Goal: Transaction & Acquisition: Purchase product/service

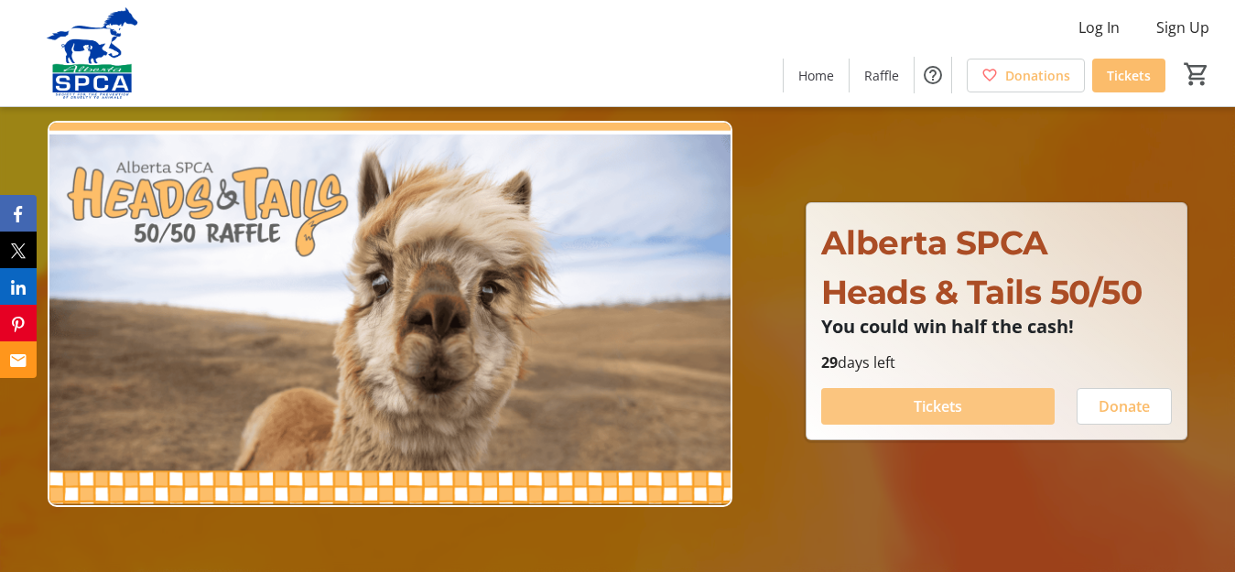
click at [959, 394] on span at bounding box center [938, 406] width 234 height 44
click at [977, 400] on span at bounding box center [938, 406] width 234 height 44
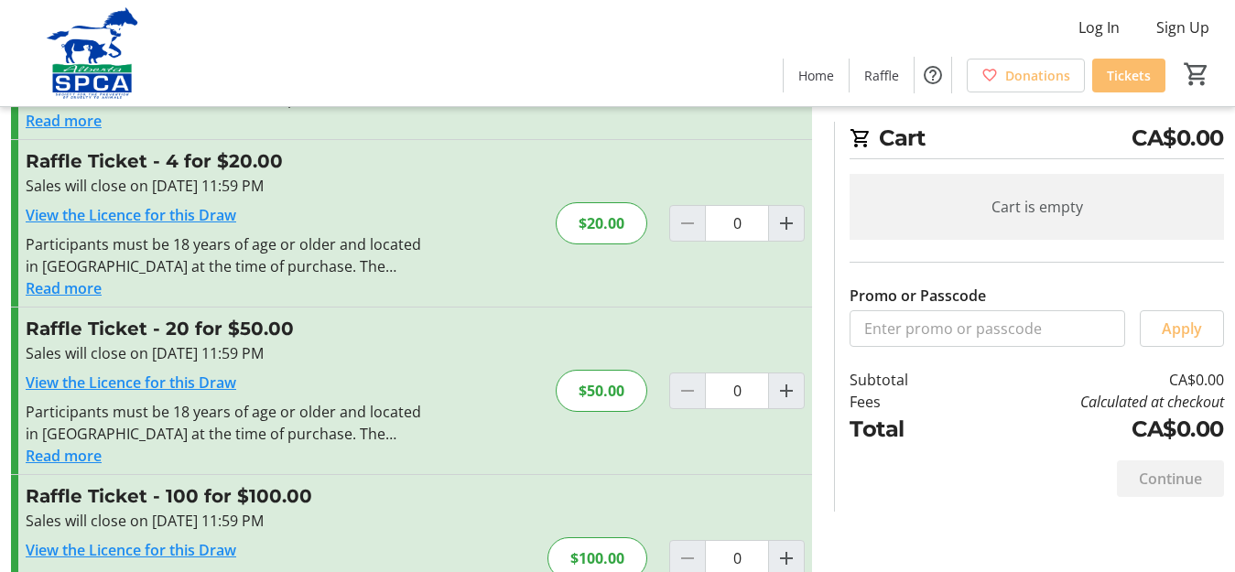
scroll to position [183, 0]
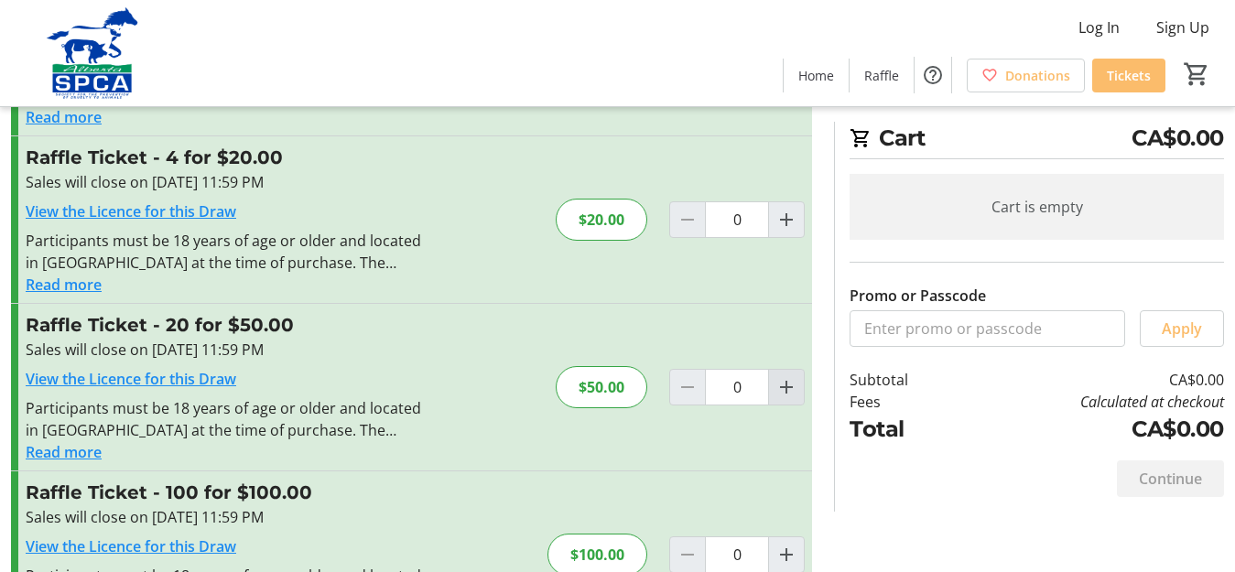
click at [785, 389] on mat-icon "Increment by one" at bounding box center [786, 387] width 22 height 22
type input "1"
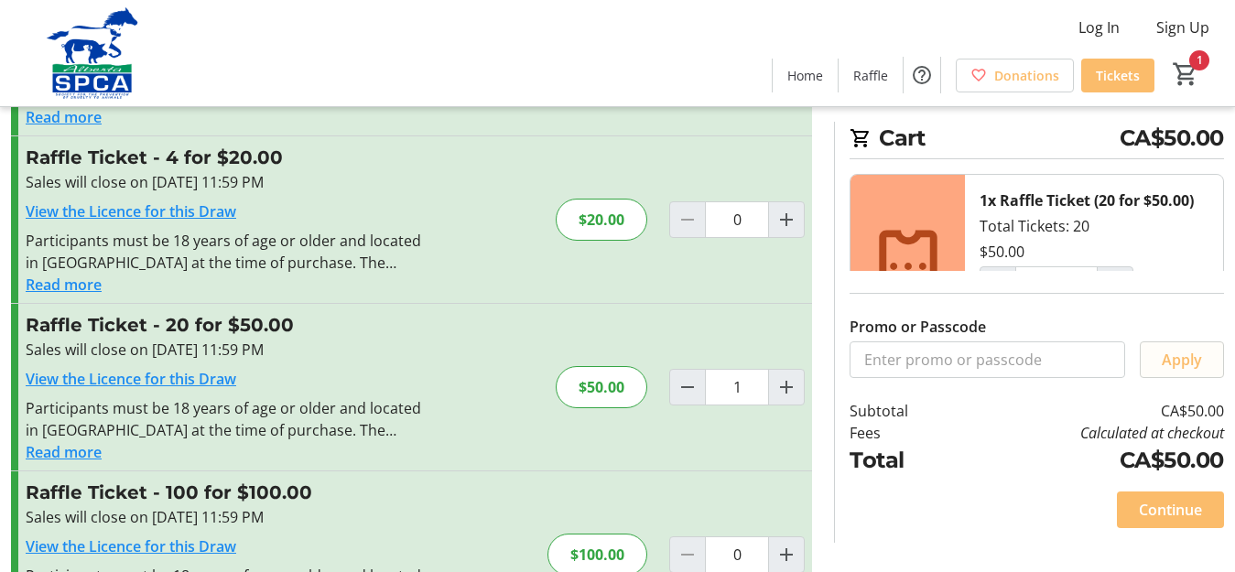
click at [1189, 358] on span "Apply" at bounding box center [1182, 360] width 40 height 22
click at [1184, 509] on span "Continue" at bounding box center [1170, 510] width 63 height 22
click at [1181, 511] on div "Continue" at bounding box center [1170, 510] width 107 height 37
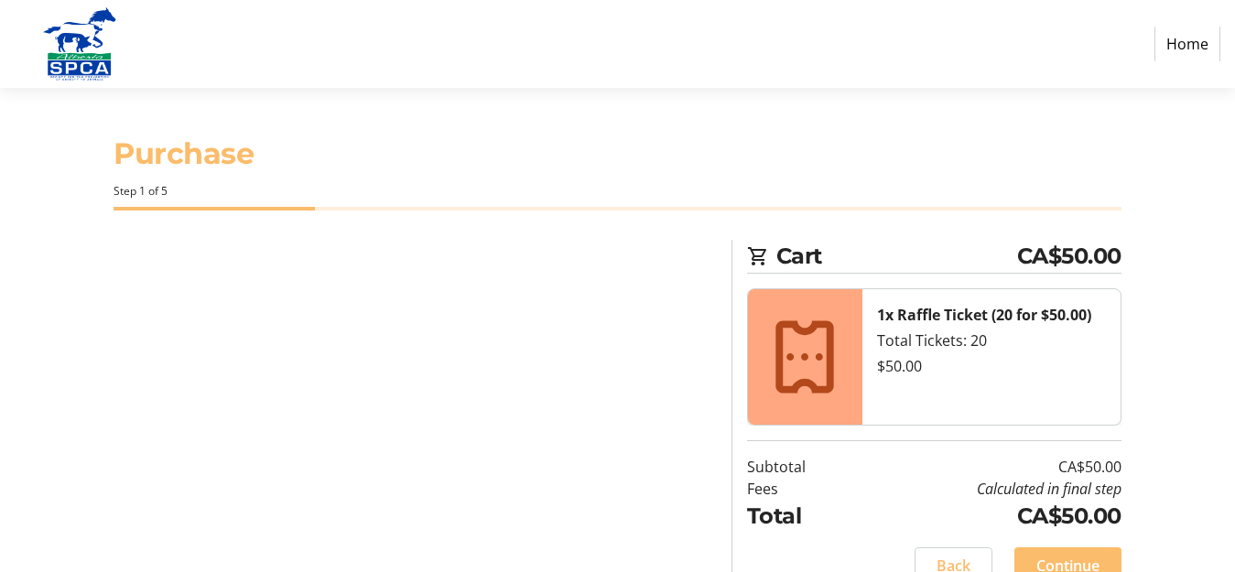
scroll to position [17, 0]
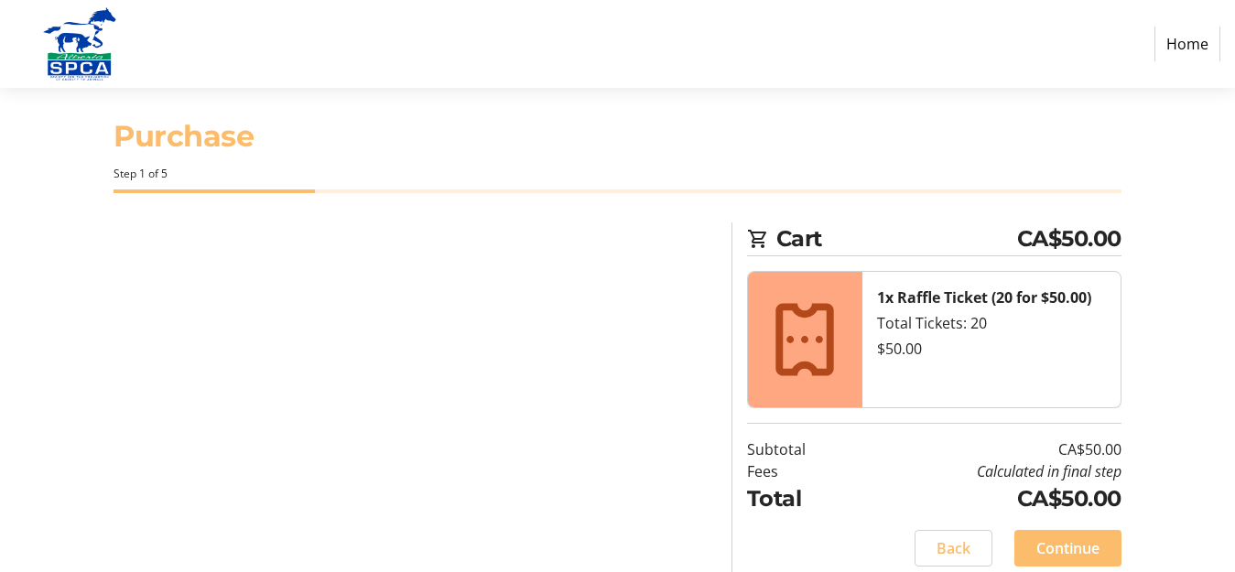
select select "CA"
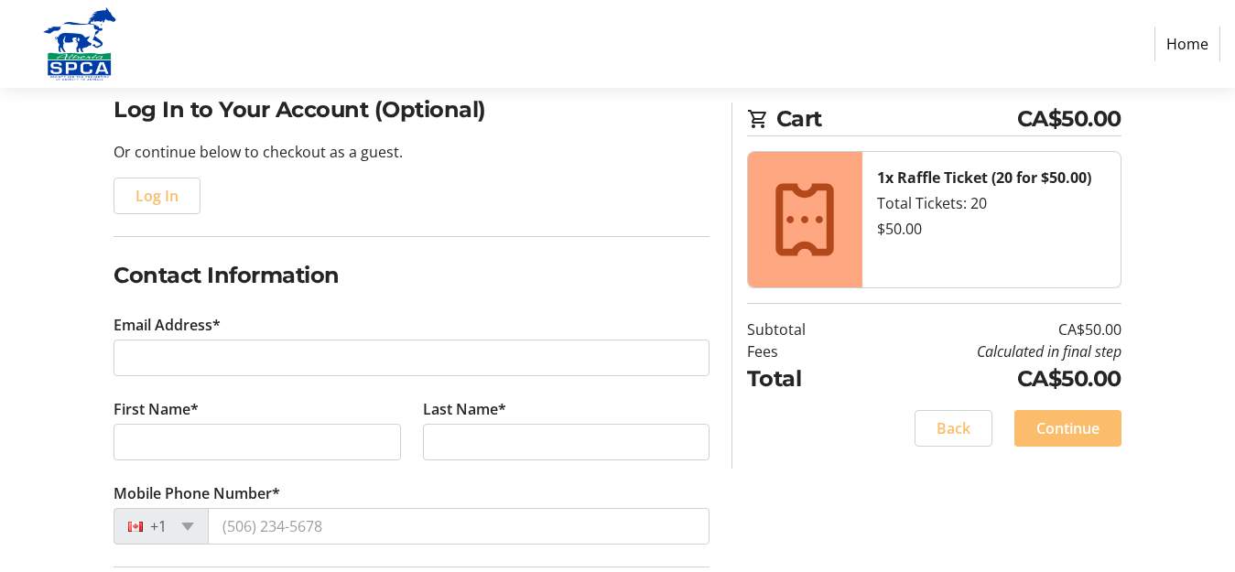
scroll to position [183, 0]
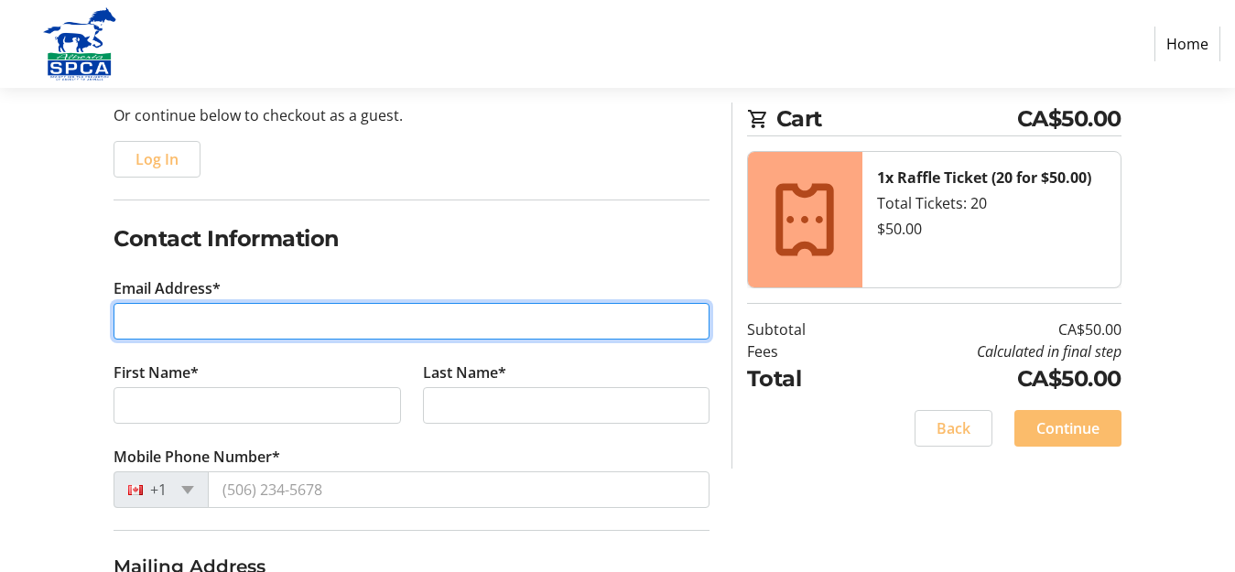
click at [473, 320] on input "Email Address*" at bounding box center [412, 321] width 596 height 37
type input "[PERSON_NAME][EMAIL_ADDRESS][DOMAIN_NAME]"
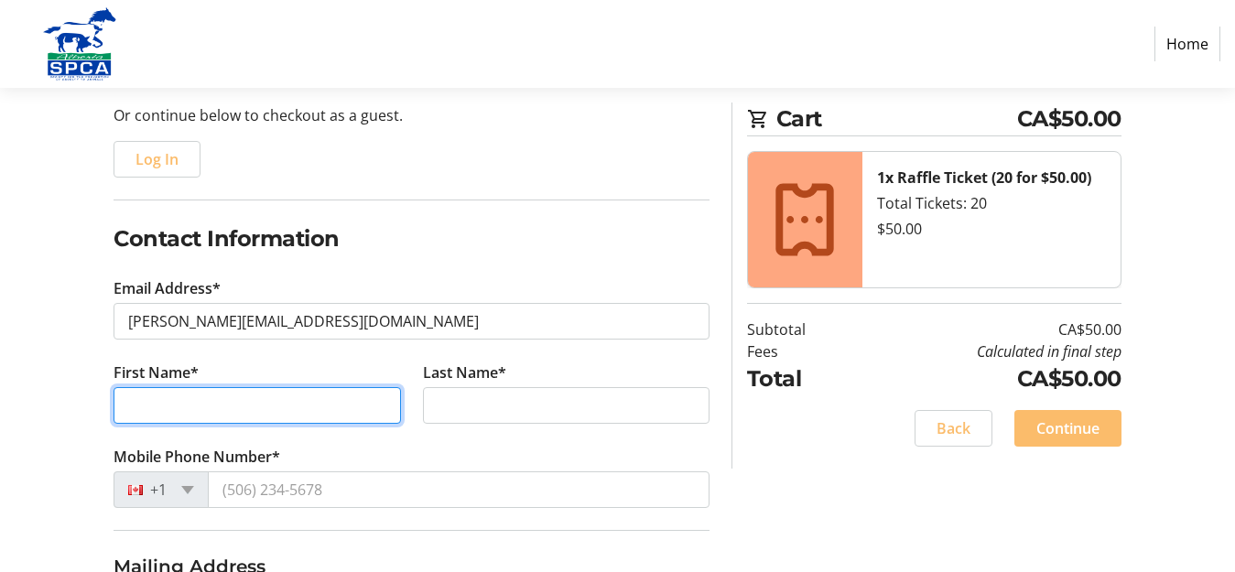
click at [297, 398] on input "First Name*" at bounding box center [257, 405] width 287 height 37
type input "[PERSON_NAME]"
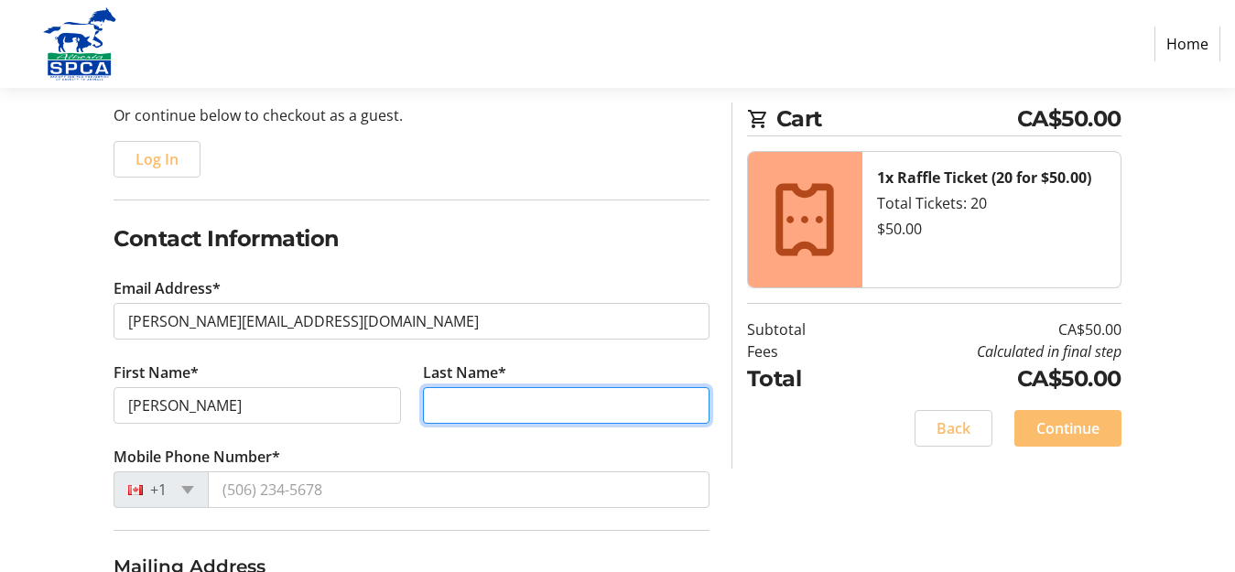
click at [468, 397] on input "Last Name*" at bounding box center [566, 405] width 287 height 37
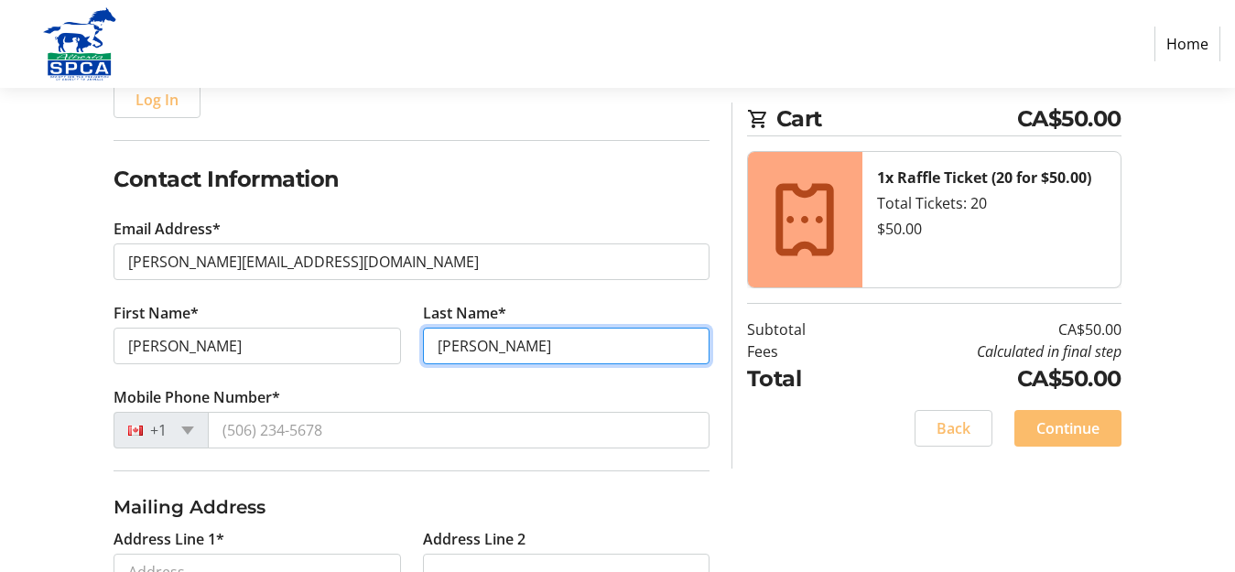
scroll to position [275, 0]
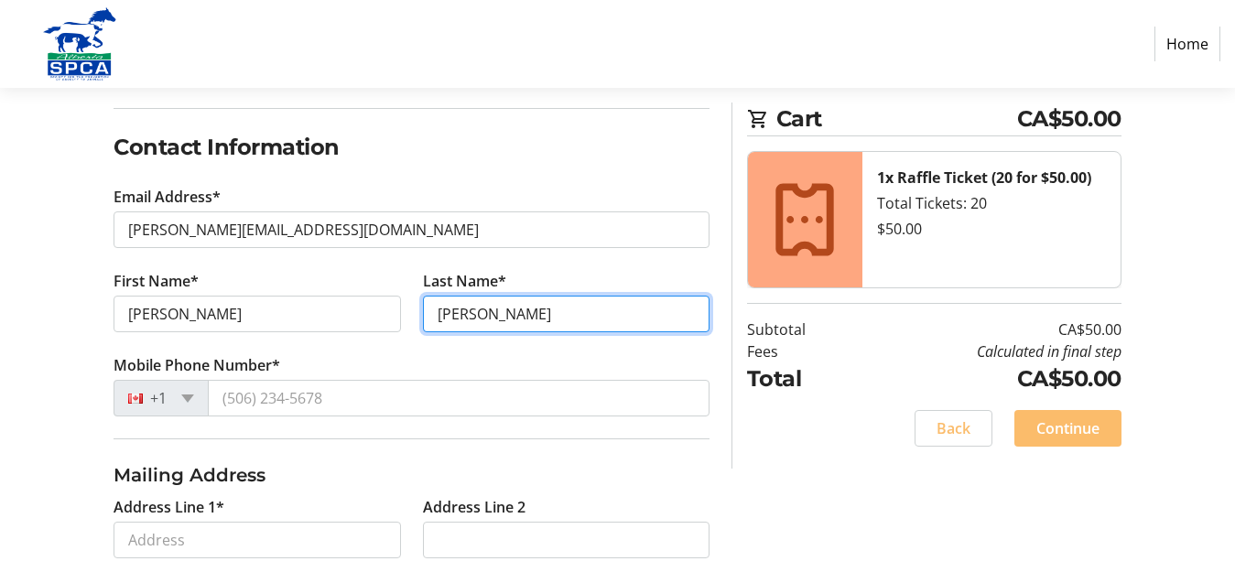
type input "[PERSON_NAME]"
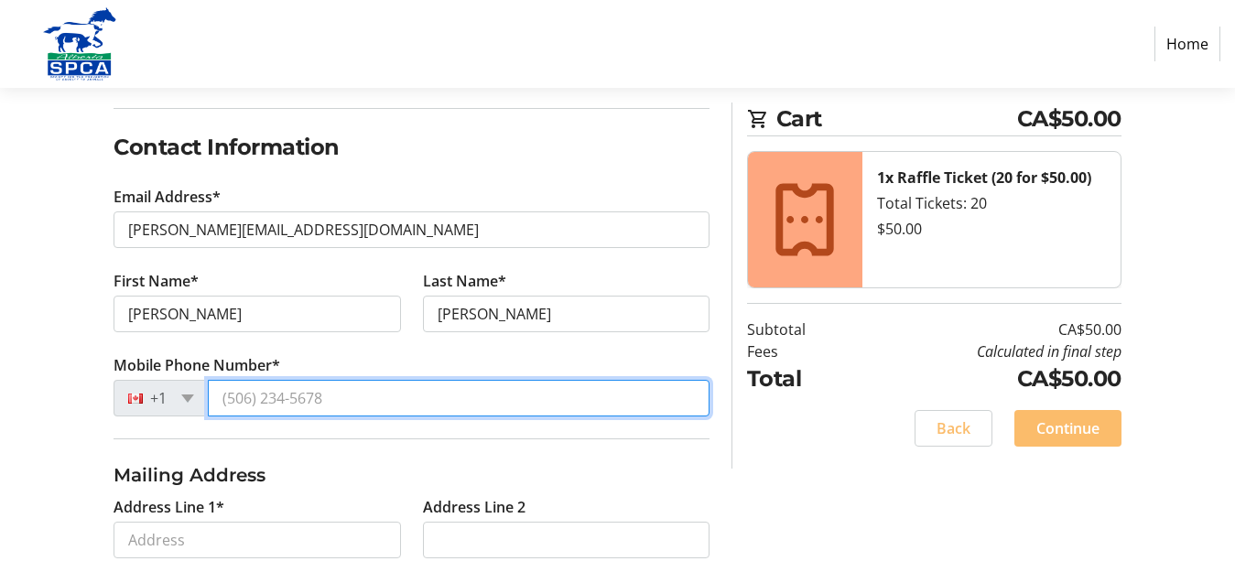
click at [368, 407] on input "Mobile Phone Number*" at bounding box center [459, 398] width 502 height 37
type input "4"
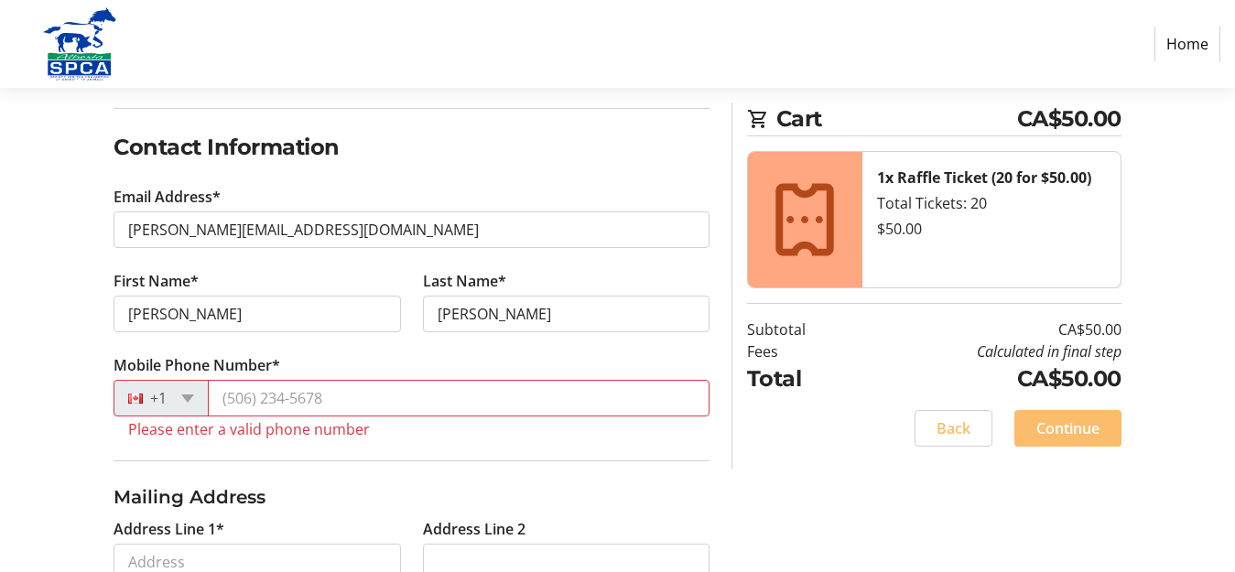
click at [278, 359] on label "Mobile Phone Number*" at bounding box center [197, 365] width 167 height 22
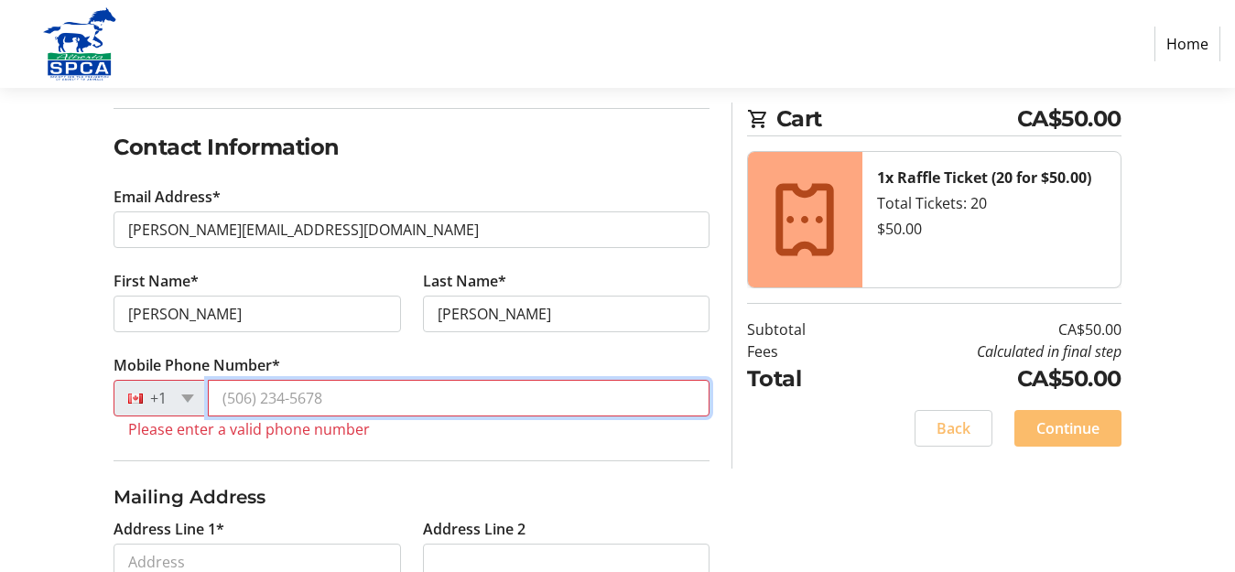
click at [278, 380] on input "Mobile Phone Number*" at bounding box center [459, 398] width 502 height 37
type input "4"
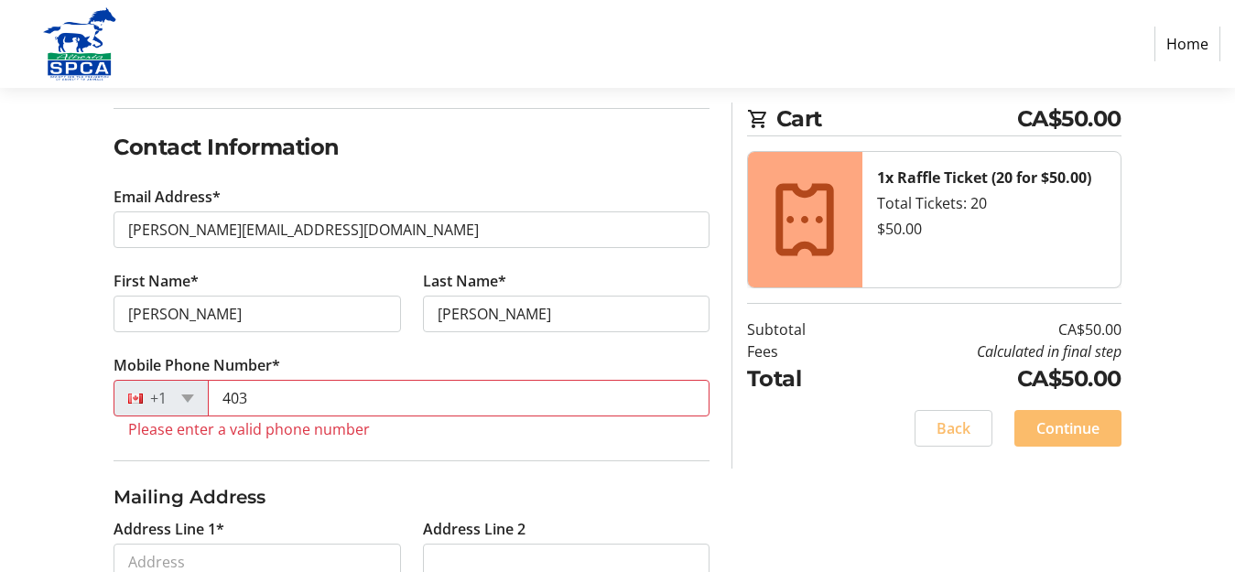
click at [200, 395] on div "+1" at bounding box center [161, 398] width 95 height 37
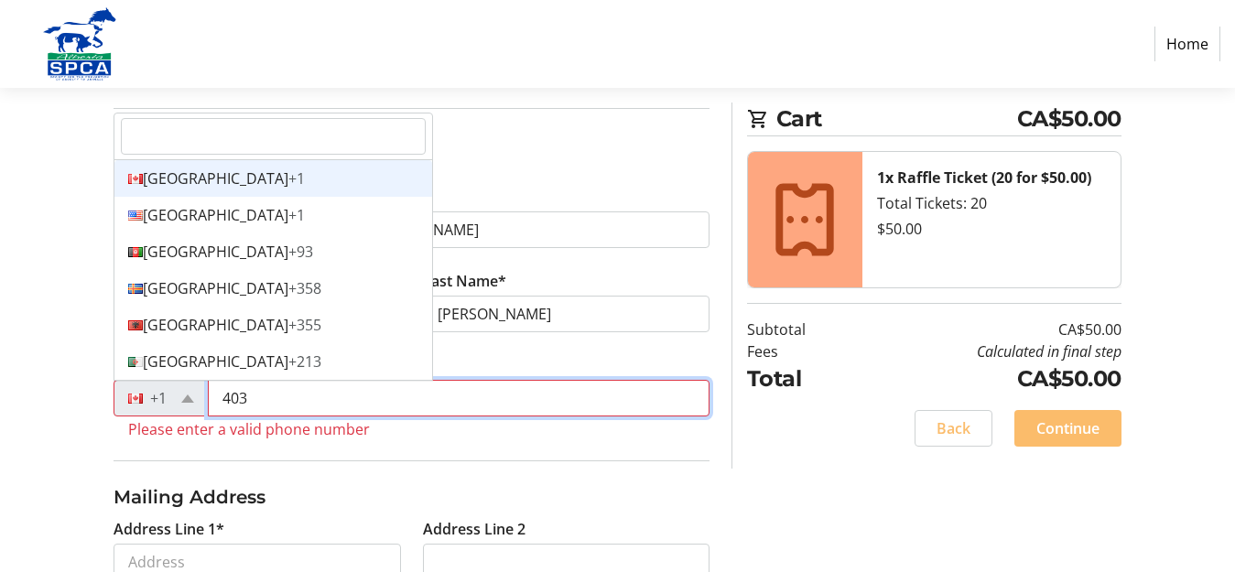
click at [213, 389] on input "403" at bounding box center [459, 398] width 502 height 37
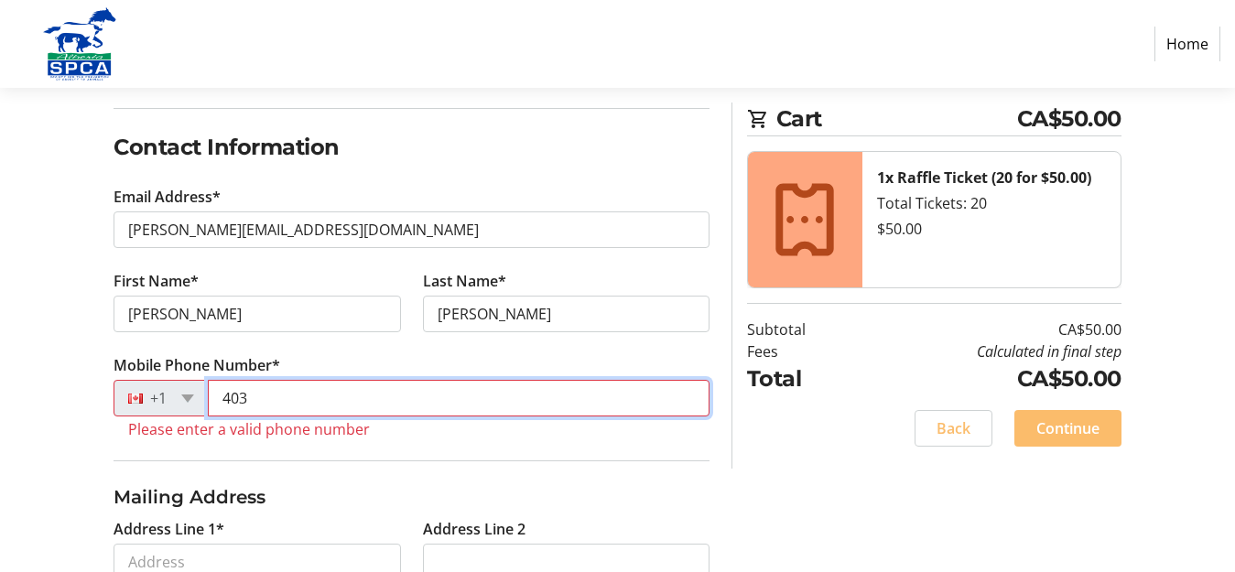
click at [260, 398] on input "403" at bounding box center [459, 398] width 502 height 37
type input "4"
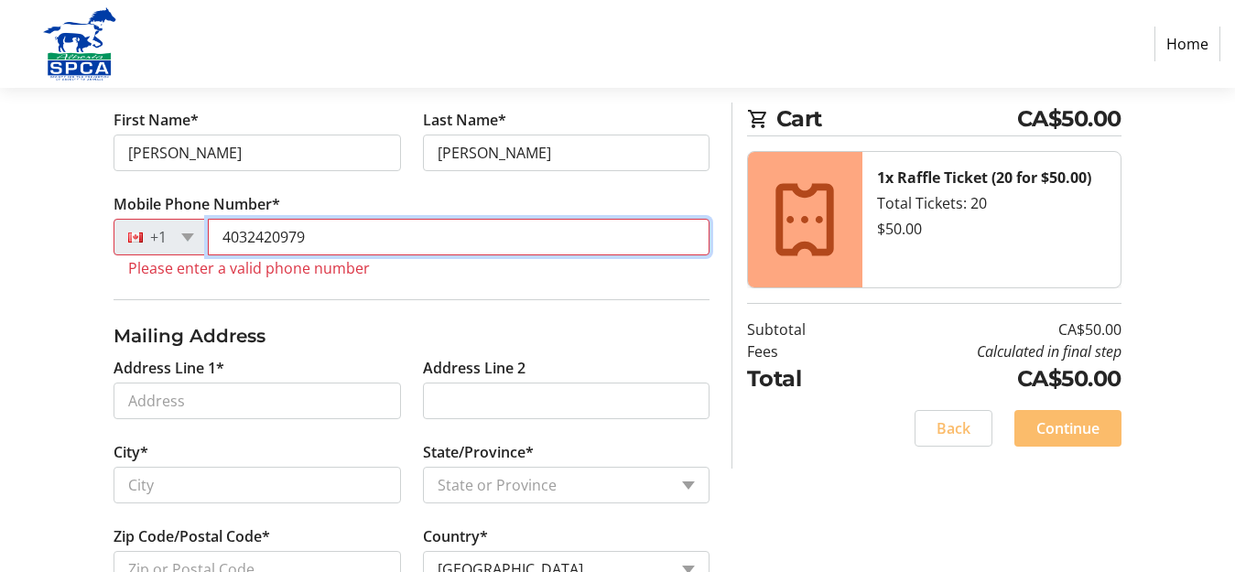
scroll to position [458, 0]
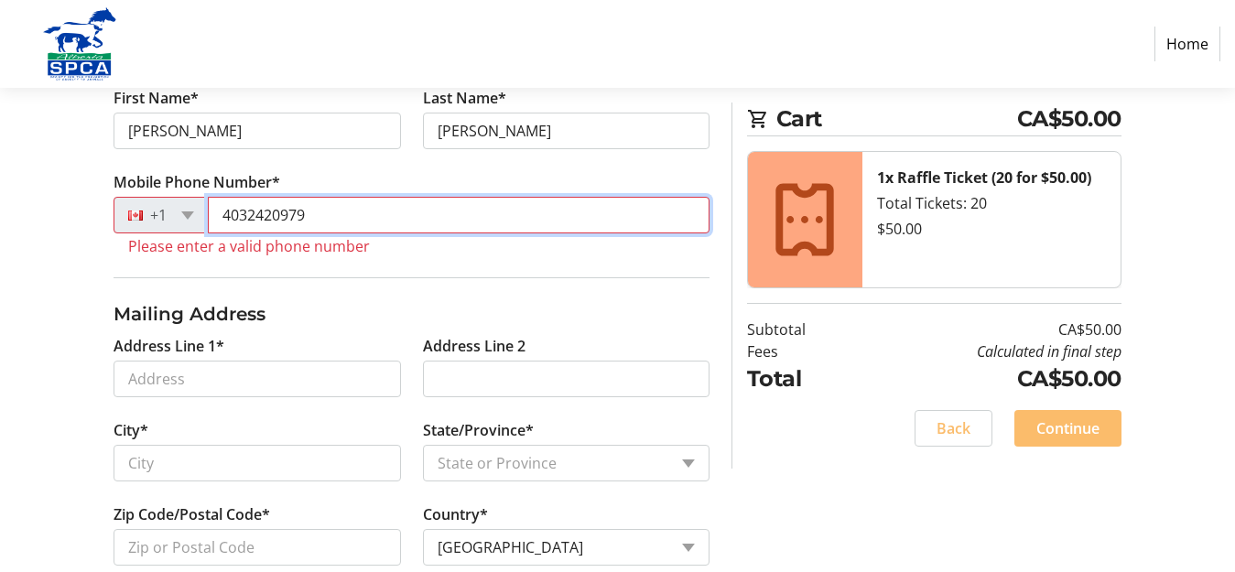
type input "4032420979"
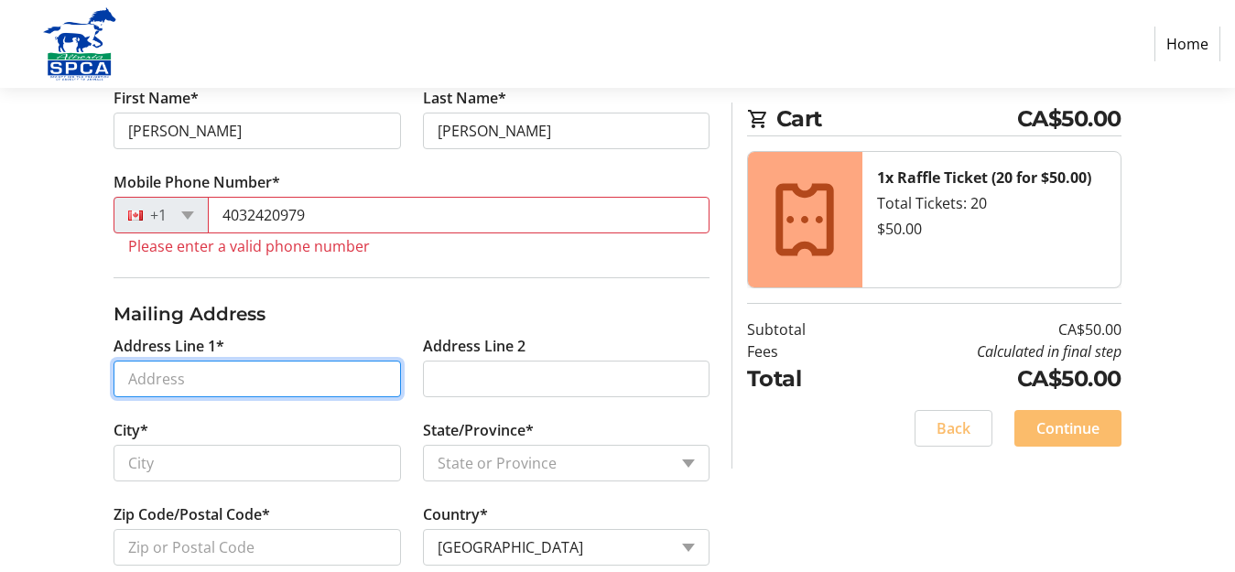
click at [290, 376] on input "Address Line 1*" at bounding box center [257, 379] width 287 height 37
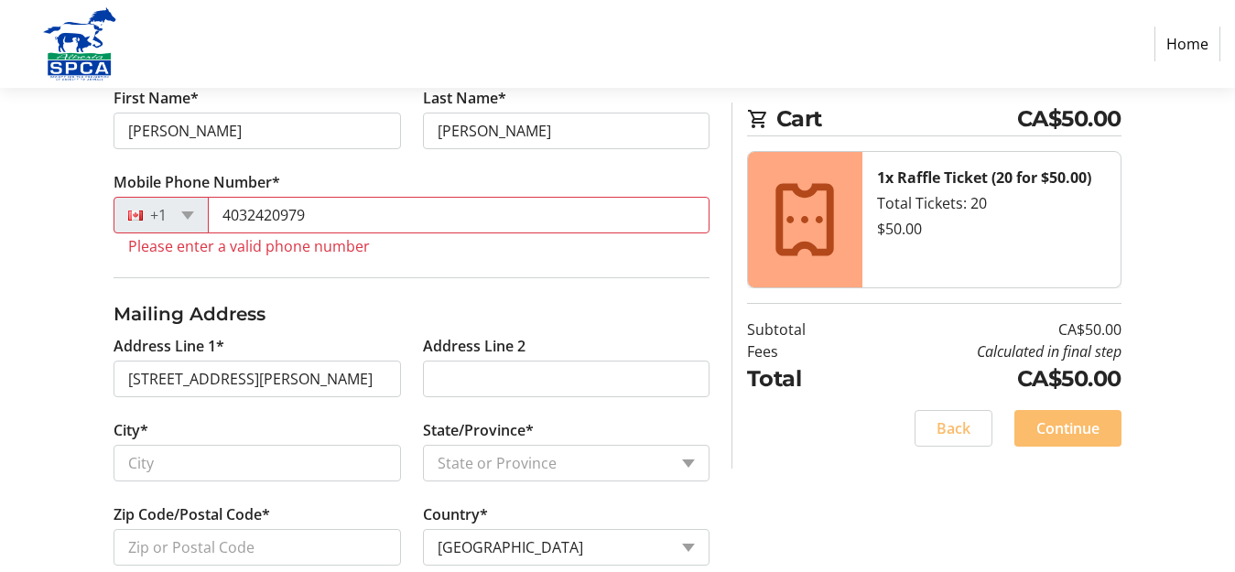
type input "[STREET_ADDRESS][PERSON_NAME]"
type input "[GEOGRAPHIC_DATA]"
select select "AB"
type input "T3E 5Z4"
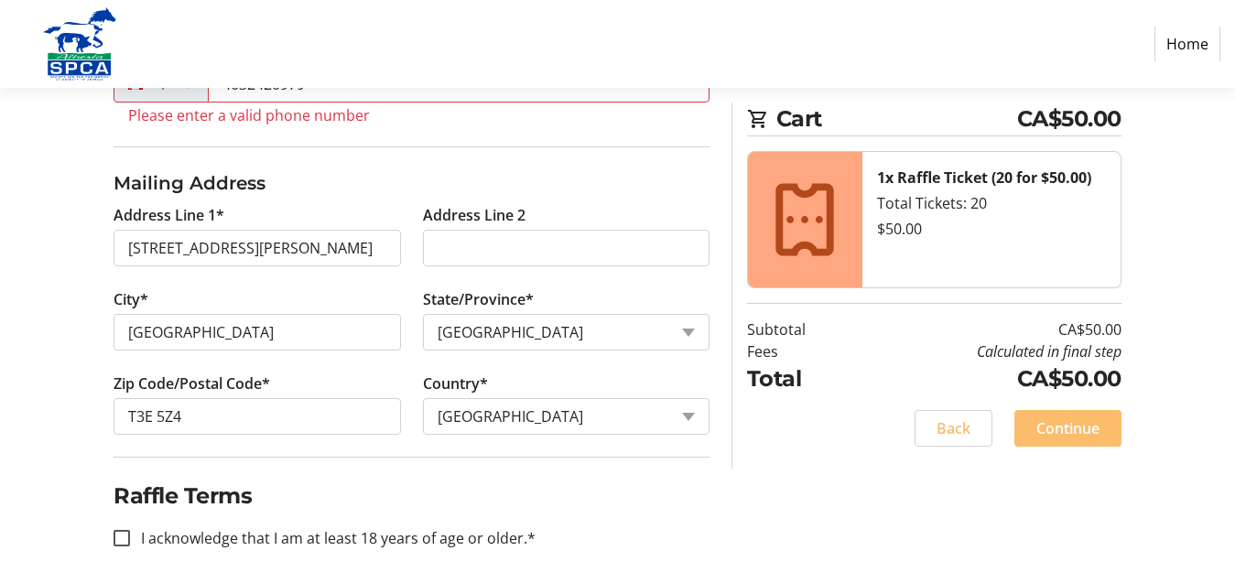
scroll to position [610, 0]
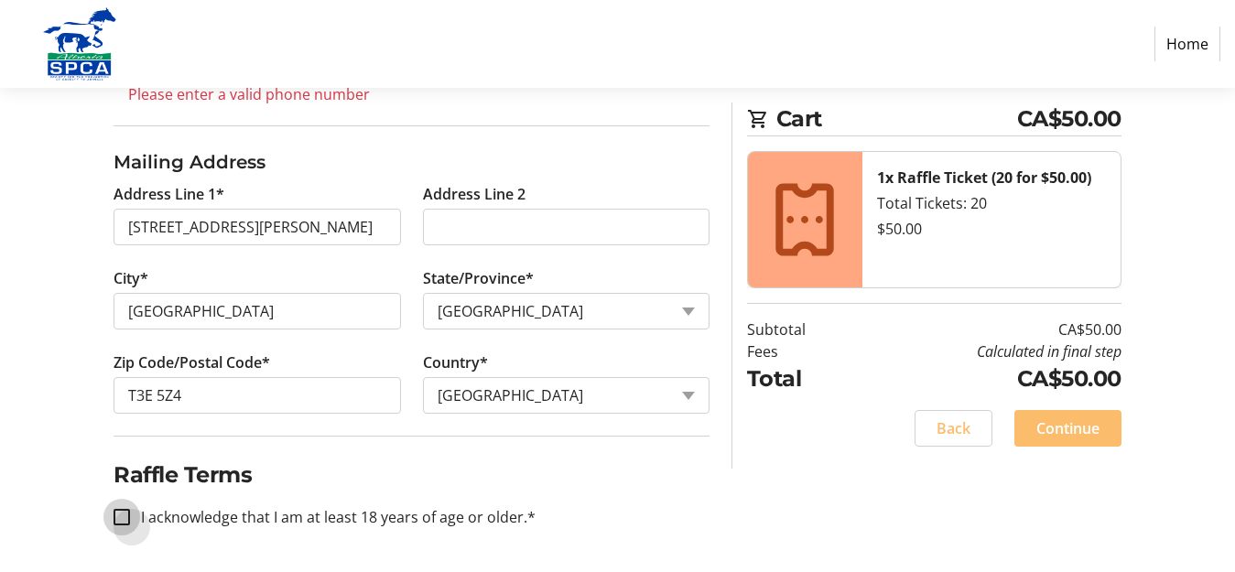
click at [128, 517] on input "I acknowledge that I am at least 18 years of age or older.*" at bounding box center [122, 517] width 16 height 16
click at [131, 511] on div at bounding box center [122, 517] width 44 height 44
checkbox input "true"
click at [1037, 411] on span at bounding box center [1067, 428] width 107 height 44
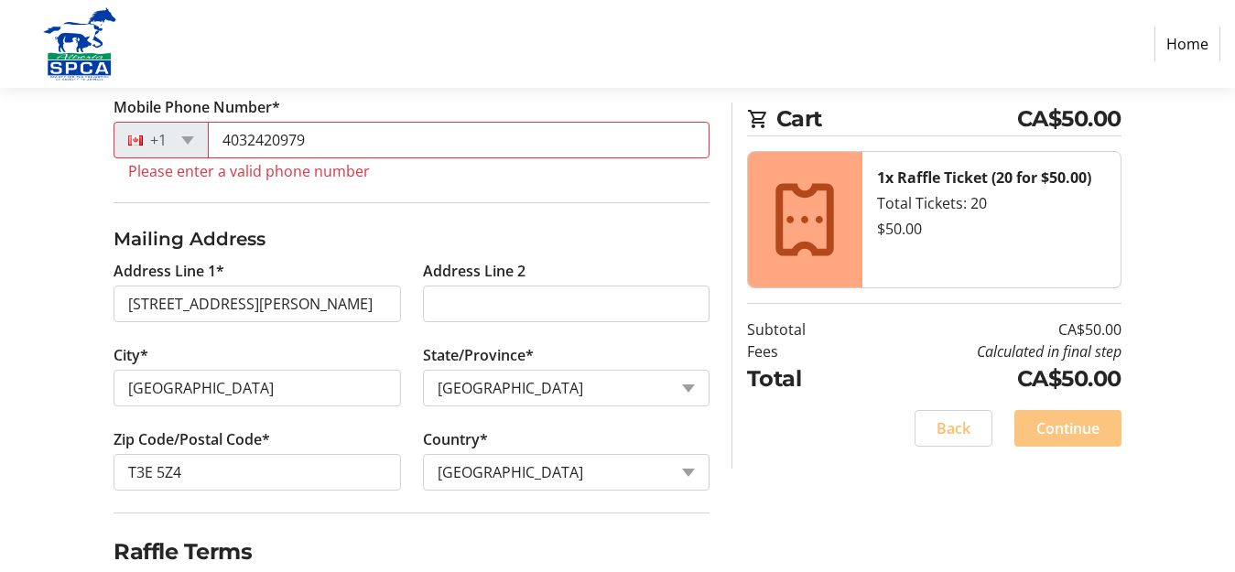
scroll to position [512, 0]
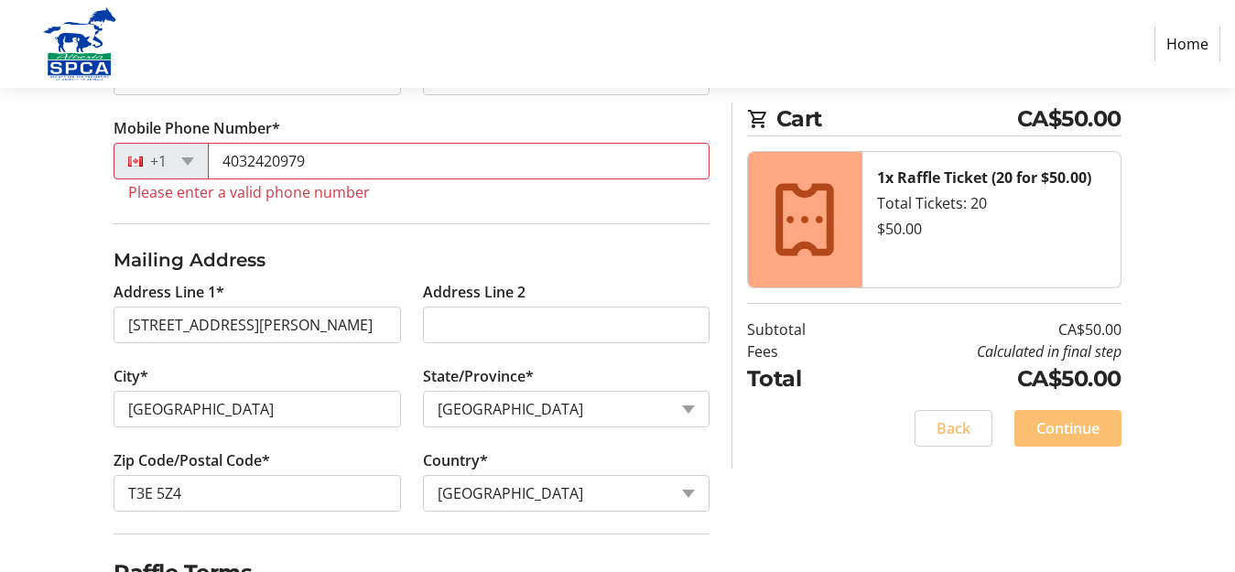
click at [1046, 433] on span "Continue" at bounding box center [1067, 428] width 63 height 22
click at [1047, 410] on span at bounding box center [1067, 428] width 107 height 44
click at [1055, 415] on span at bounding box center [1067, 428] width 107 height 44
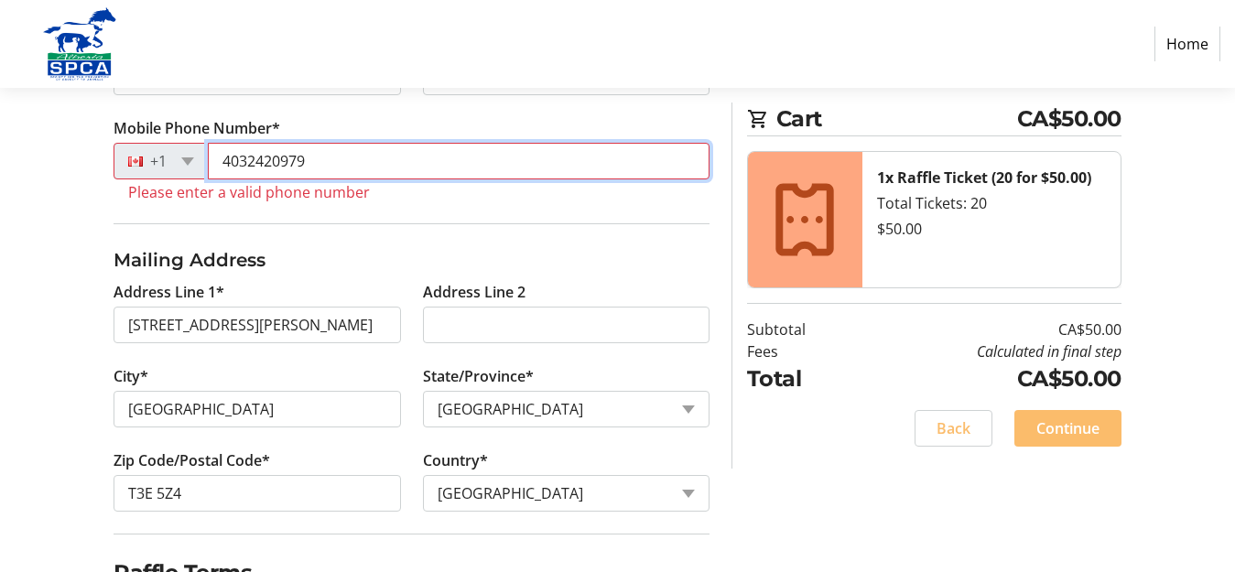
click at [346, 157] on input "4032420979" at bounding box center [459, 161] width 502 height 37
type input "4"
type input "6"
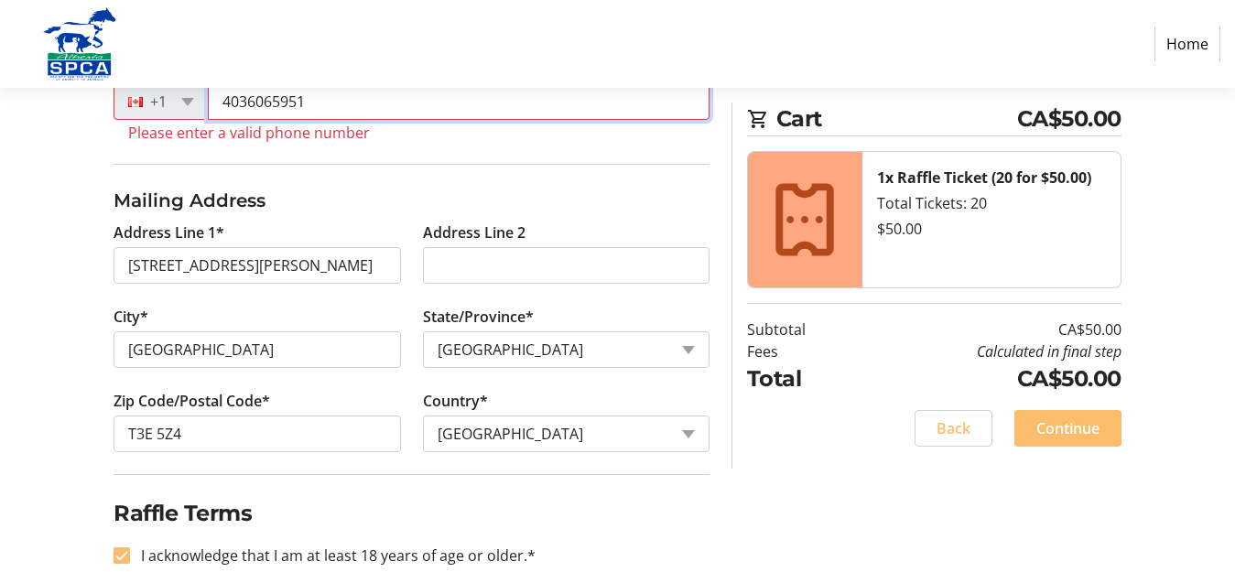
scroll to position [603, 0]
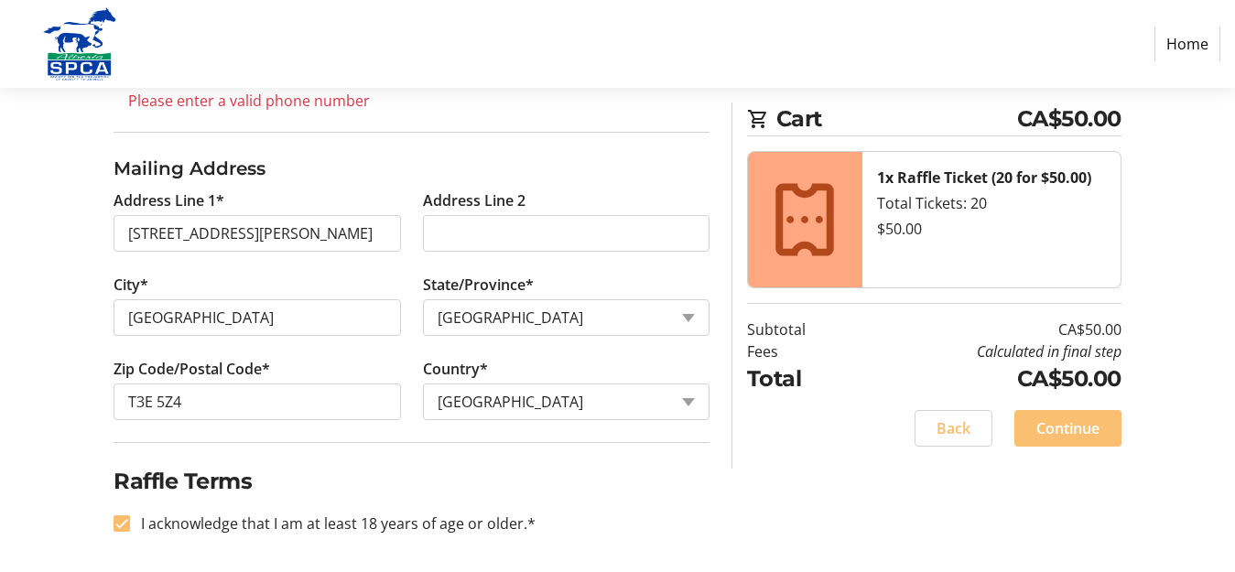
click at [1050, 427] on span "Continue" at bounding box center [1067, 428] width 63 height 22
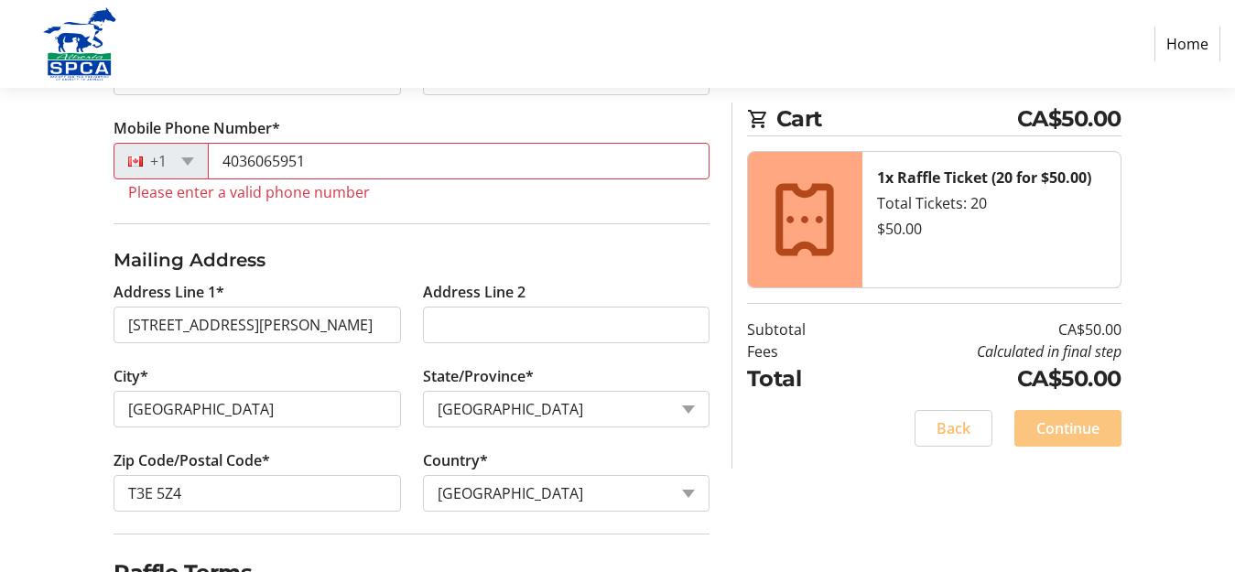
click at [1050, 427] on span "Continue" at bounding box center [1067, 428] width 63 height 22
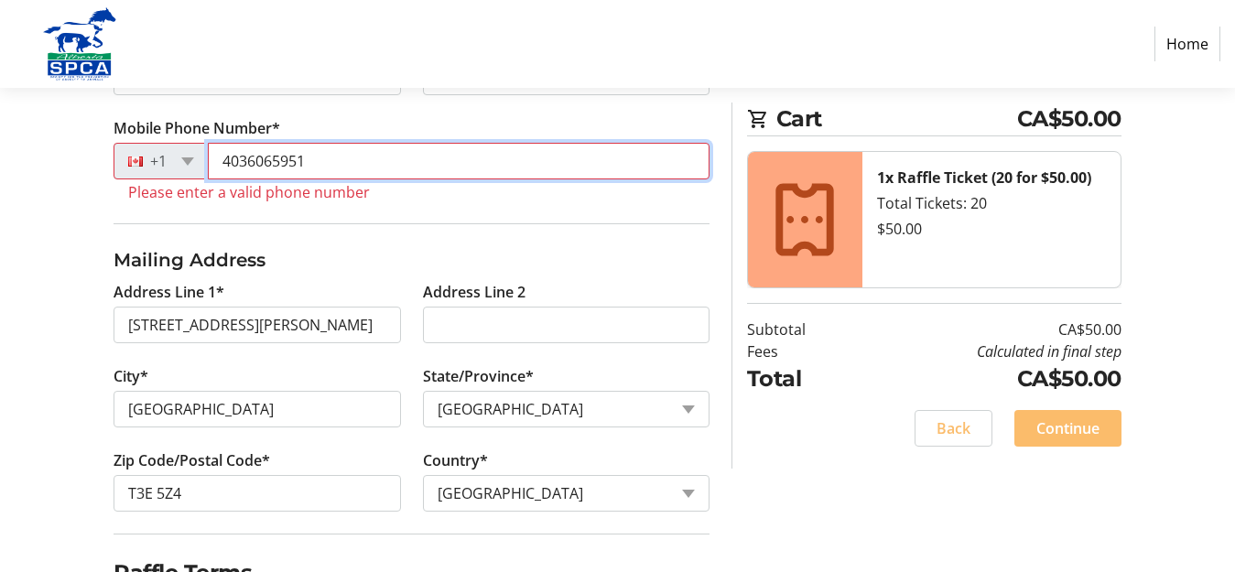
click at [333, 163] on input "4036065951" at bounding box center [459, 161] width 502 height 37
type input "4"
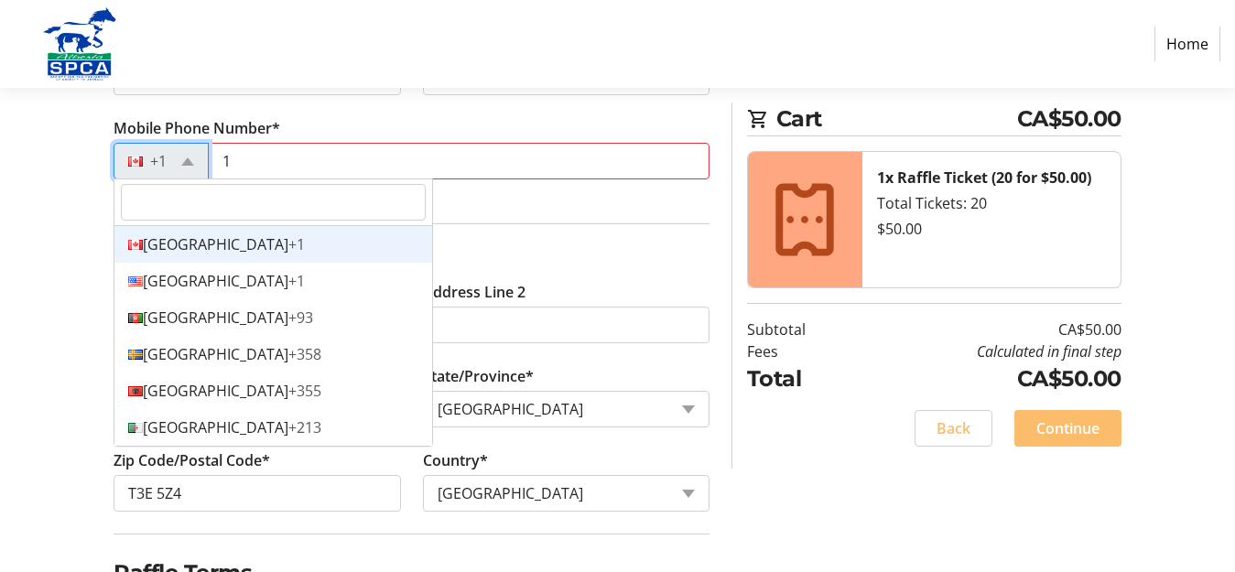
click at [233, 238] on div "Canada +1" at bounding box center [273, 244] width 318 height 37
click at [233, 238] on fieldset "Mailing Address Address Line 1* [GEOGRAPHIC_DATA][PERSON_NAME] Southwest Addres…" at bounding box center [412, 378] width 596 height 310
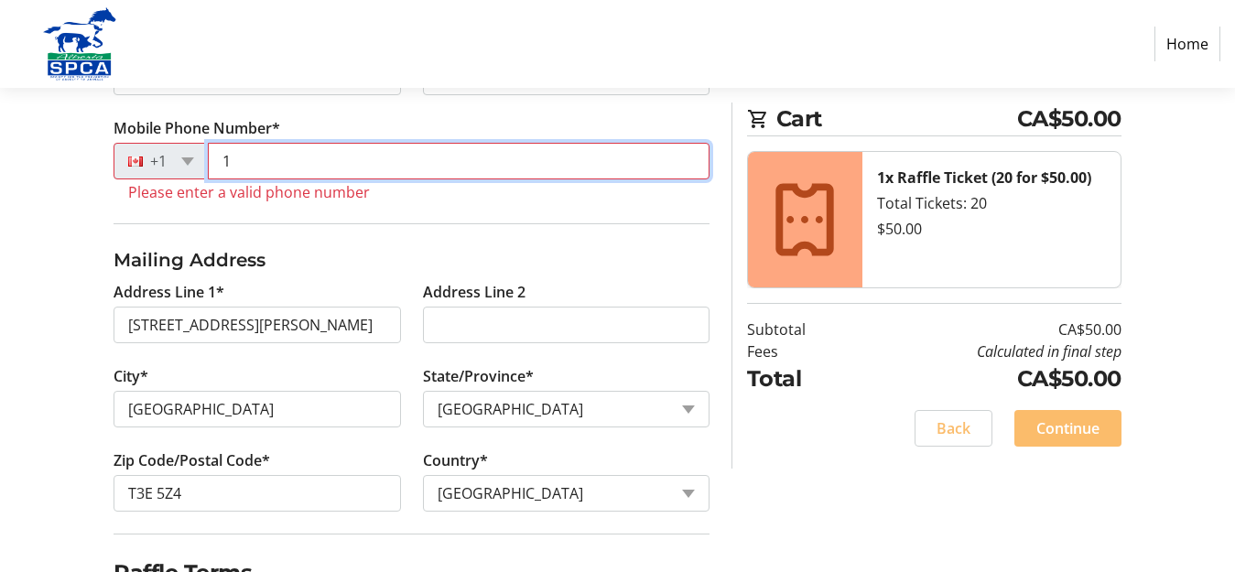
click at [257, 165] on input "1" at bounding box center [459, 161] width 502 height 37
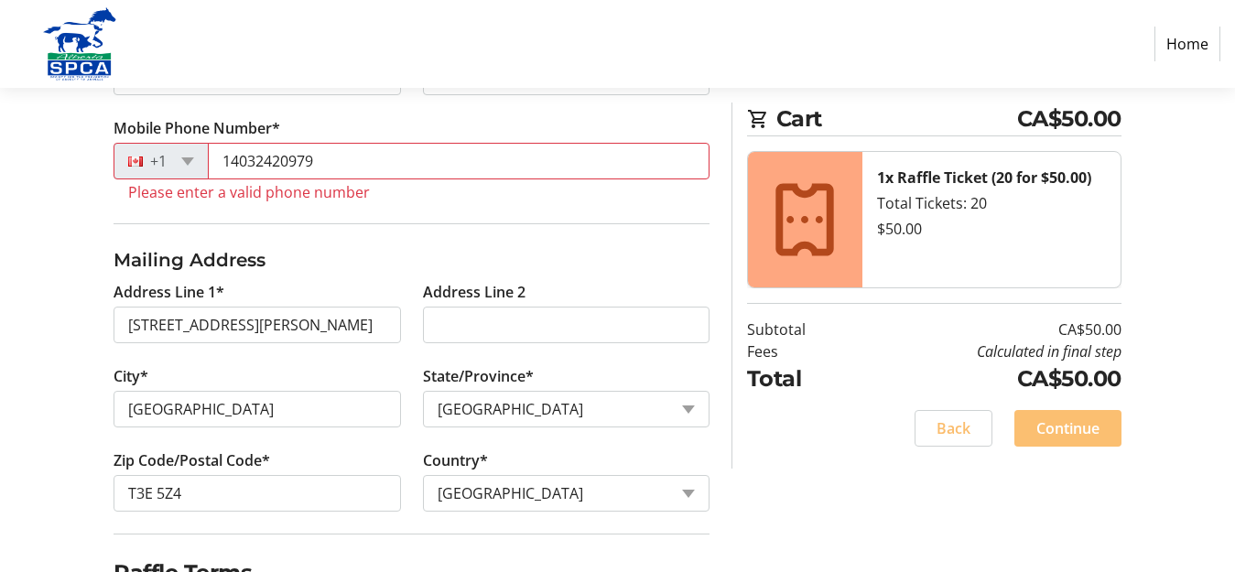
click at [1084, 425] on span "Continue" at bounding box center [1067, 428] width 63 height 22
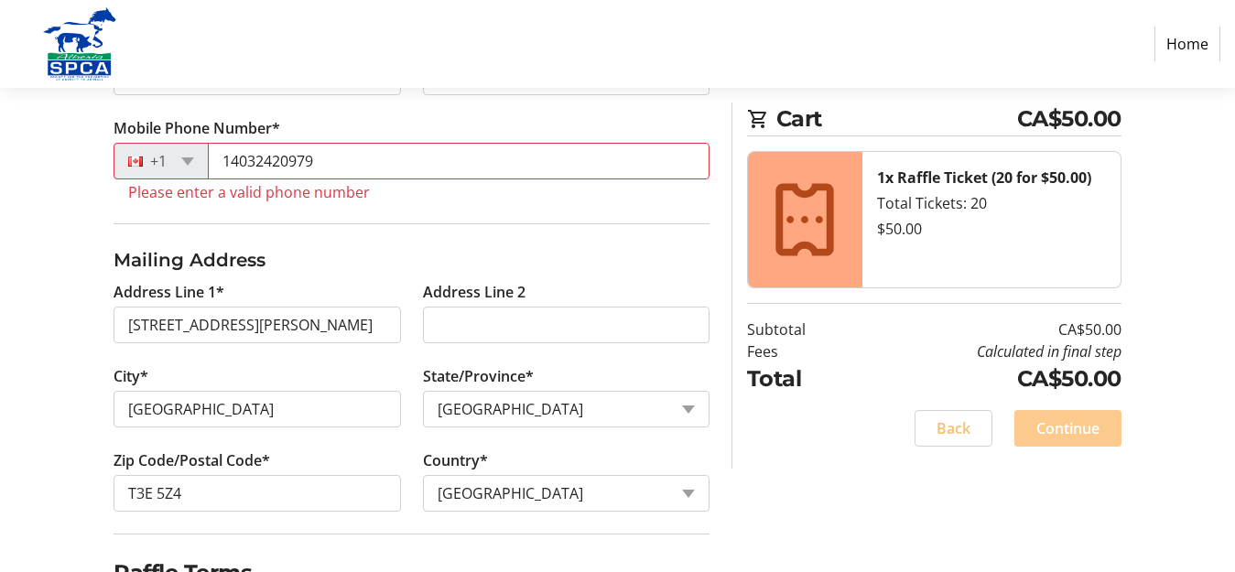
click at [1084, 425] on span "Continue" at bounding box center [1067, 428] width 63 height 22
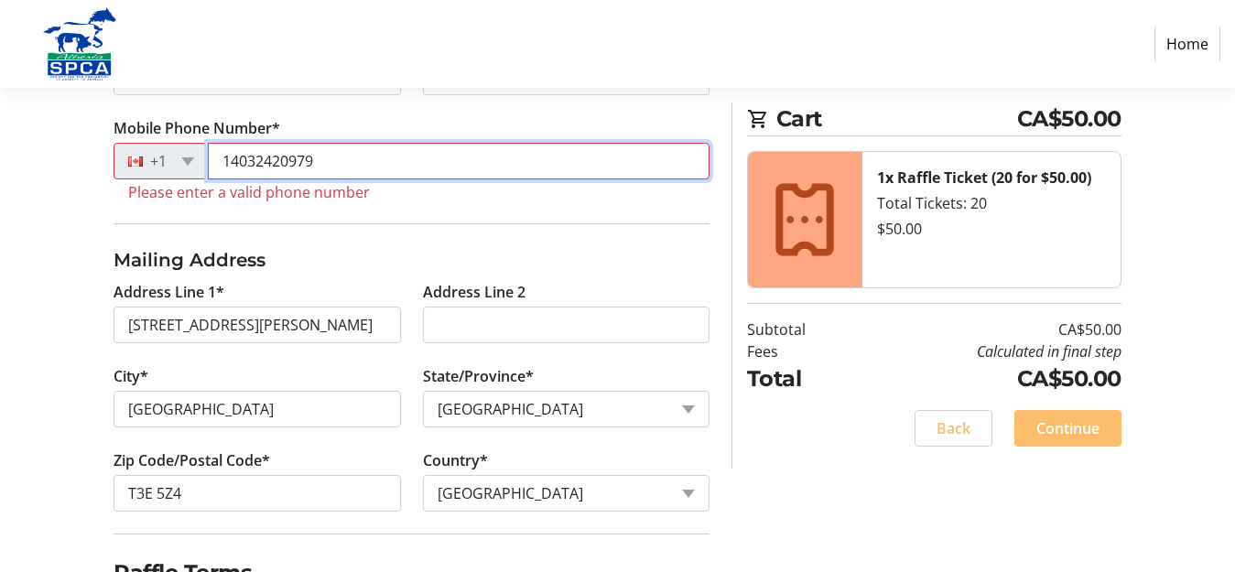
click at [339, 158] on input "14032420979" at bounding box center [459, 161] width 502 height 37
type input "1"
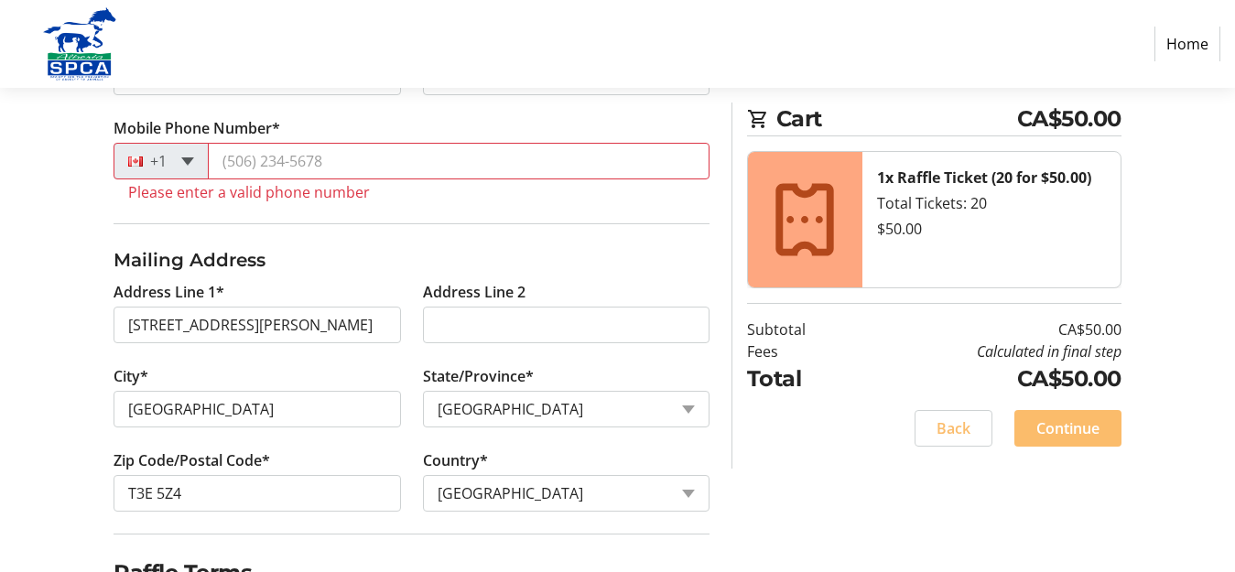
click at [183, 158] on span at bounding box center [187, 161] width 13 height 8
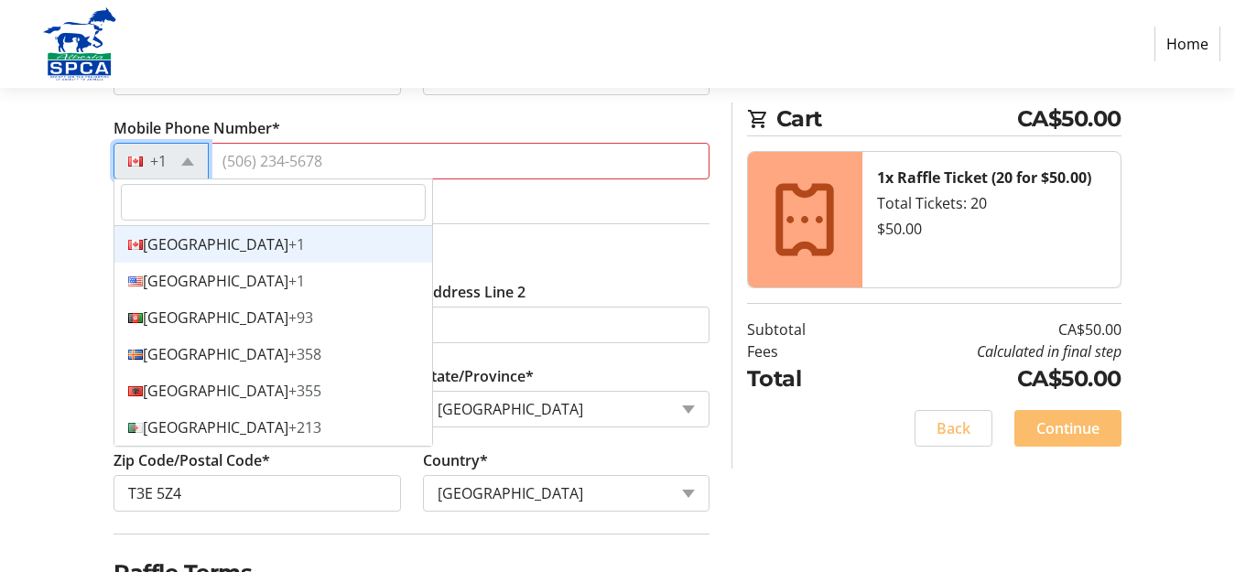
click at [260, 247] on div "Canada +1" at bounding box center [273, 244] width 318 height 37
click at [260, 247] on h3 "Mailing Address" at bounding box center [412, 259] width 596 height 27
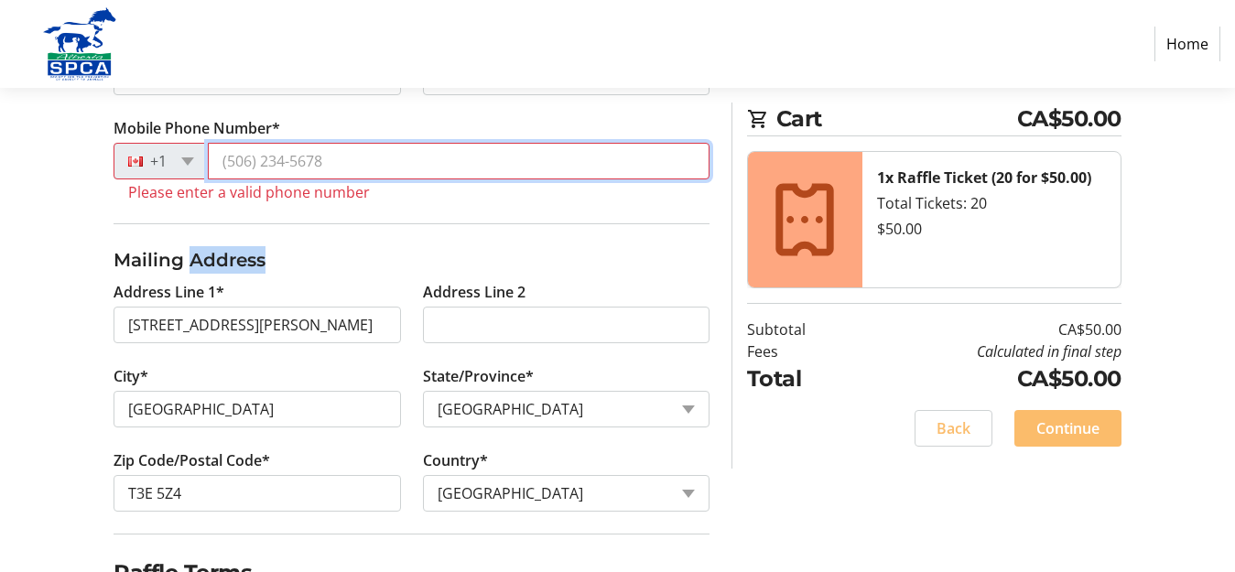
click at [336, 164] on input "Mobile Phone Number*" at bounding box center [459, 161] width 502 height 37
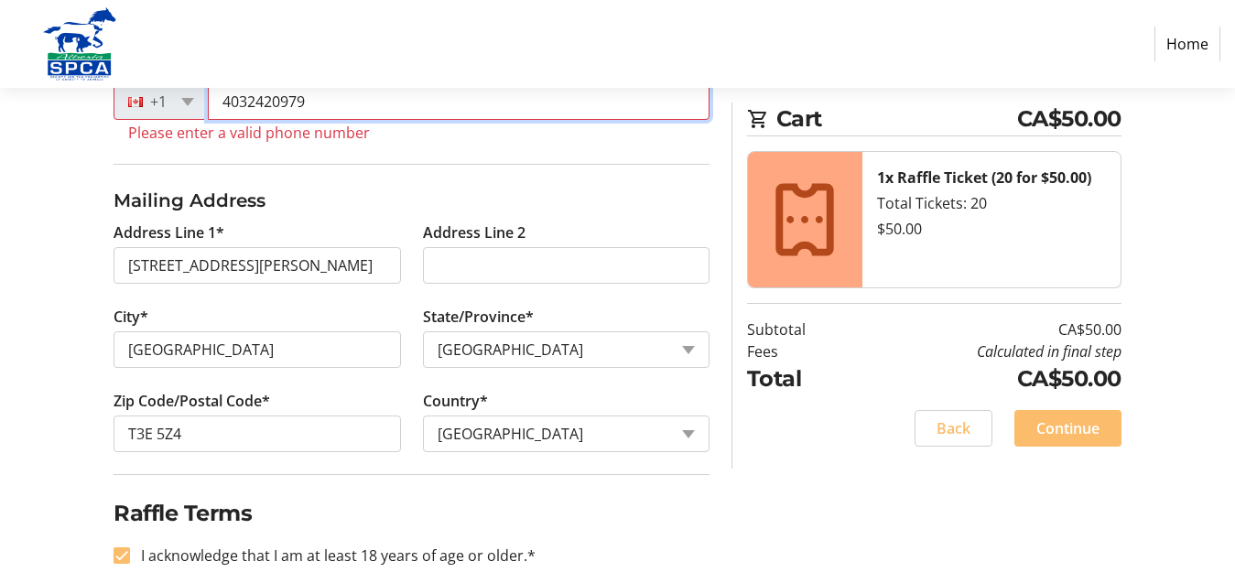
scroll to position [603, 0]
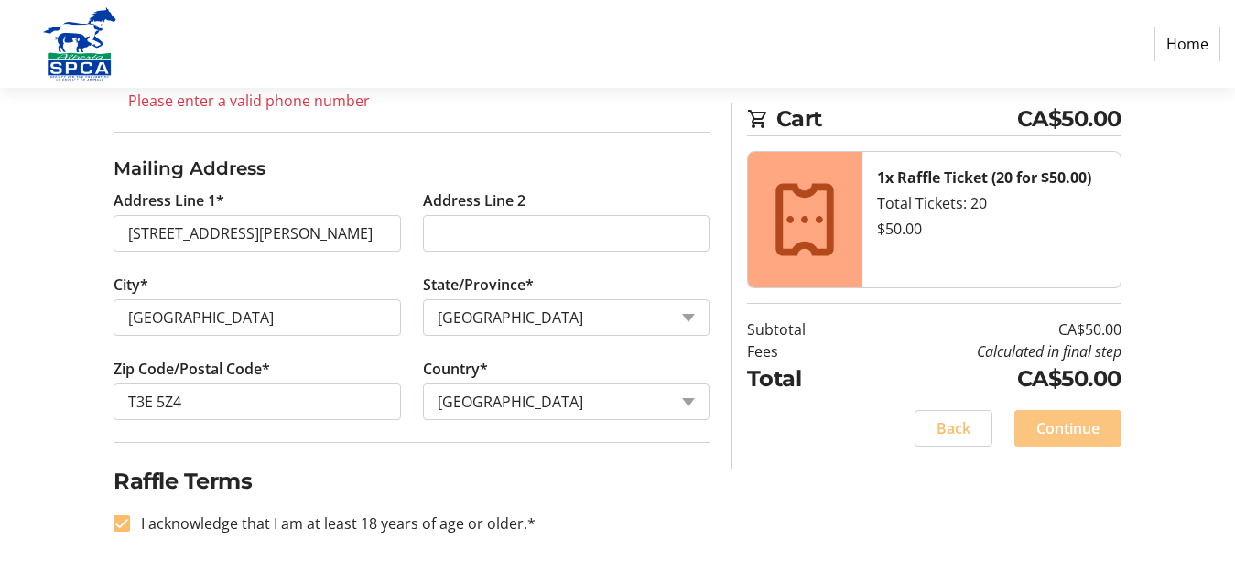
click at [1085, 418] on span "Continue" at bounding box center [1067, 428] width 63 height 22
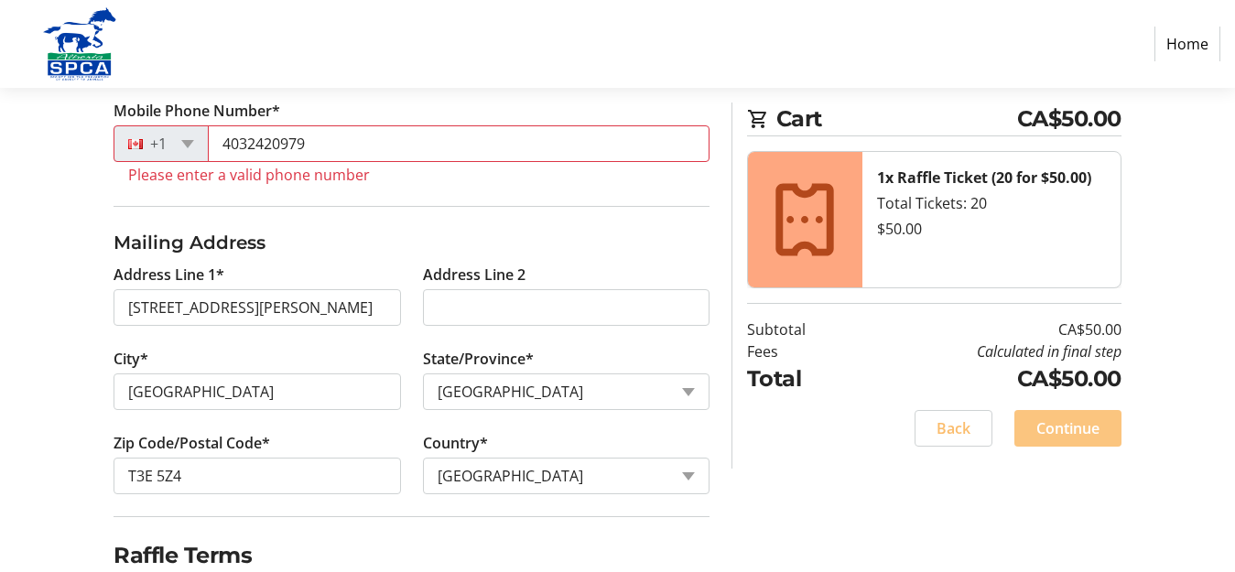
scroll to position [512, 0]
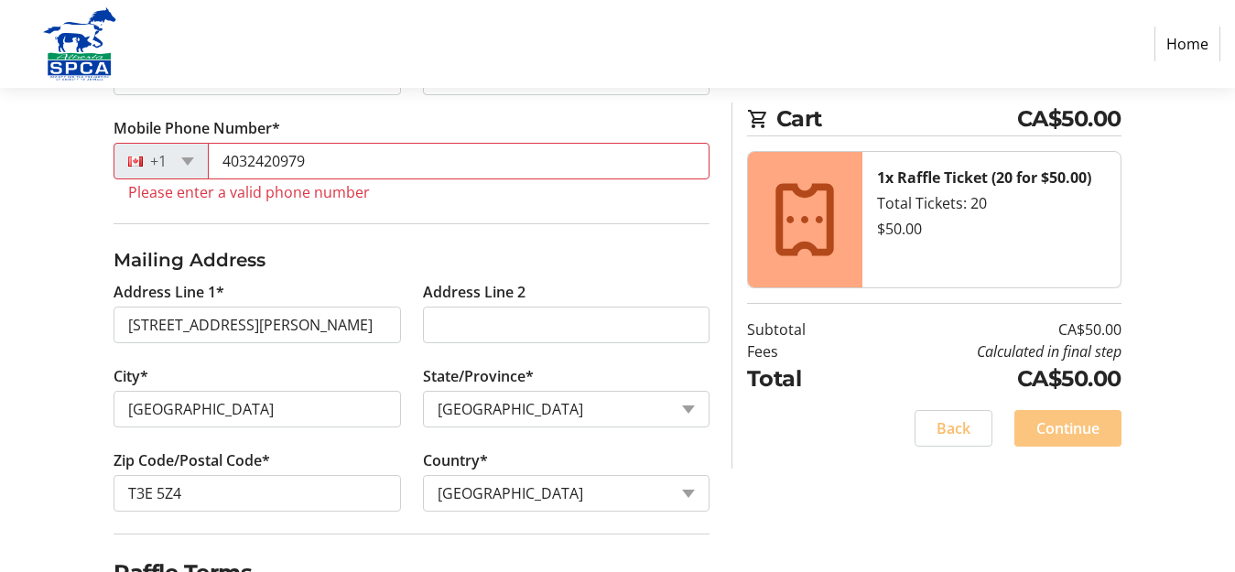
click at [1085, 418] on span "Continue" at bounding box center [1067, 428] width 63 height 22
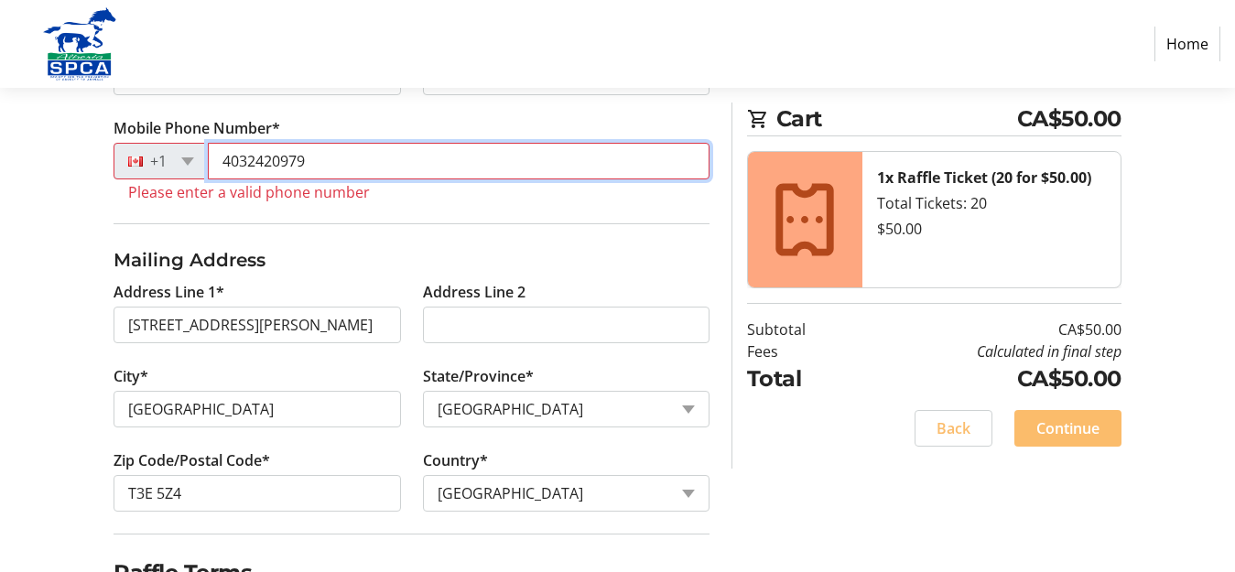
click at [344, 157] on input "4032420979" at bounding box center [459, 161] width 502 height 37
type input "4"
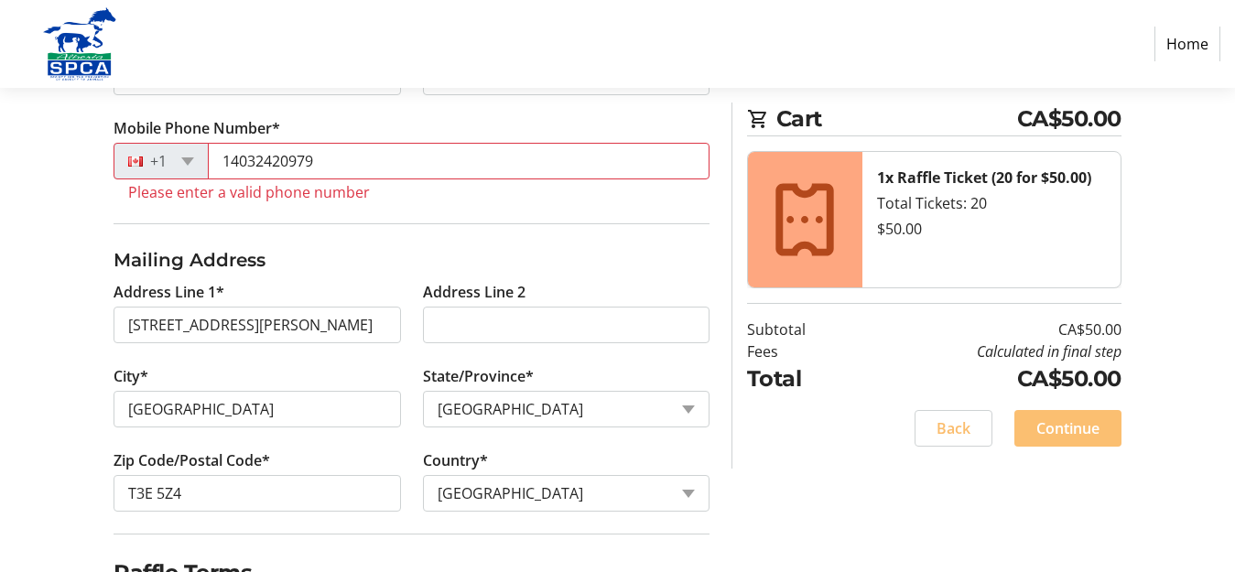
click at [1083, 417] on span "Continue" at bounding box center [1067, 428] width 63 height 22
click at [282, 126] on tr-form-field "Mobile Phone Number* [PHONE_NUMBER] Please enter a valid phone number" at bounding box center [412, 170] width 596 height 106
click at [266, 130] on label "Mobile Phone Number*" at bounding box center [197, 128] width 167 height 22
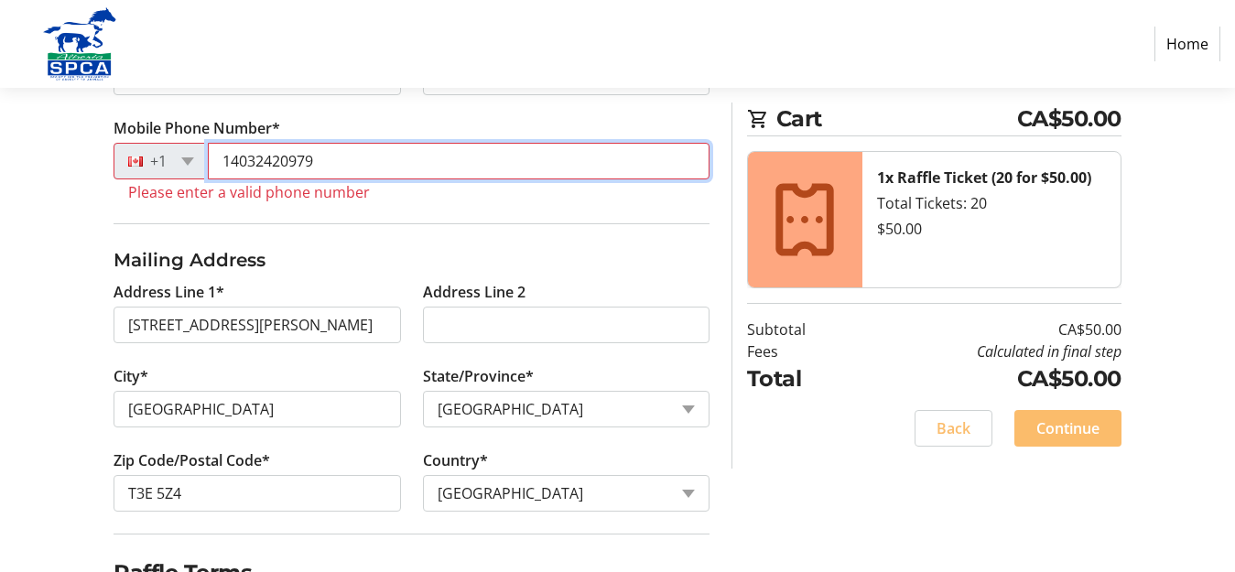
click at [266, 143] on input "14032420979" at bounding box center [459, 161] width 502 height 37
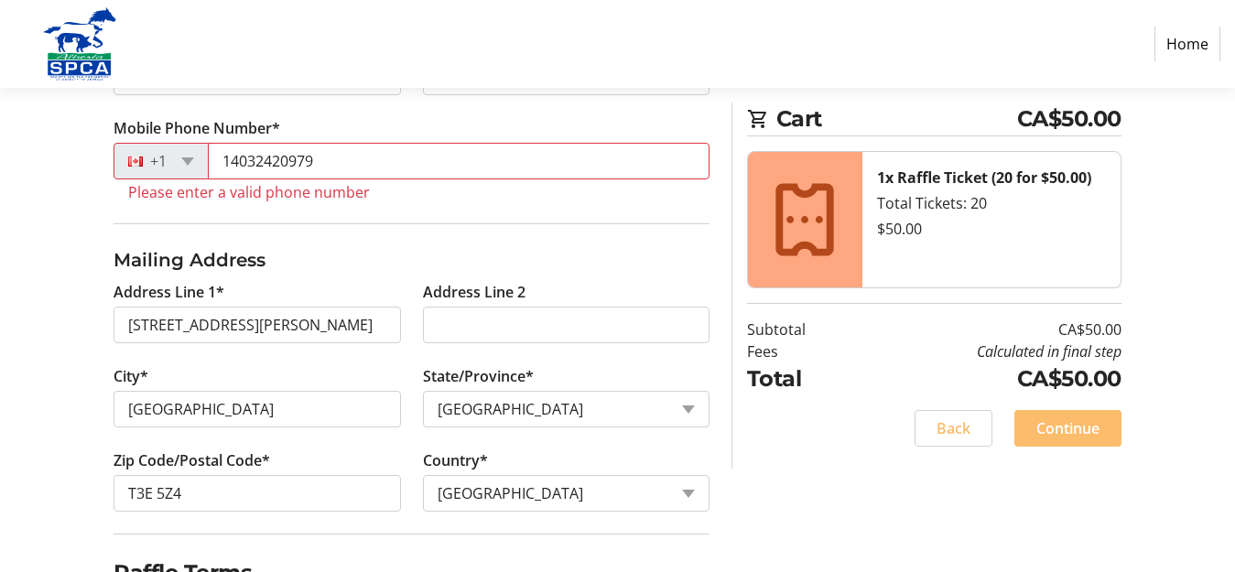
click at [266, 130] on label "Mobile Phone Number*" at bounding box center [197, 128] width 167 height 22
click at [266, 143] on input "14032420979" at bounding box center [459, 161] width 502 height 37
click at [195, 168] on div "+1" at bounding box center [161, 161] width 95 height 37
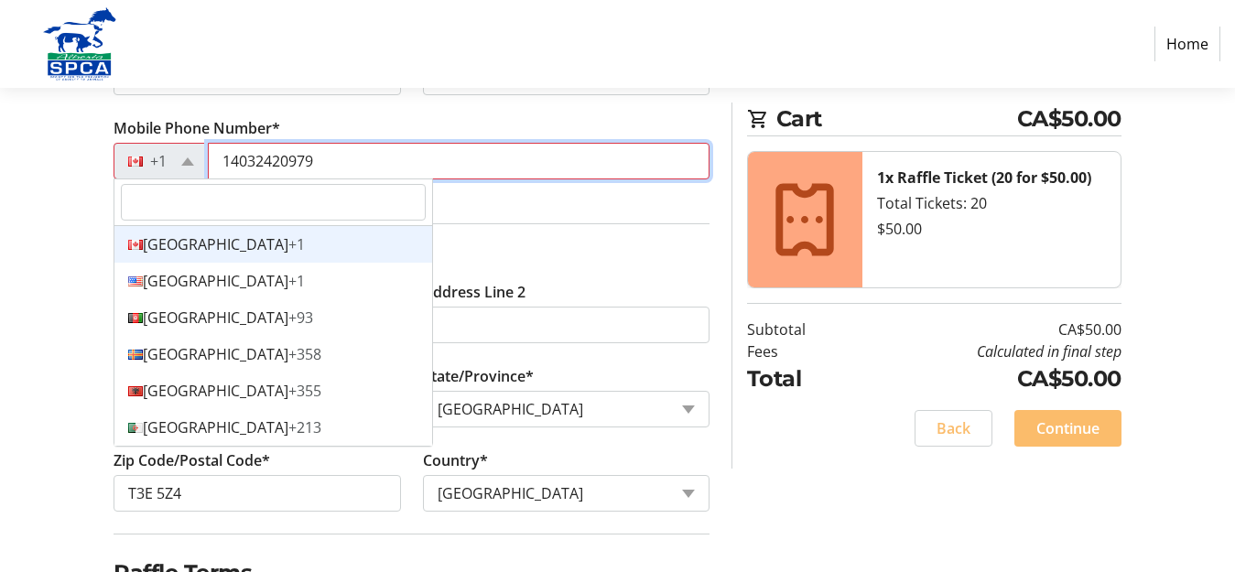
click at [320, 163] on input "14032420979" at bounding box center [459, 161] width 502 height 37
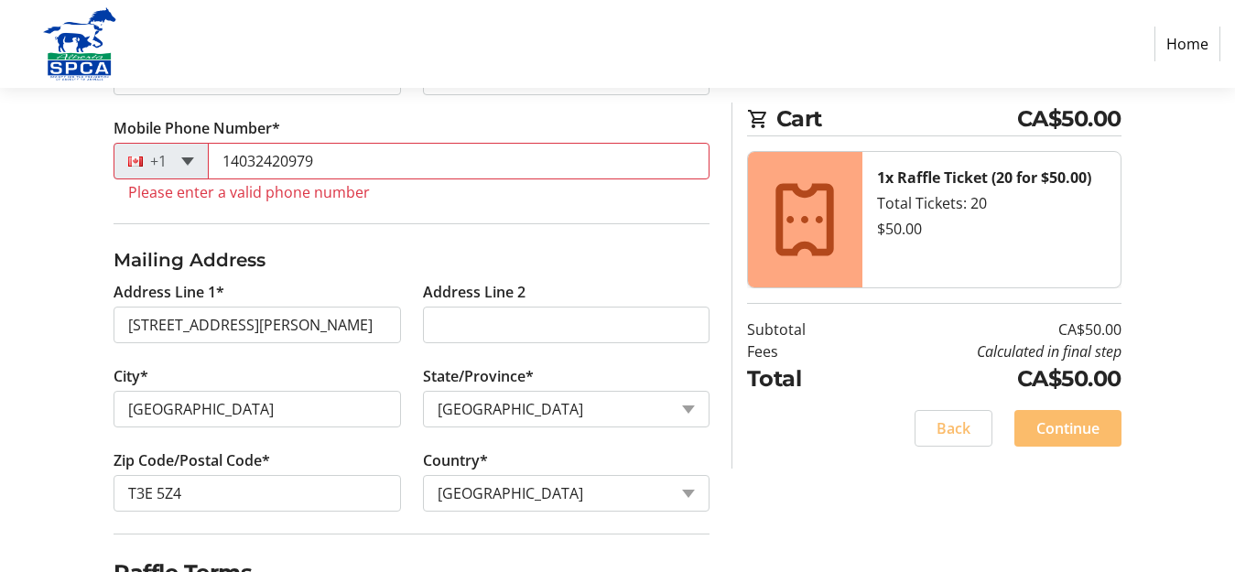
click at [181, 157] on div "+1" at bounding box center [161, 161] width 95 height 37
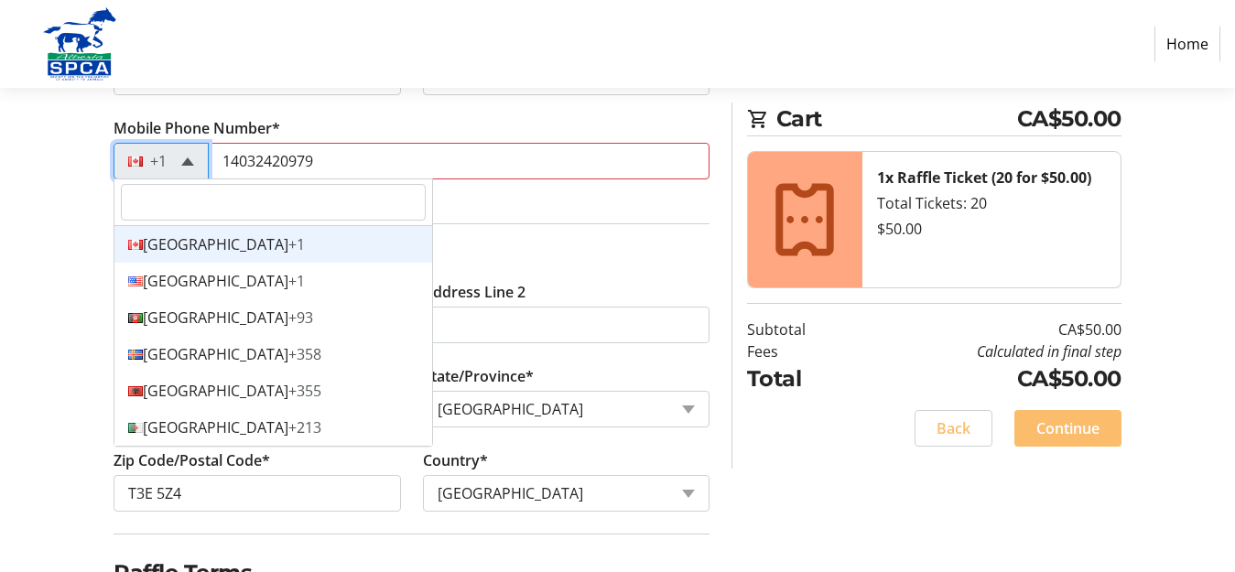
click at [187, 163] on span at bounding box center [187, 161] width 13 height 8
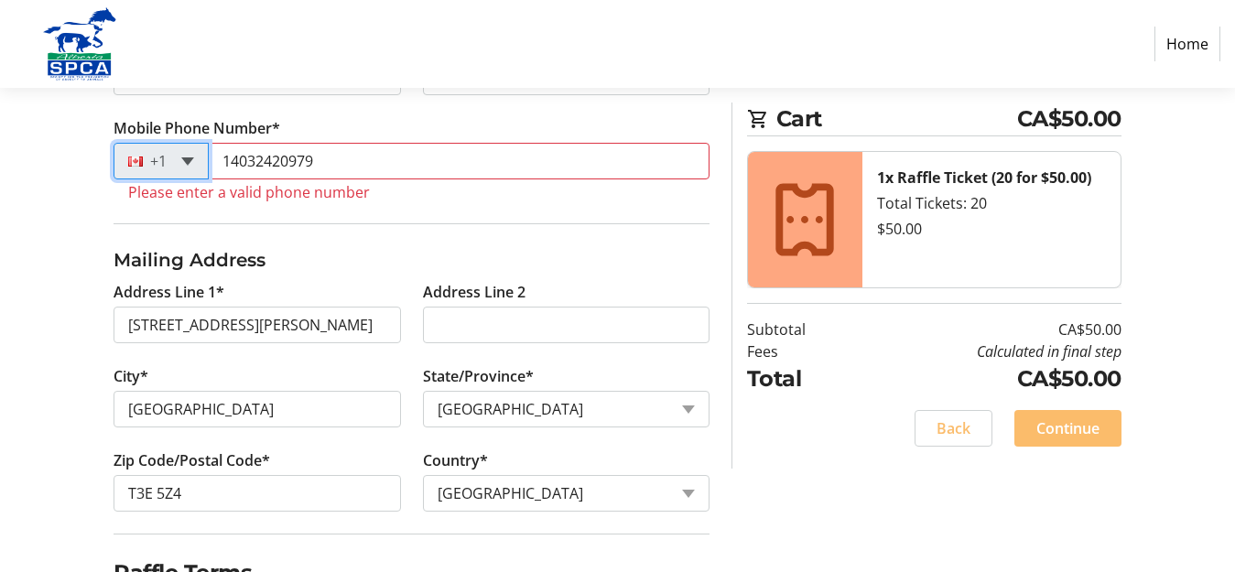
click at [187, 163] on span at bounding box center [187, 161] width 13 height 8
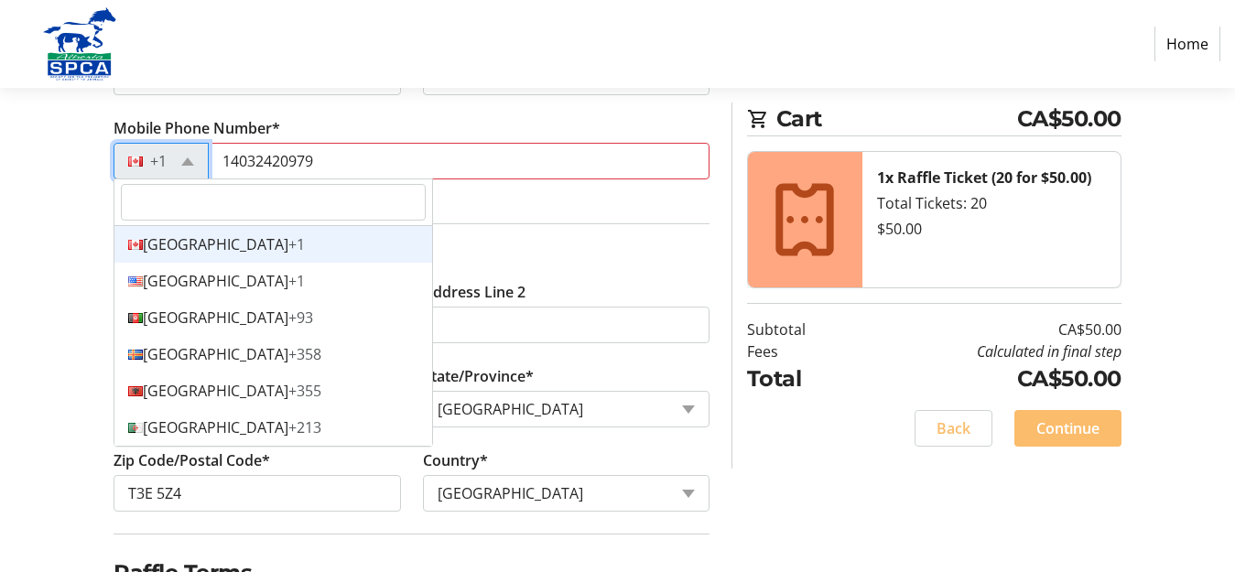
click at [287, 234] on div "Canada +1" at bounding box center [273, 244] width 318 height 37
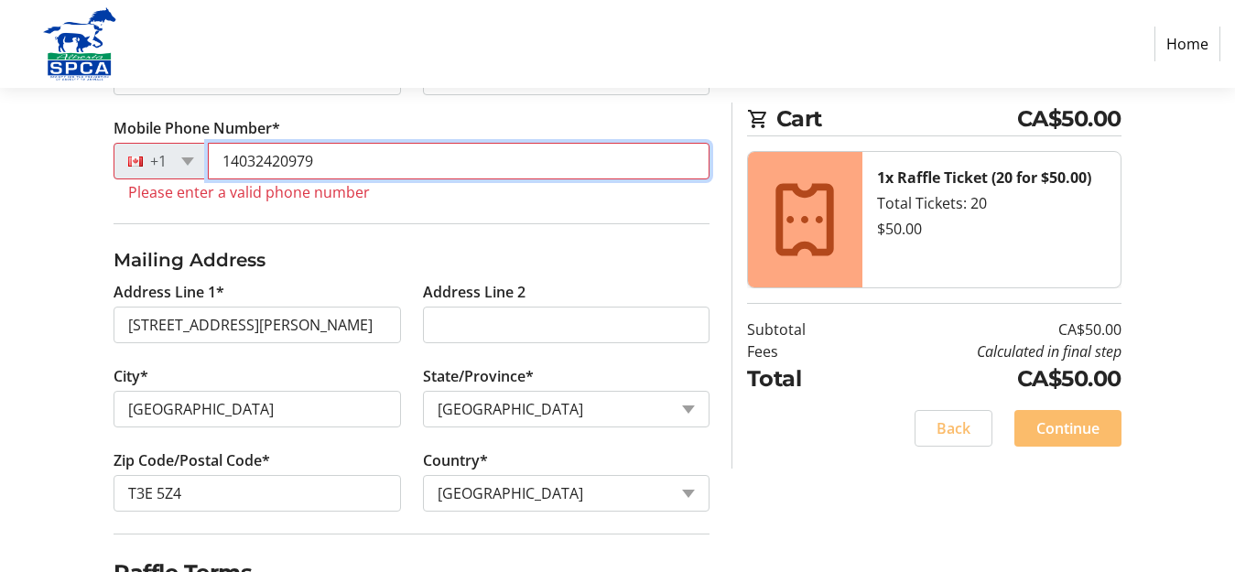
click at [347, 157] on input "14032420979" at bounding box center [459, 161] width 502 height 37
type input "1"
click at [409, 165] on input "4036065951" at bounding box center [459, 161] width 502 height 37
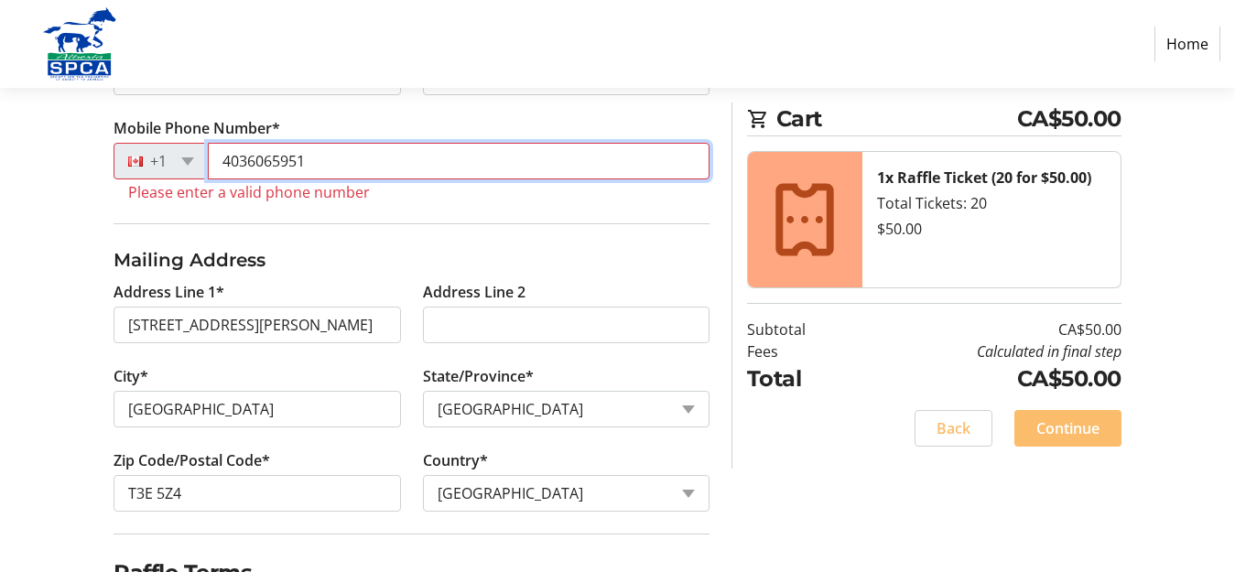
click at [409, 165] on input "4036065951" at bounding box center [459, 161] width 502 height 37
click at [341, 163] on input "4036065951" at bounding box center [459, 161] width 502 height 37
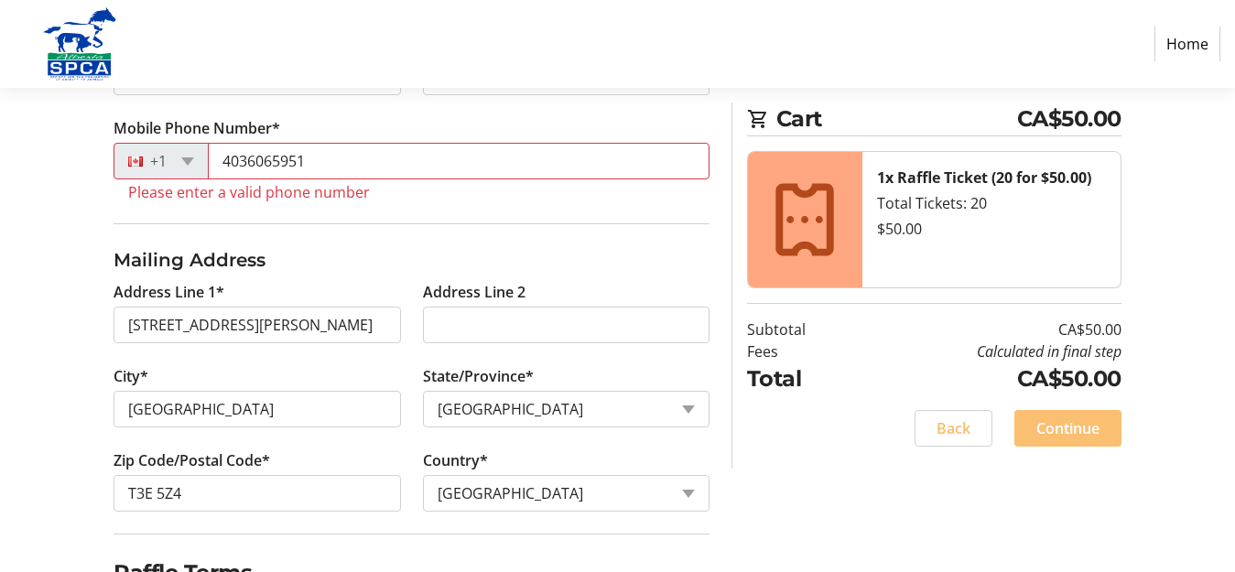
click at [1048, 417] on span "Continue" at bounding box center [1067, 428] width 63 height 22
click at [949, 440] on span at bounding box center [953, 428] width 76 height 44
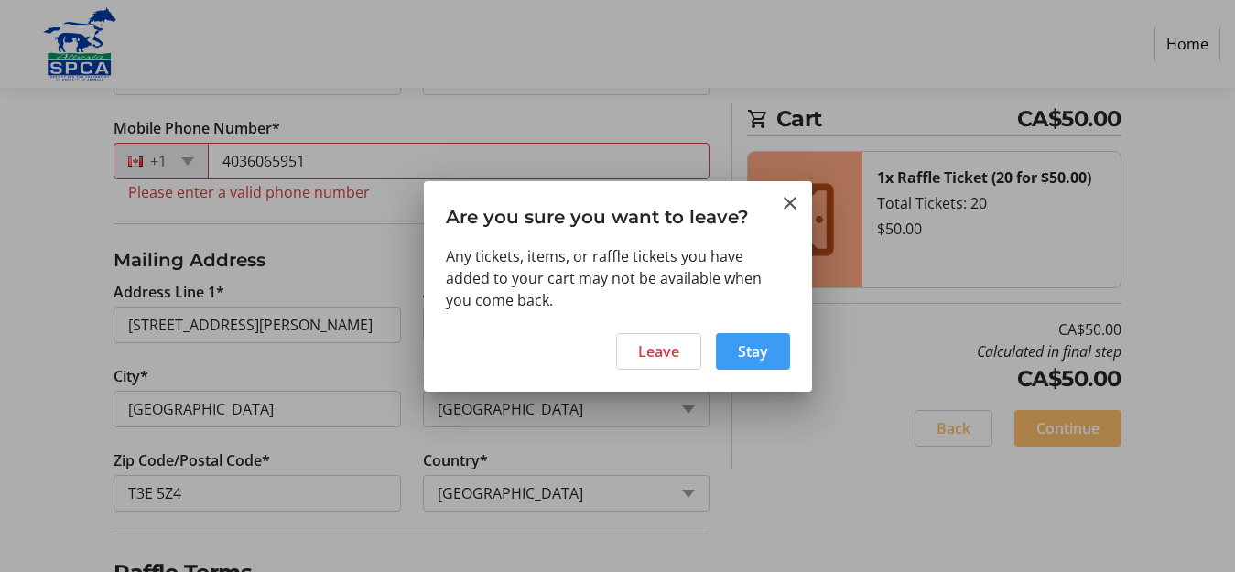
click at [749, 344] on span "Stay" at bounding box center [753, 352] width 30 height 22
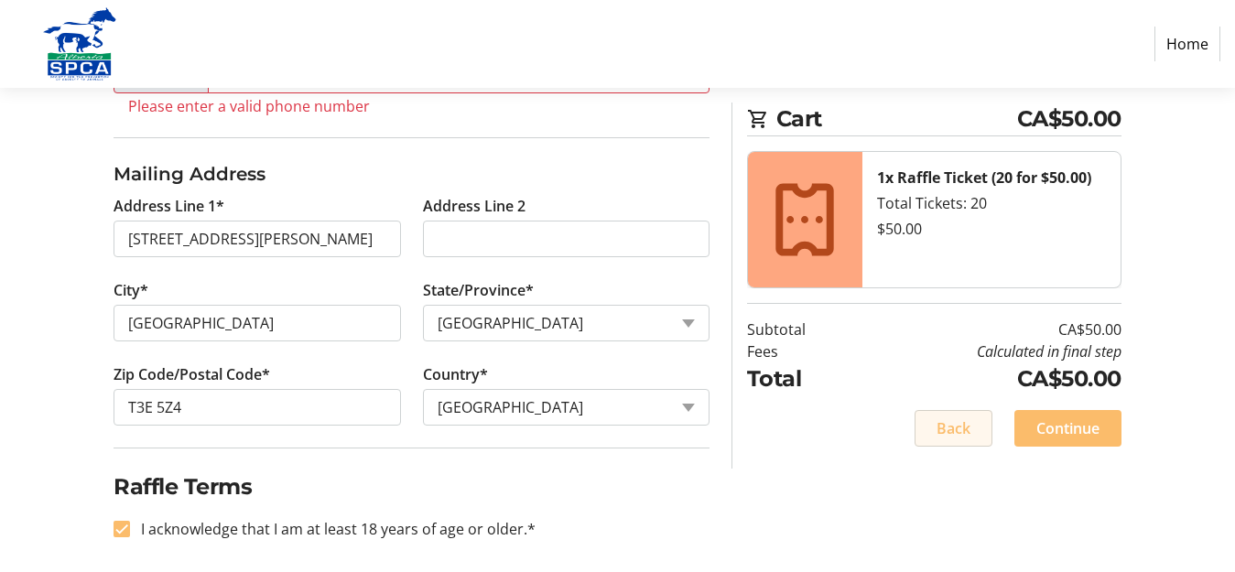
scroll to position [610, 0]
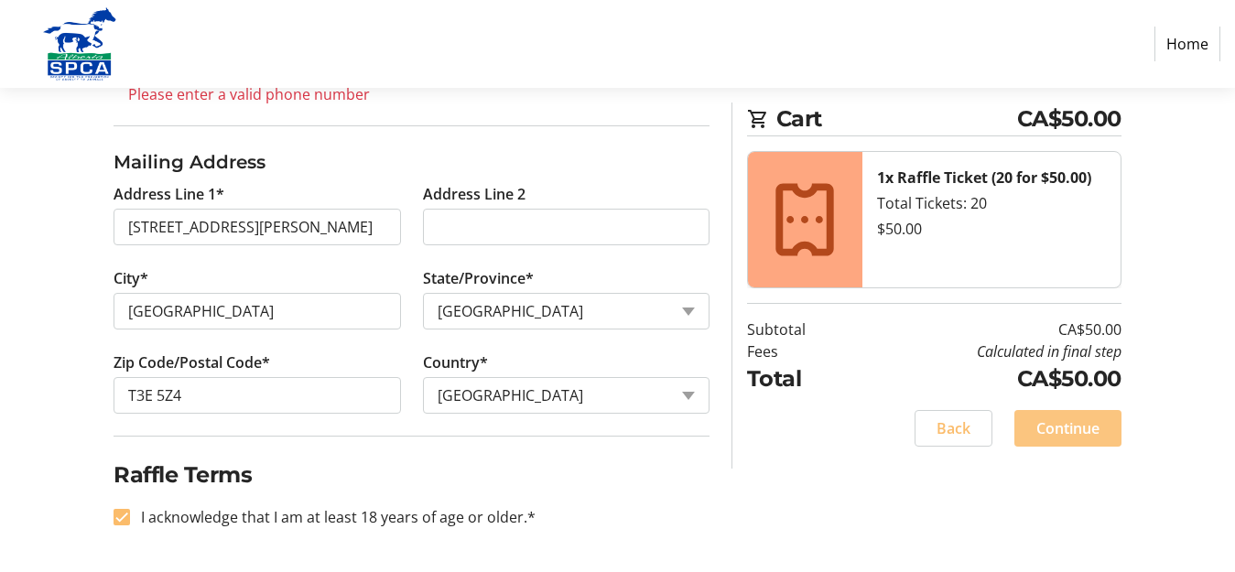
click at [1056, 415] on span at bounding box center [1067, 428] width 107 height 44
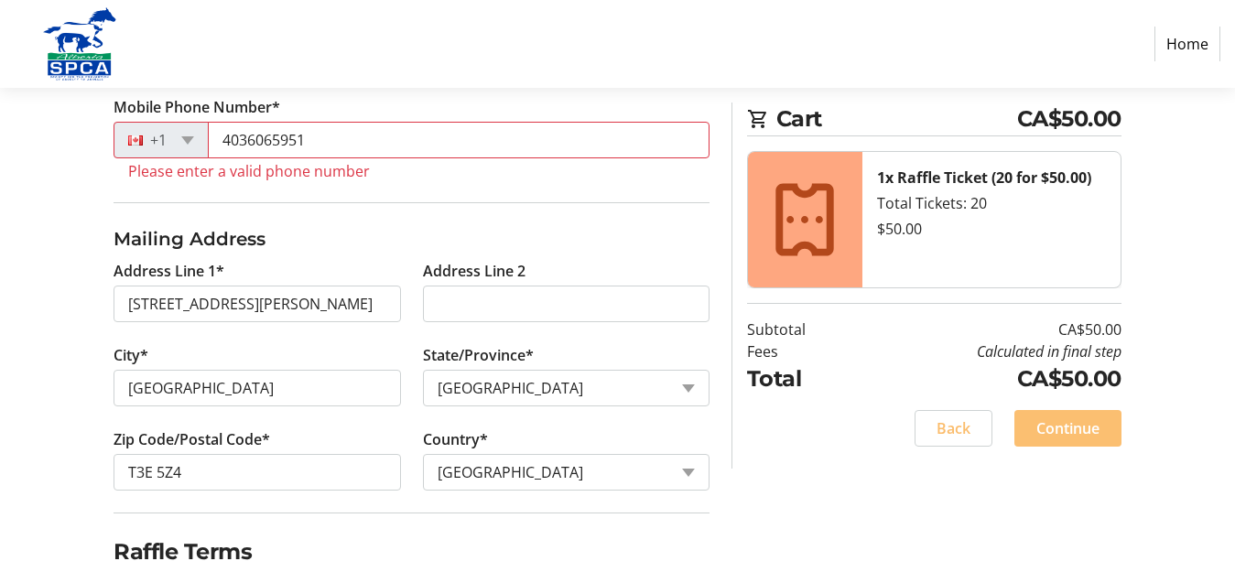
scroll to position [512, 0]
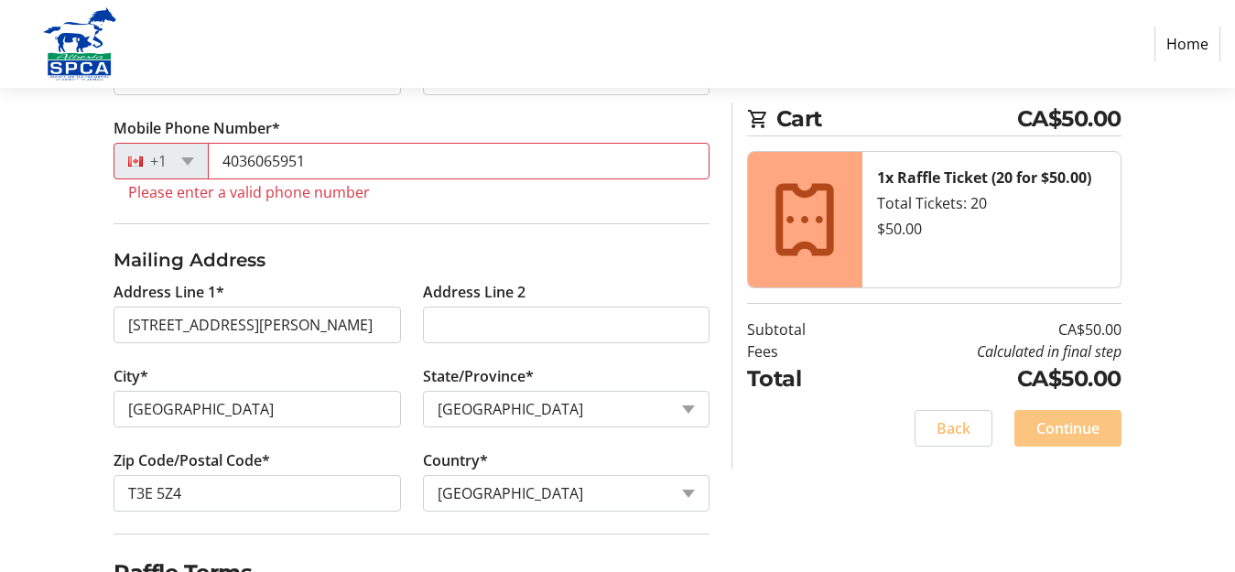
click at [1055, 417] on span "Continue" at bounding box center [1067, 428] width 63 height 22
drag, startPoint x: 1053, startPoint y: 419, endPoint x: 1054, endPoint y: 432, distance: 12.8
click at [1054, 432] on span "Continue" at bounding box center [1067, 428] width 63 height 22
click at [949, 417] on span "Back" at bounding box center [954, 428] width 34 height 22
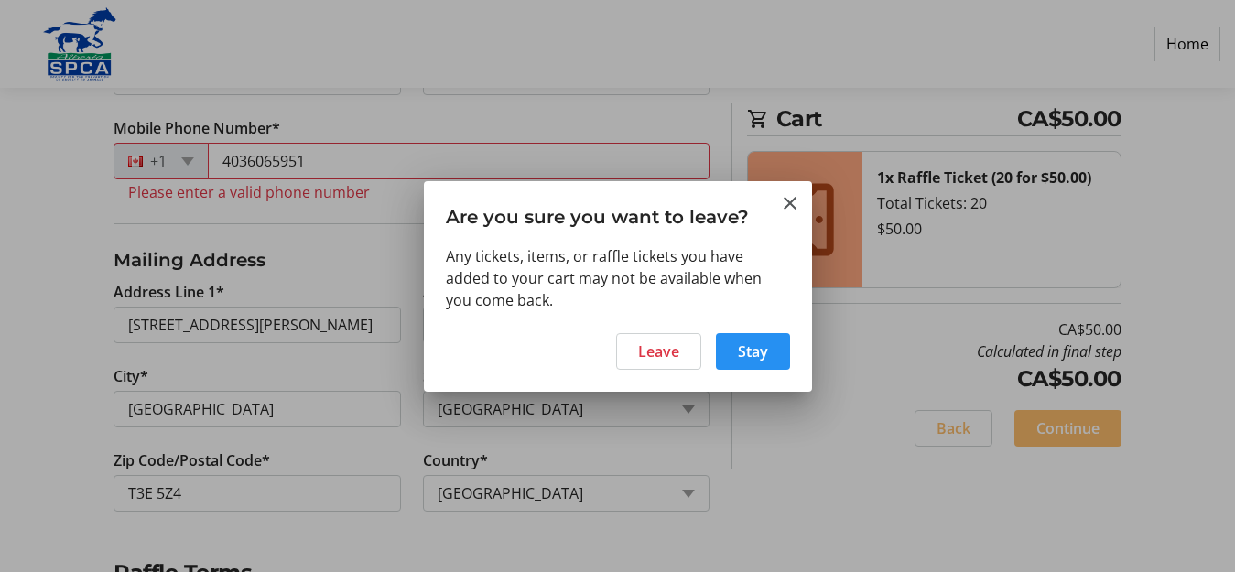
click at [758, 339] on span at bounding box center [753, 352] width 74 height 44
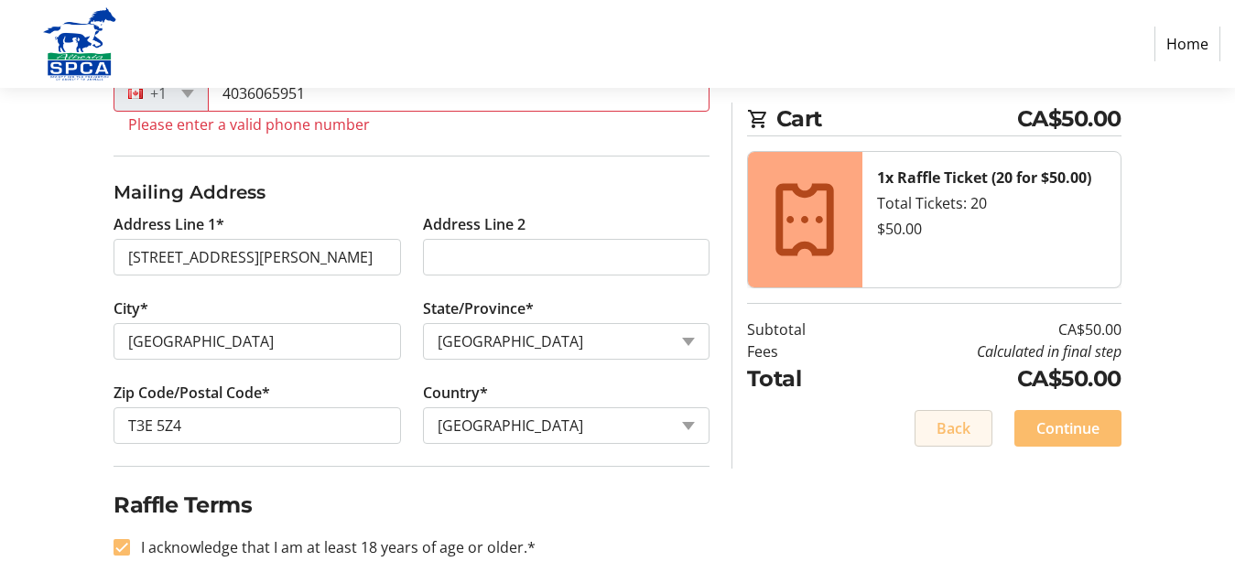
scroll to position [610, 0]
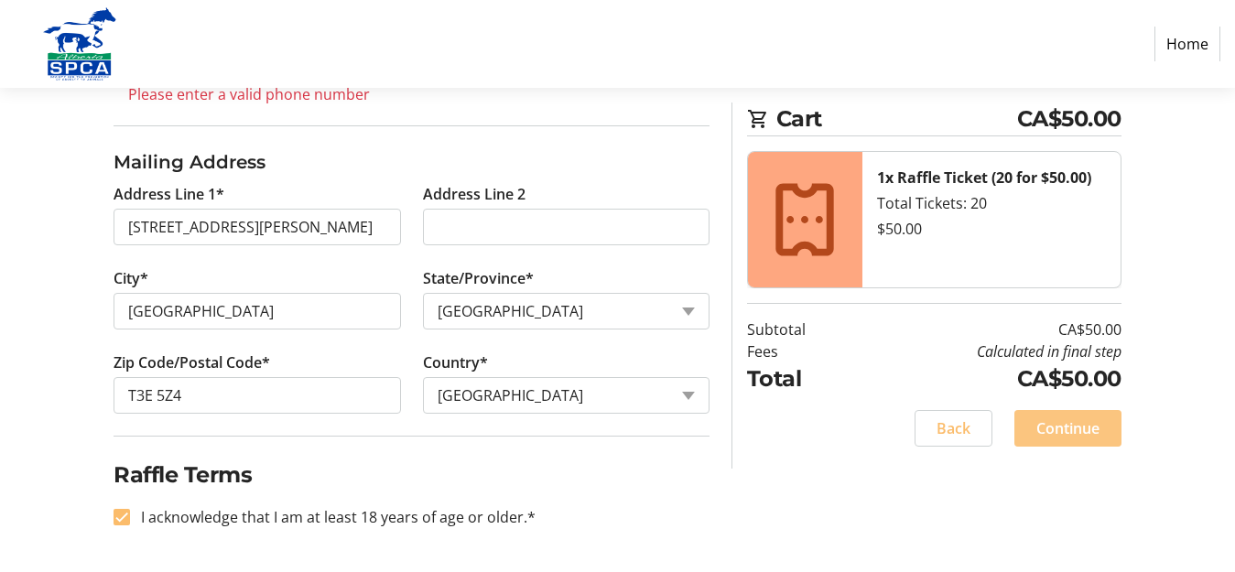
click at [1088, 425] on span "Continue" at bounding box center [1067, 428] width 63 height 22
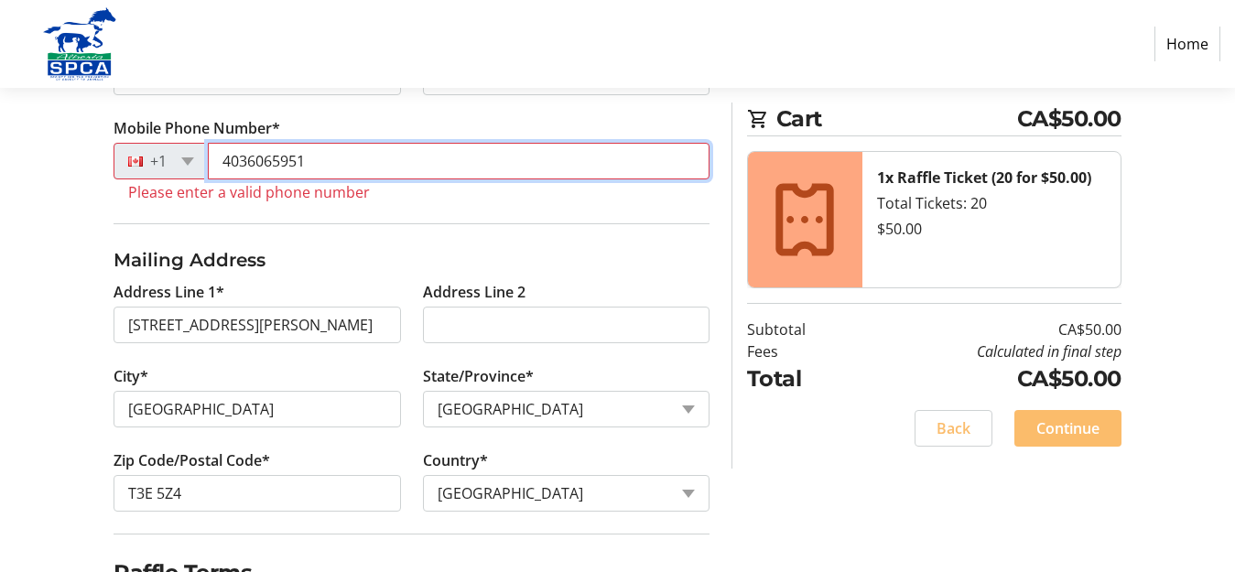
click at [353, 160] on input "4036065951" at bounding box center [459, 161] width 502 height 37
type input "4"
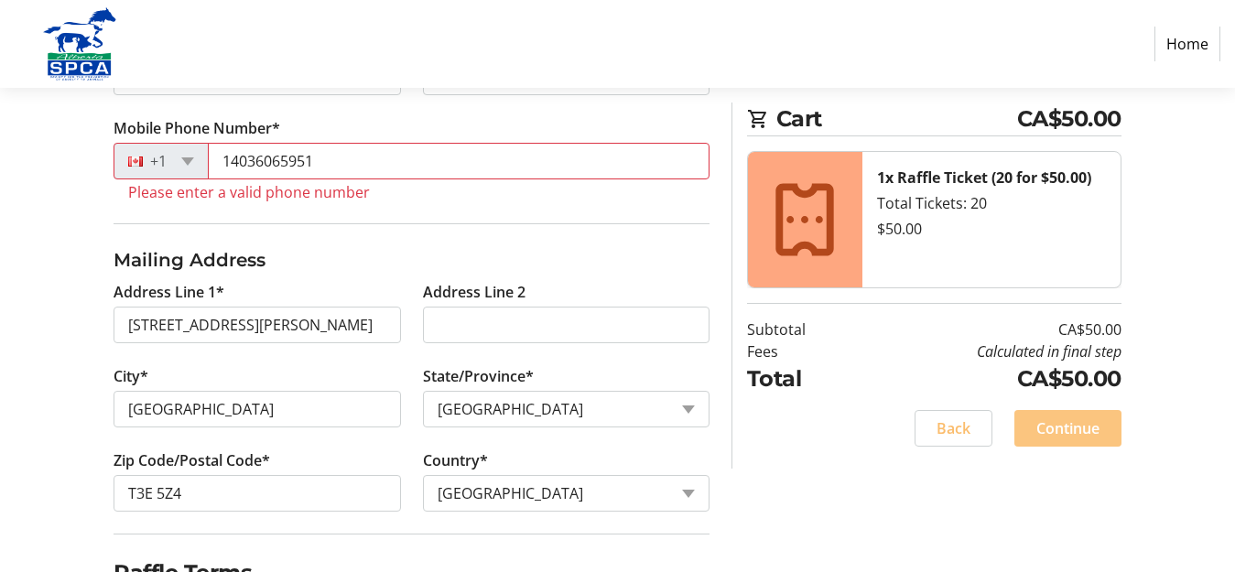
click at [1047, 417] on span at bounding box center [1067, 428] width 107 height 44
click at [1044, 425] on span "Continue" at bounding box center [1067, 428] width 63 height 22
click at [1041, 427] on span "Continue" at bounding box center [1067, 428] width 63 height 22
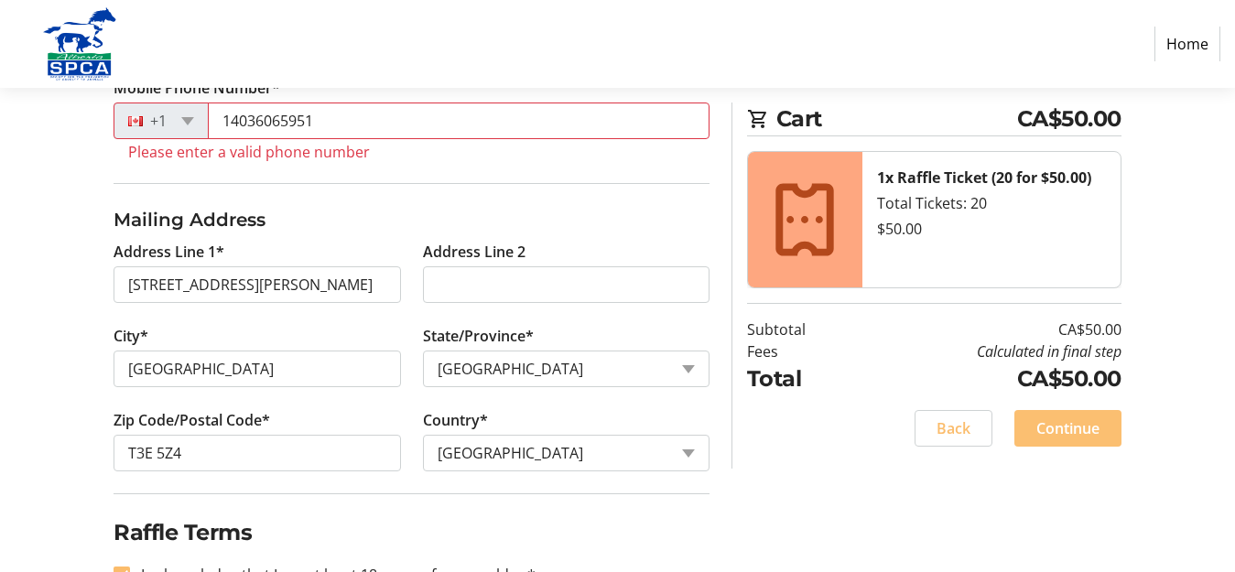
scroll to position [610, 0]
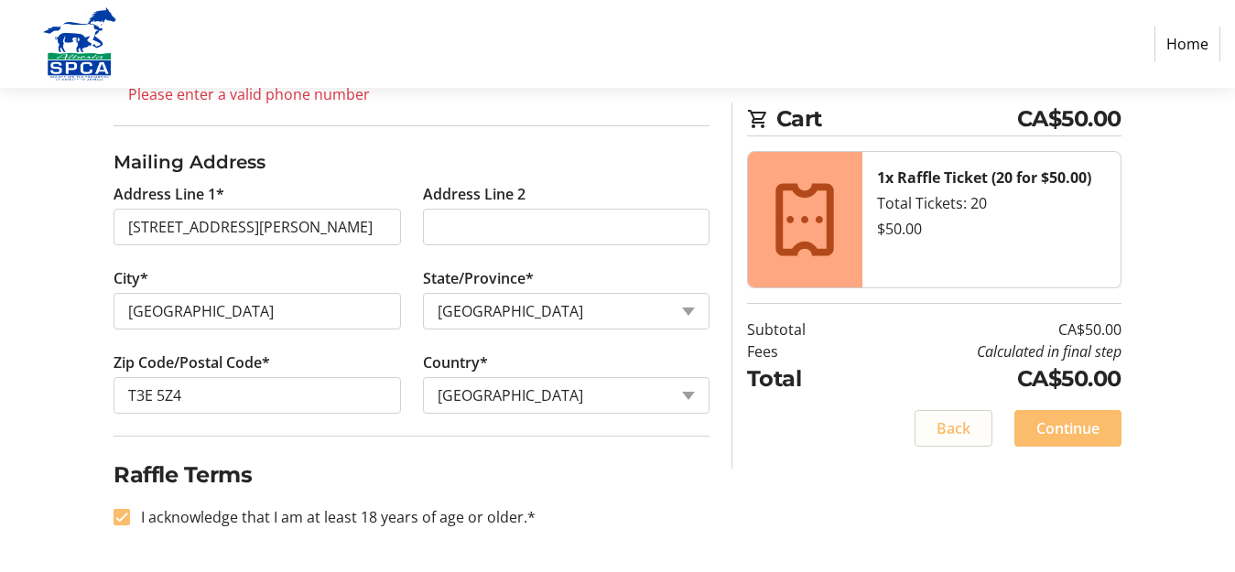
click at [948, 433] on span "Back" at bounding box center [954, 428] width 34 height 22
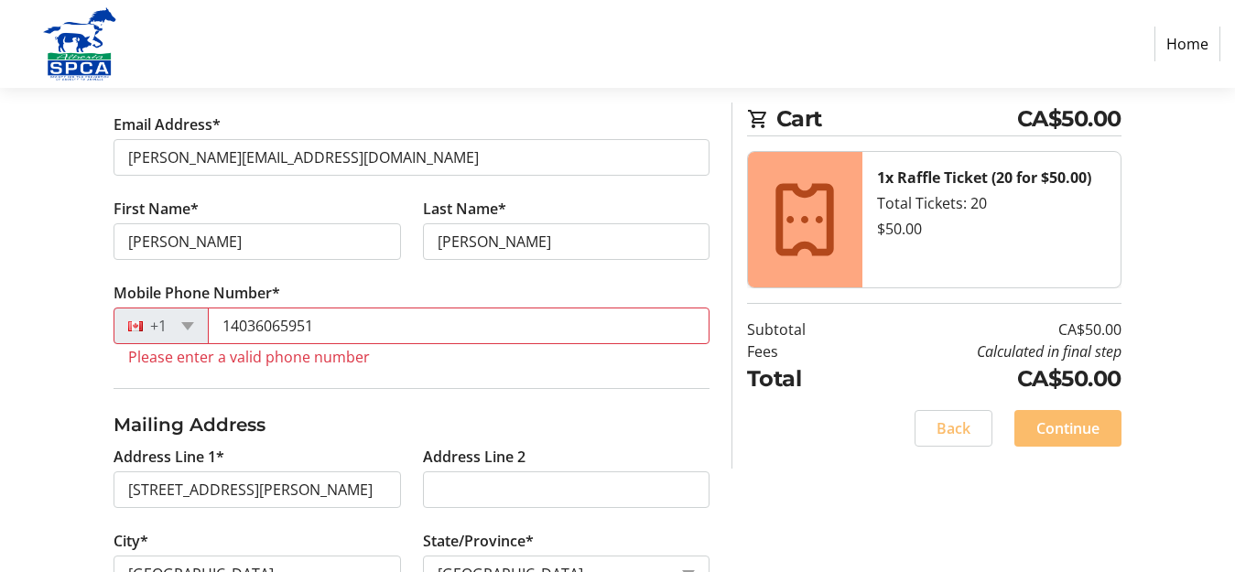
scroll to position [366, 0]
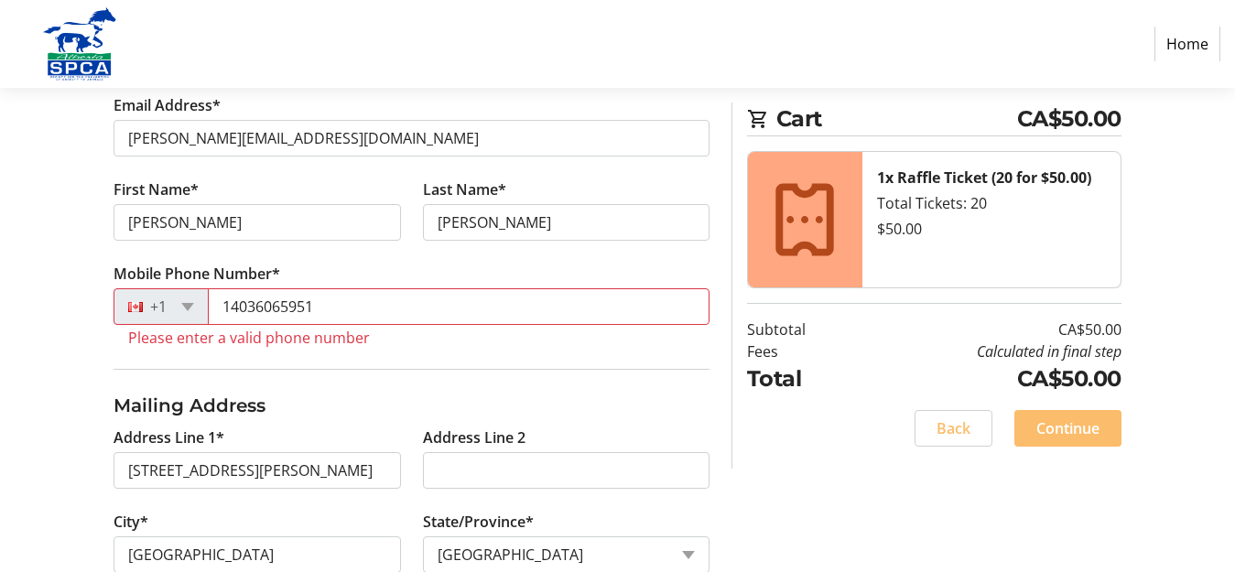
click at [336, 348] on tr-form-field "Mobile Phone Number* [PHONE_NUMBER] Please enter a valid phone number" at bounding box center [412, 316] width 596 height 106
click at [334, 341] on tr-error "Please enter a valid phone number" at bounding box center [411, 338] width 567 height 18
click at [179, 273] on label "Mobile Phone Number*" at bounding box center [197, 274] width 167 height 22
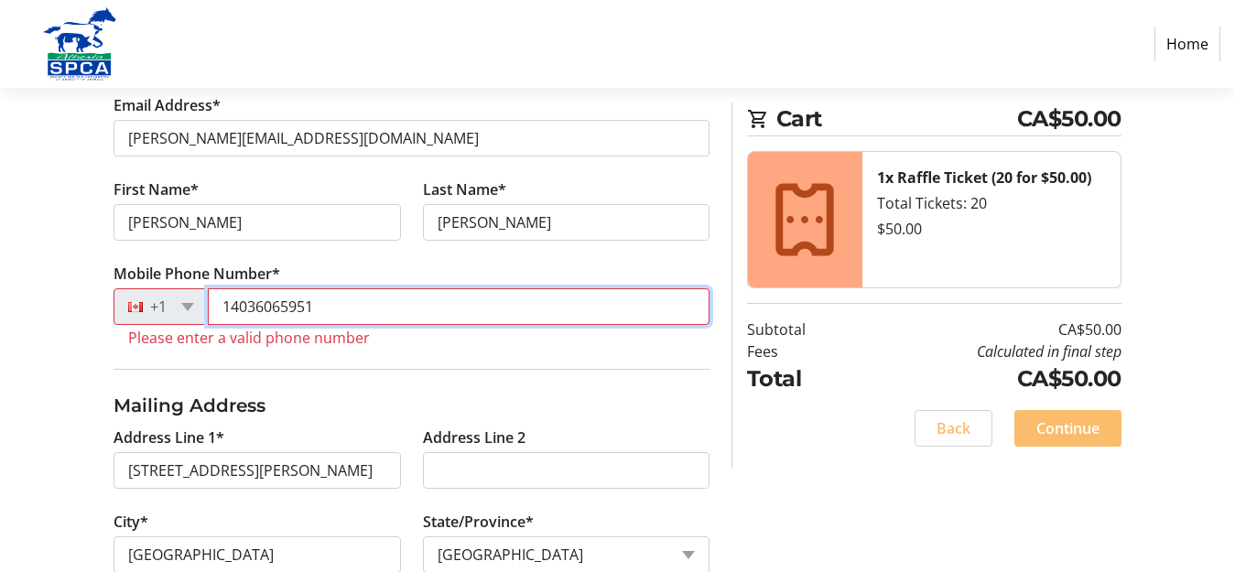
click at [208, 288] on input "14036065951" at bounding box center [459, 306] width 502 height 37
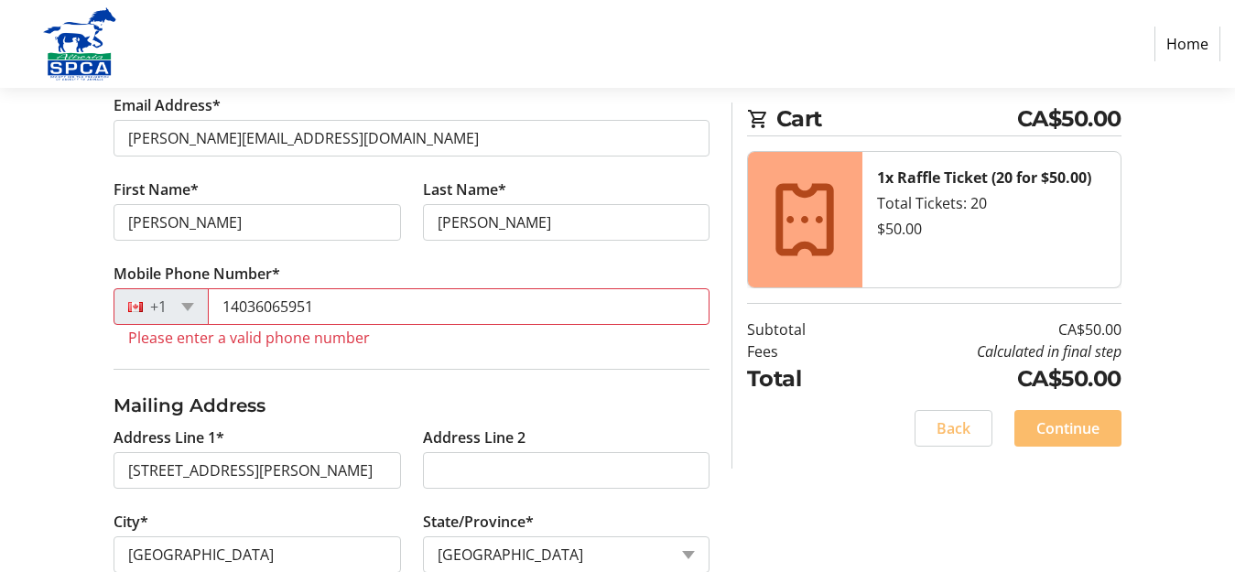
click at [272, 271] on label "Mobile Phone Number*" at bounding box center [197, 274] width 167 height 22
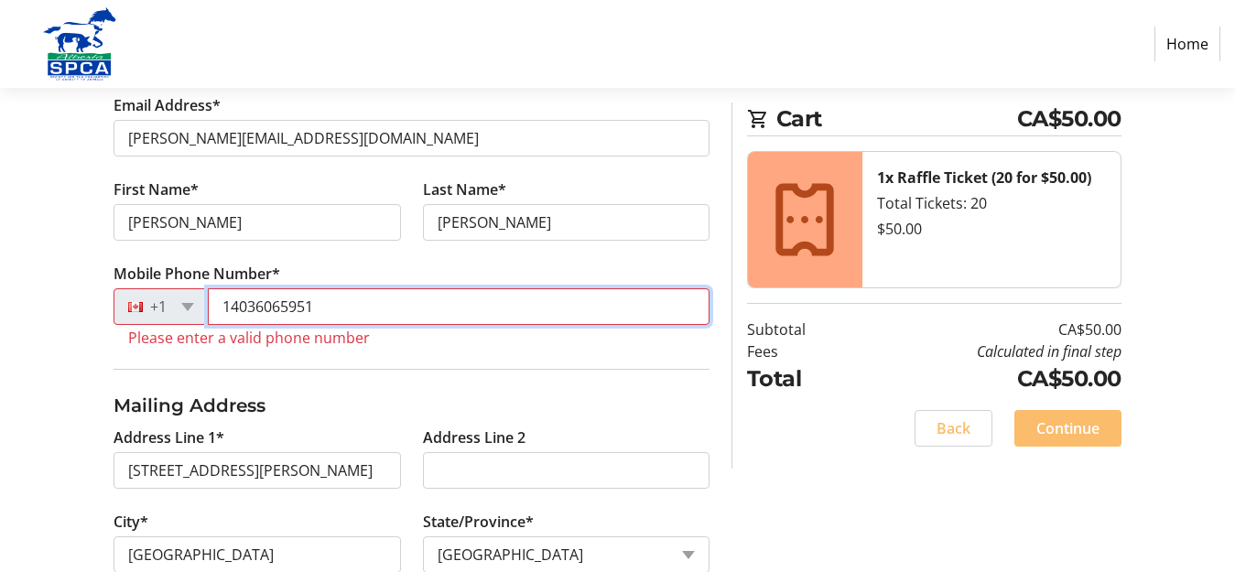
click at [272, 288] on input "14036065951" at bounding box center [459, 306] width 502 height 37
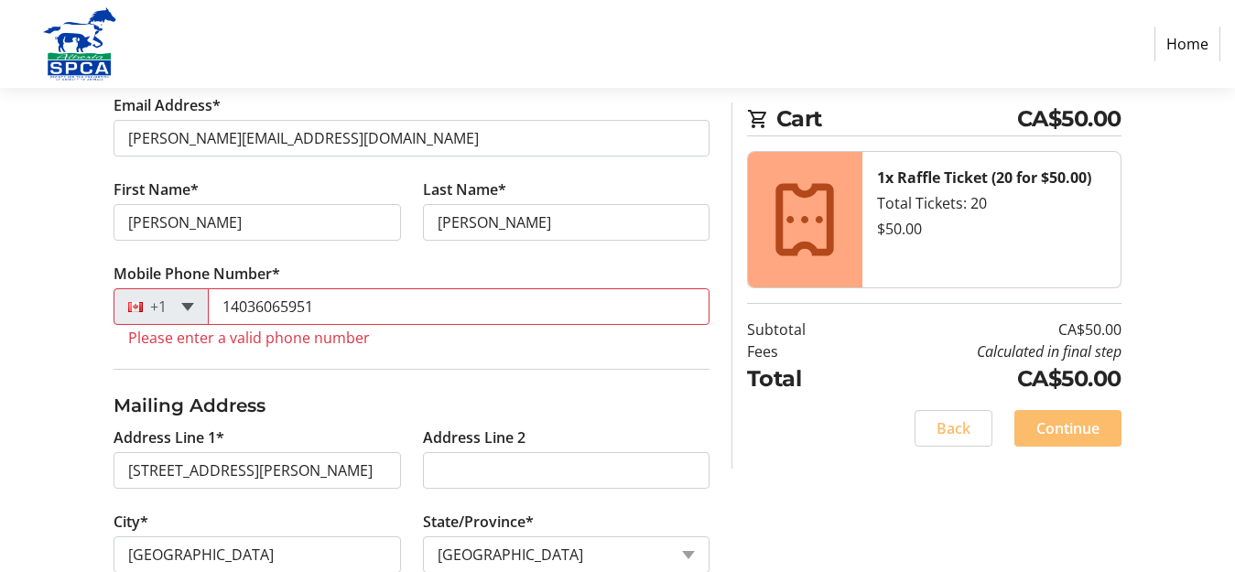
click at [188, 306] on span at bounding box center [187, 307] width 13 height 8
click at [155, 303] on div at bounding box center [140, 307] width 52 height 20
click at [126, 307] on div at bounding box center [140, 307] width 52 height 20
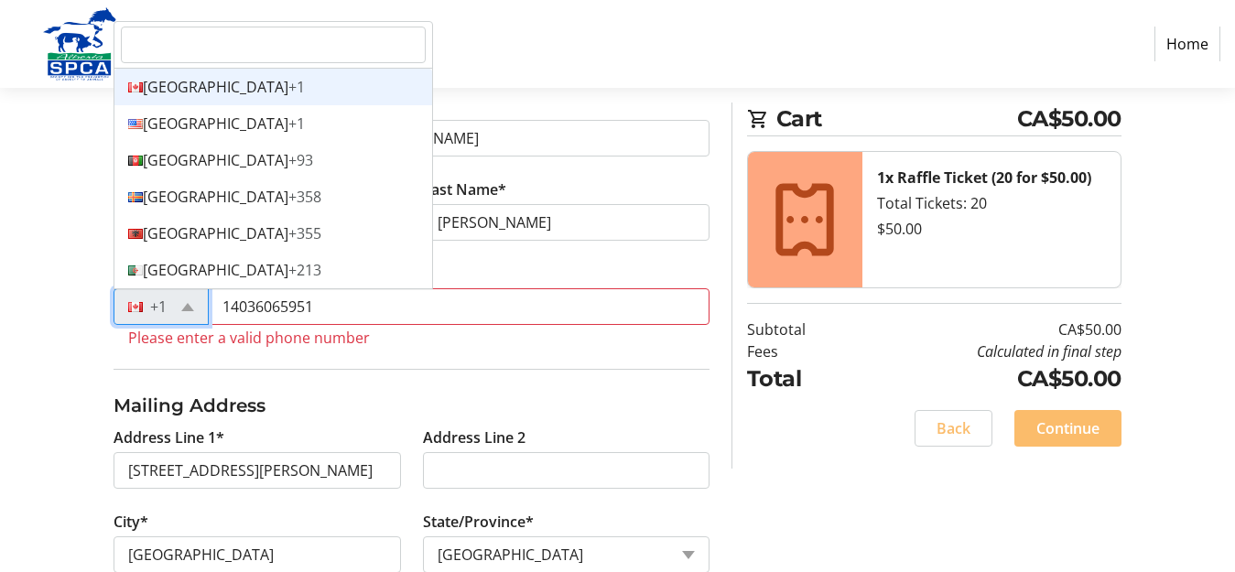
click at [241, 85] on div "Canada +1" at bounding box center [273, 87] width 318 height 37
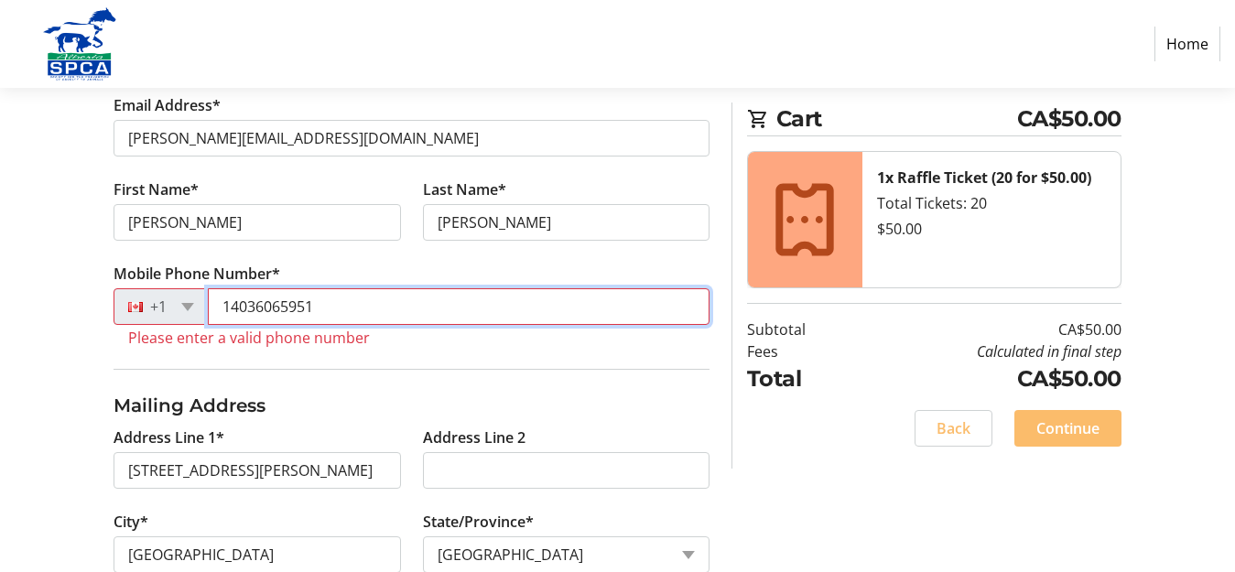
click at [367, 311] on input "14036065951" at bounding box center [459, 306] width 502 height 37
type input "1"
type input "9"
click at [350, 309] on input "Mobile Phone Number*" at bounding box center [459, 306] width 502 height 37
type input "9"
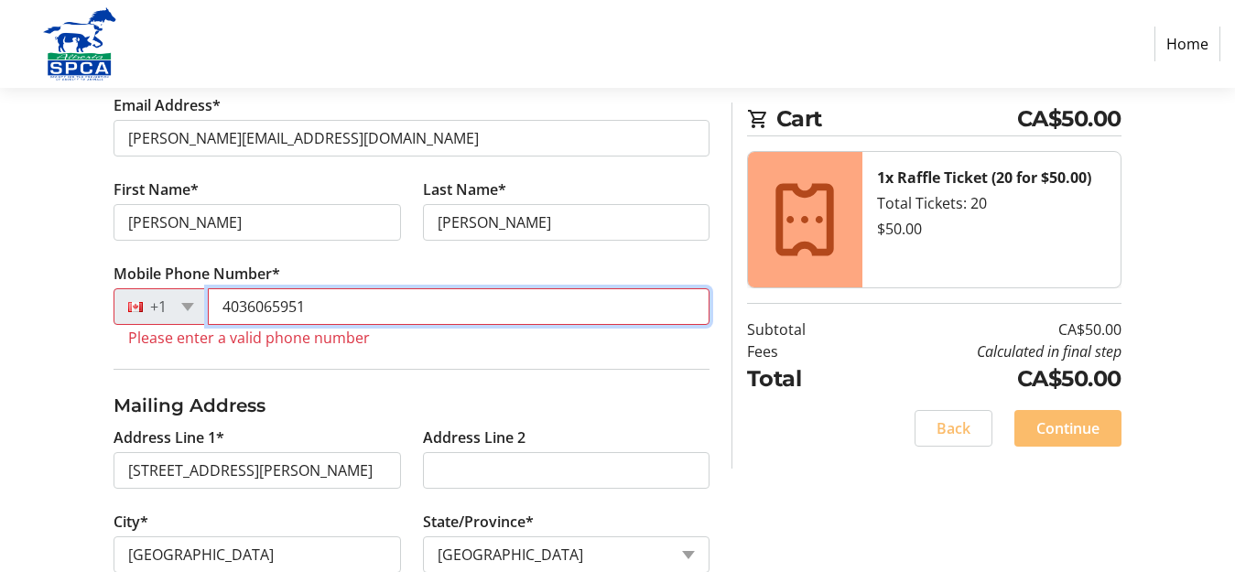
type input "4036065951"
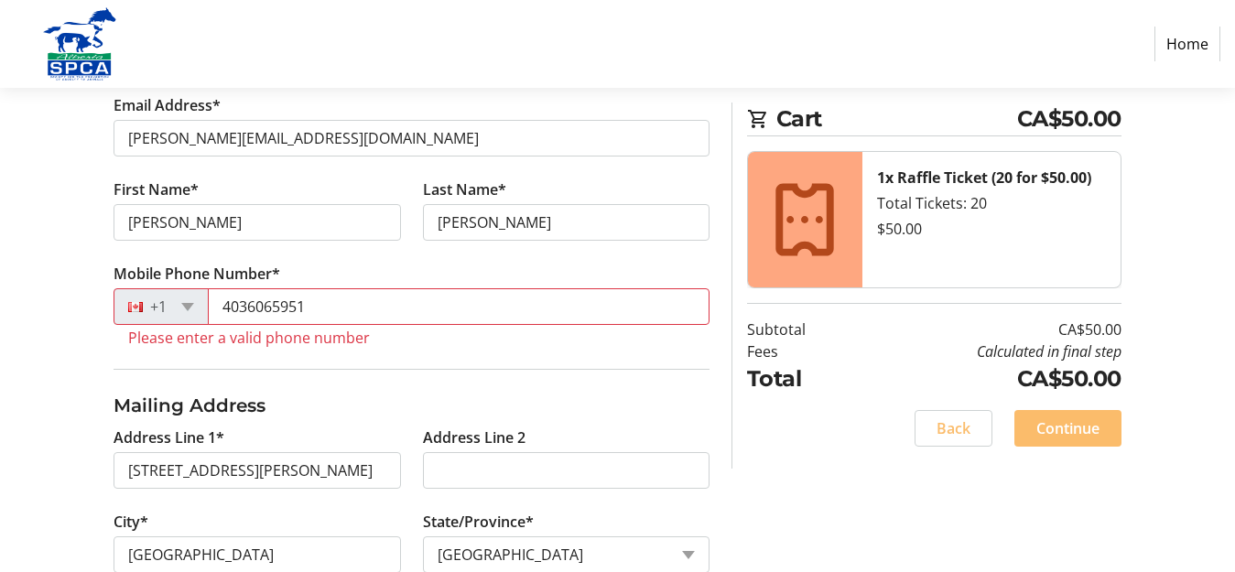
click at [406, 355] on tr-form-field "Mobile Phone Number* [PHONE_NUMBER] Please enter a valid phone number" at bounding box center [412, 316] width 596 height 106
click at [1081, 426] on span "Continue" at bounding box center [1067, 428] width 63 height 22
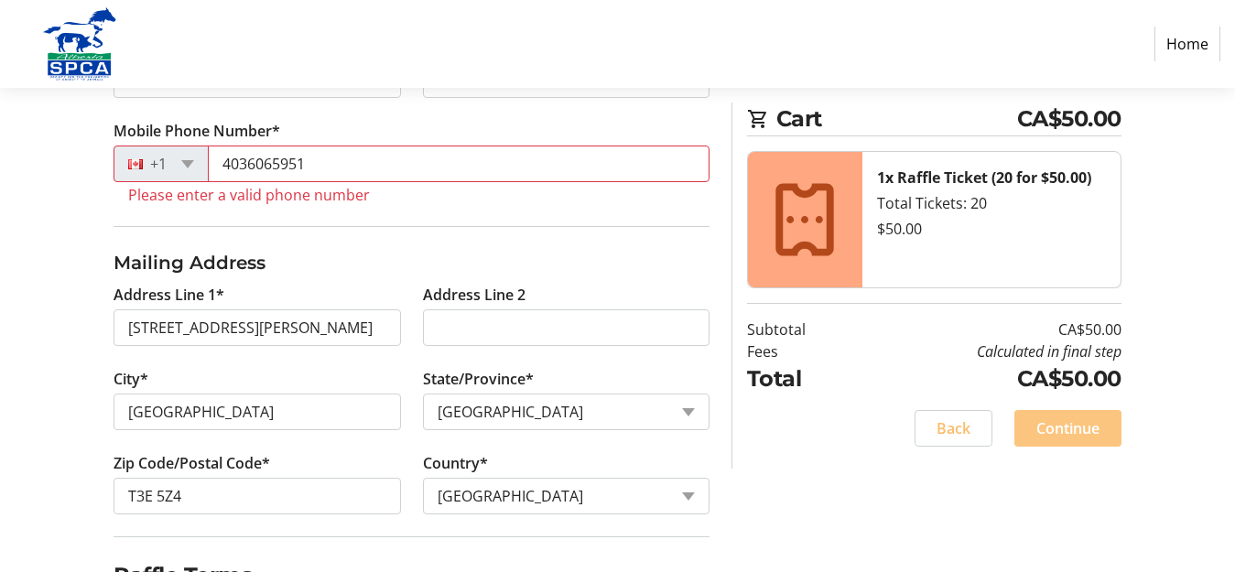
scroll to position [512, 0]
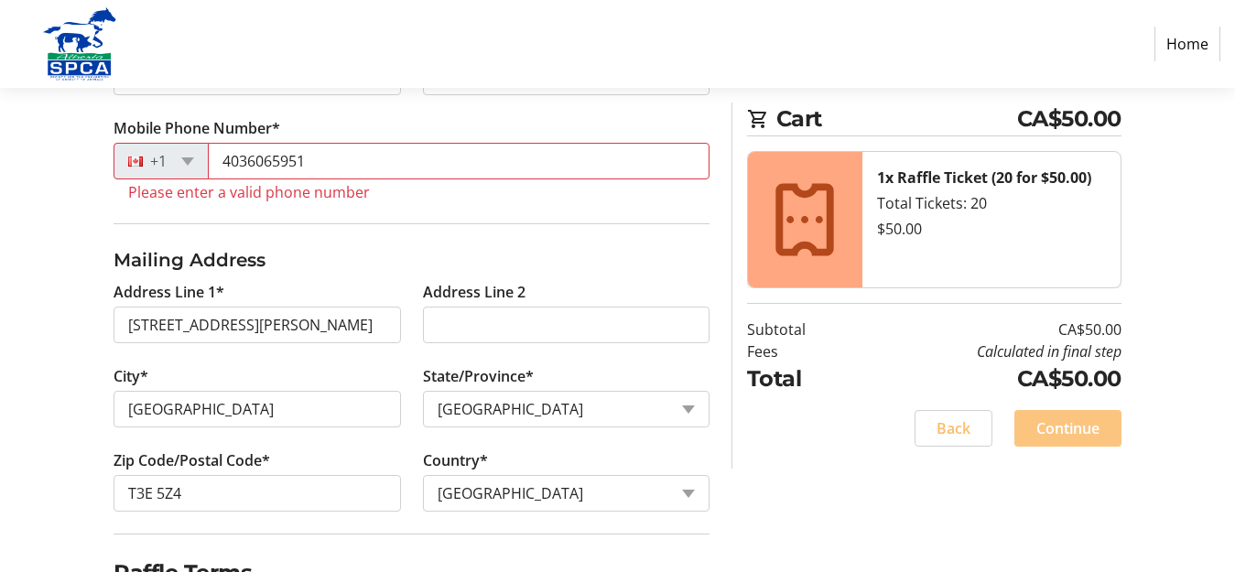
click at [1079, 426] on span "Continue" at bounding box center [1067, 428] width 63 height 22
click at [1079, 424] on span "Continue" at bounding box center [1067, 428] width 63 height 22
click at [1025, 416] on span at bounding box center [1067, 428] width 107 height 44
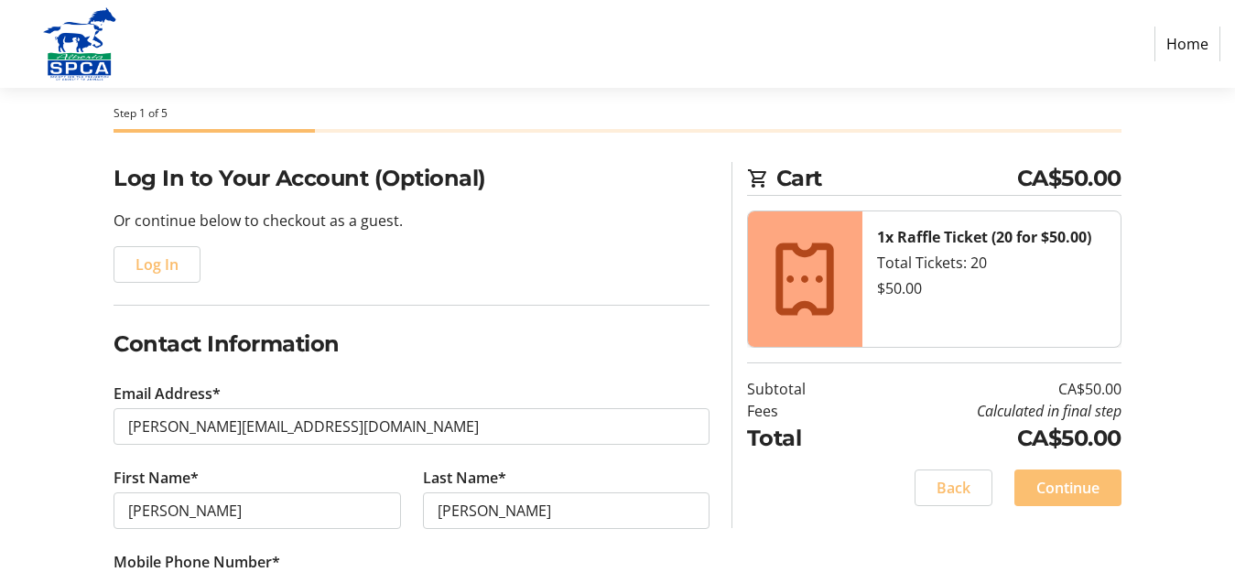
scroll to position [0, 0]
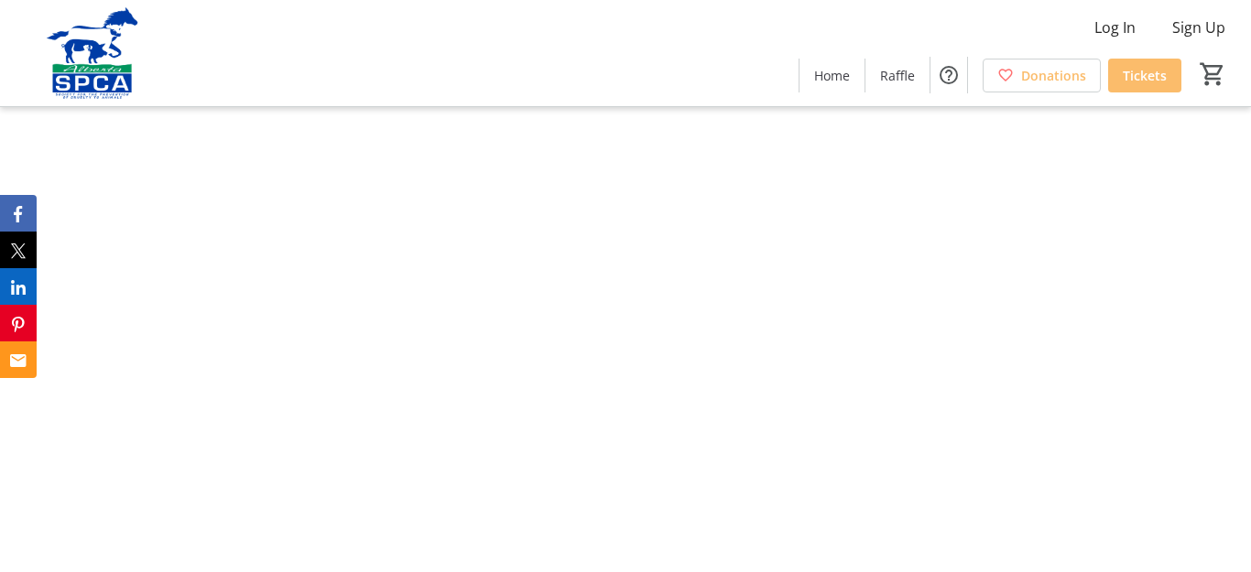
click at [628, 339] on img at bounding box center [625, 286] width 379 height 572
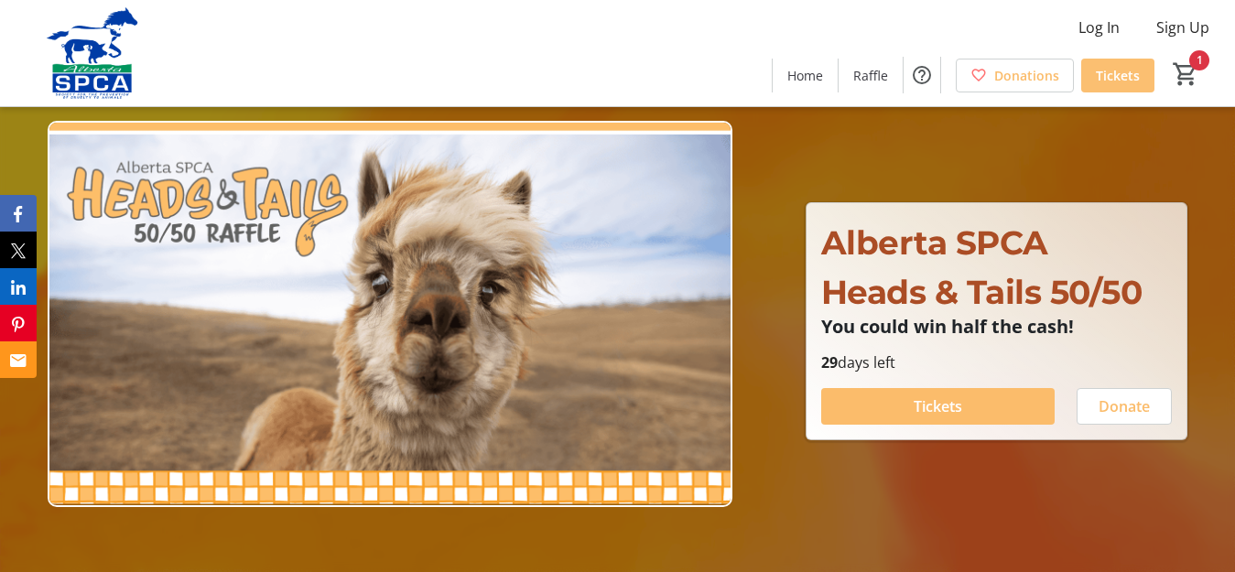
click at [1114, 64] on span at bounding box center [1117, 75] width 73 height 44
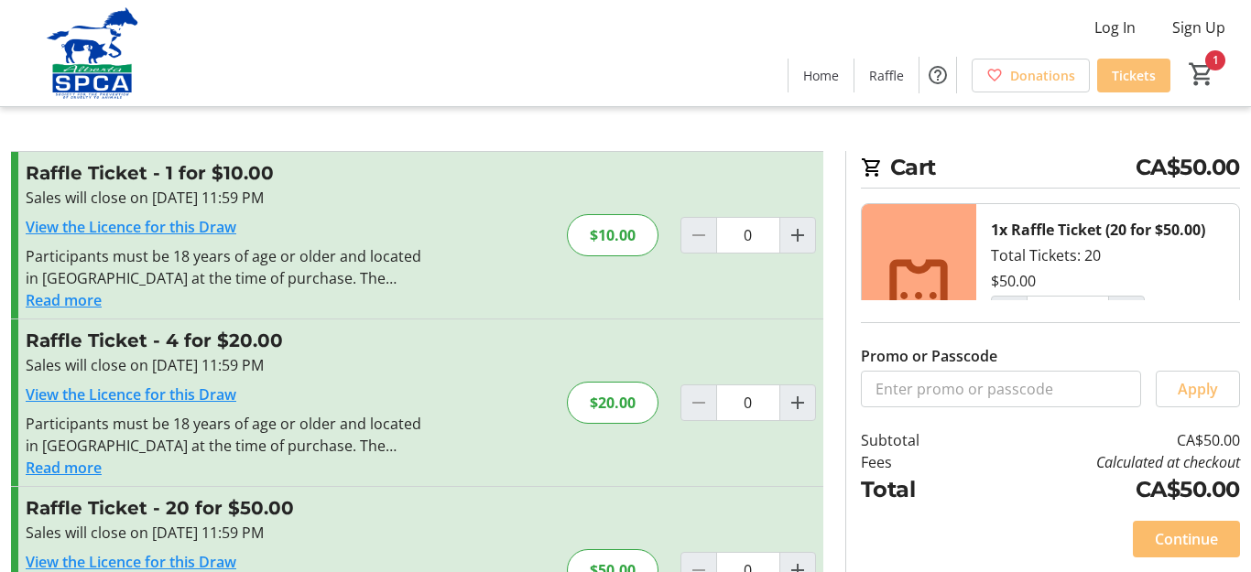
type input "1"
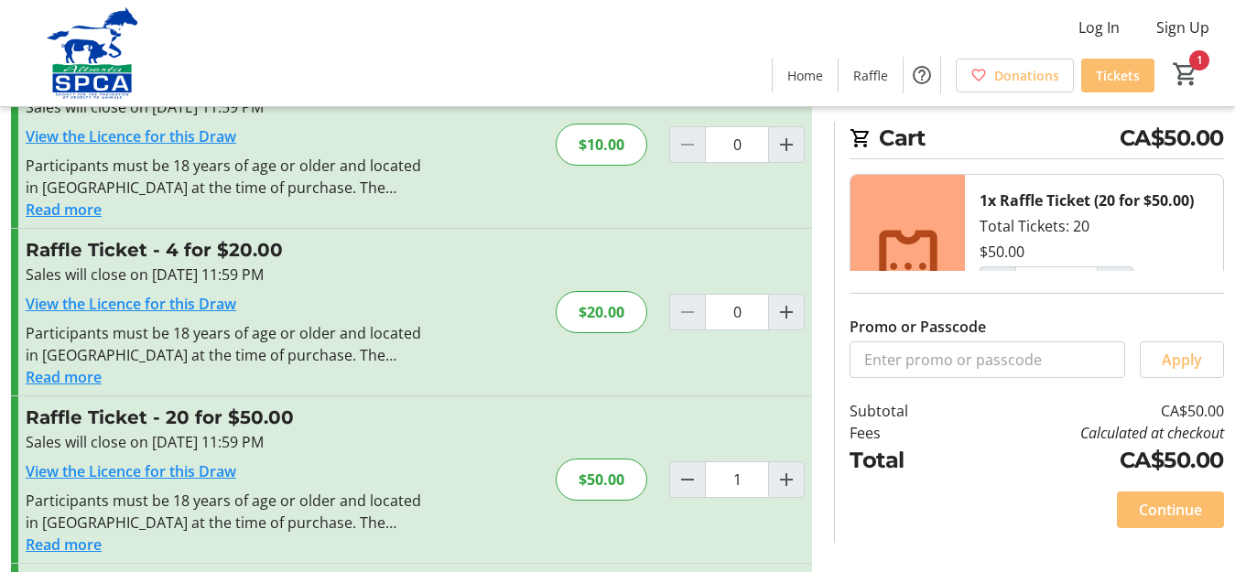
scroll to position [92, 0]
click at [1197, 58] on span "Cart" at bounding box center [1185, 74] width 33 height 33
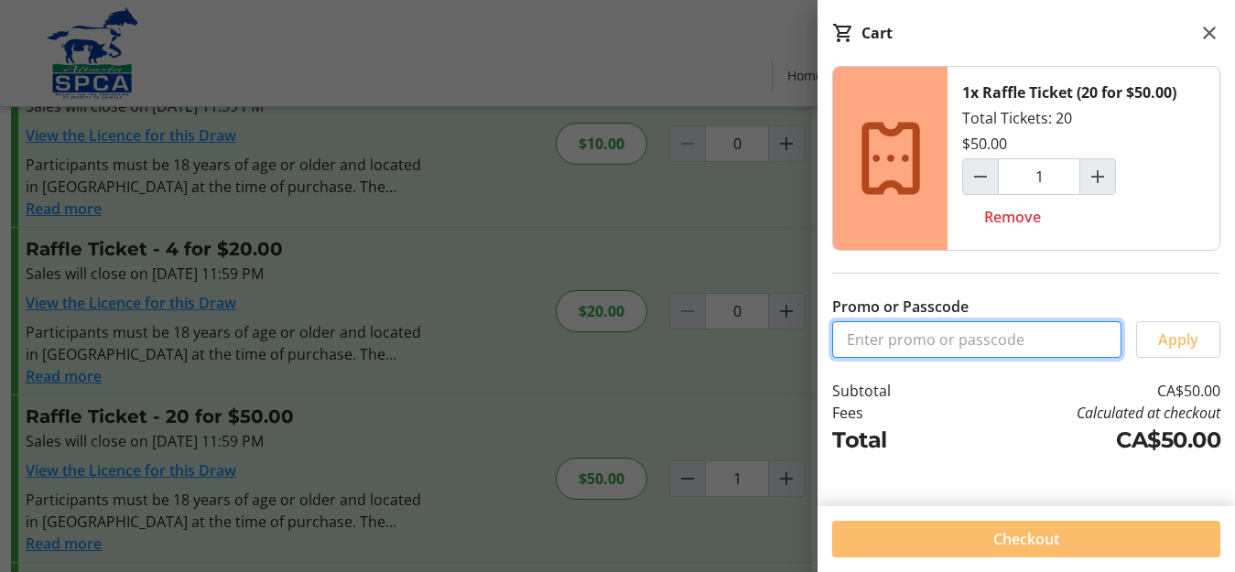
click at [962, 340] on input "Promo or Passcode" at bounding box center [976, 339] width 289 height 37
click at [685, 383] on div at bounding box center [617, 329] width 1235 height 843
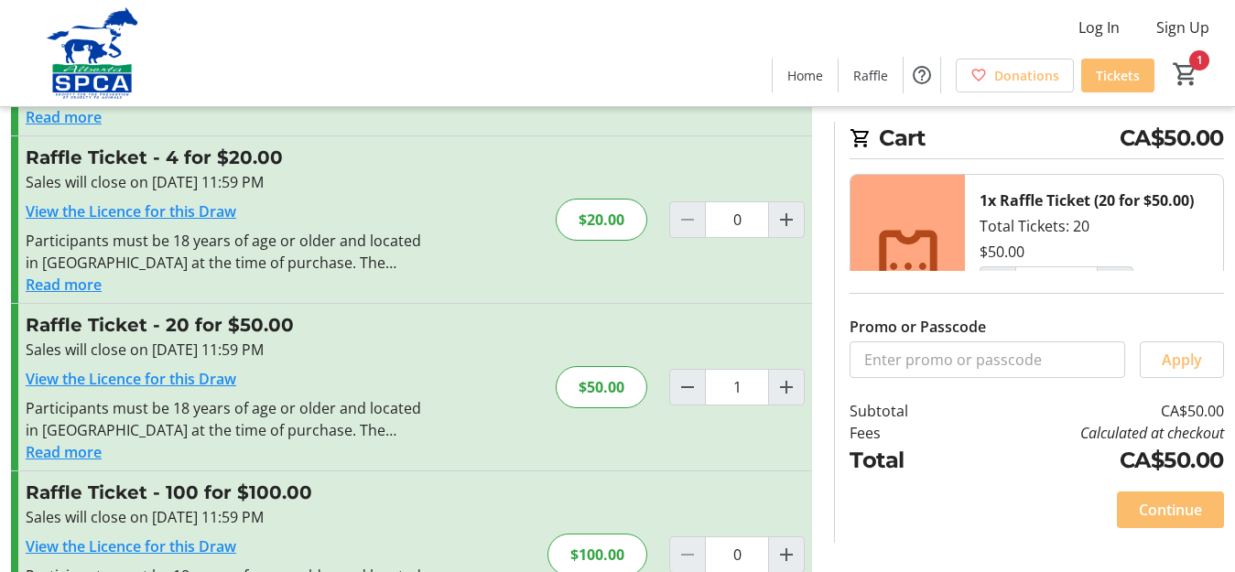
scroll to position [271, 0]
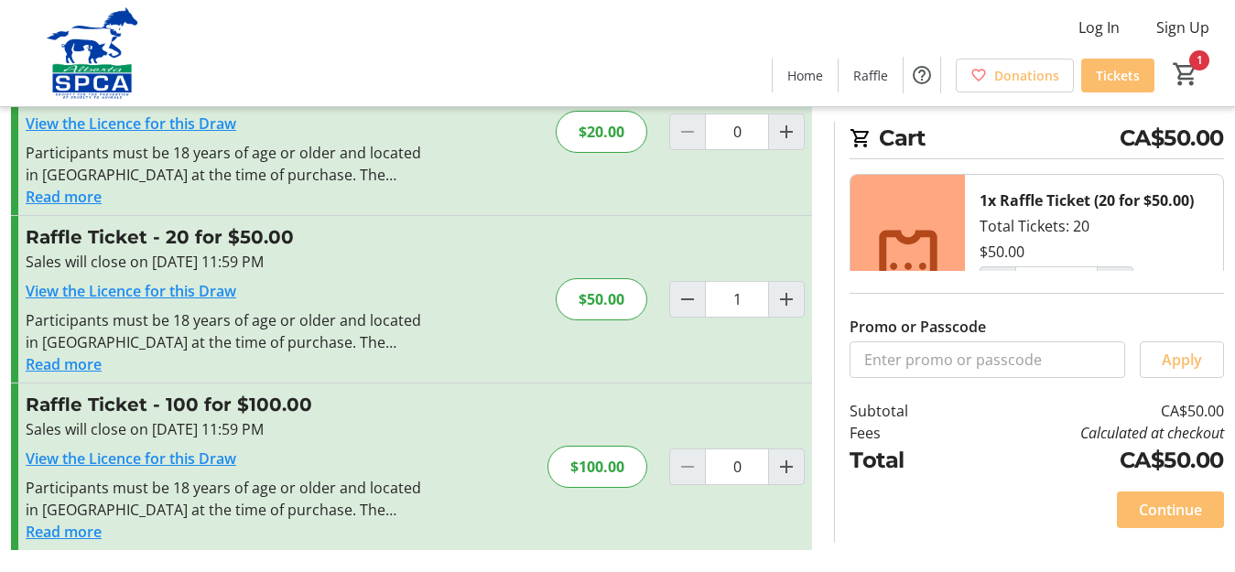
click at [70, 363] on button "Read more" at bounding box center [64, 364] width 76 height 22
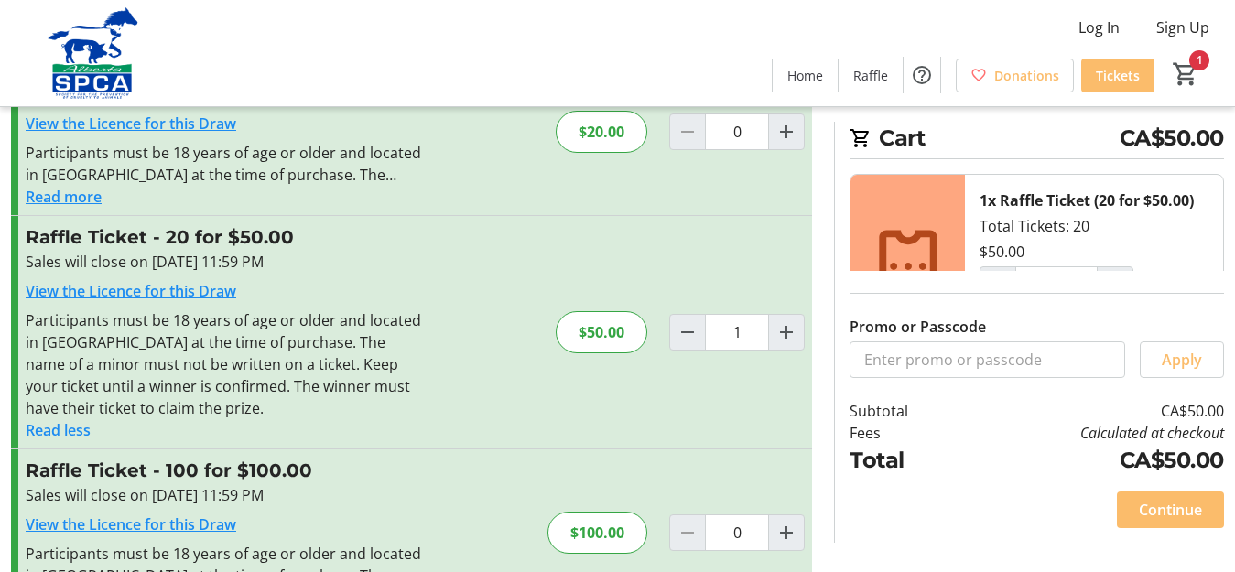
click at [67, 430] on button "Read less" at bounding box center [58, 430] width 65 height 22
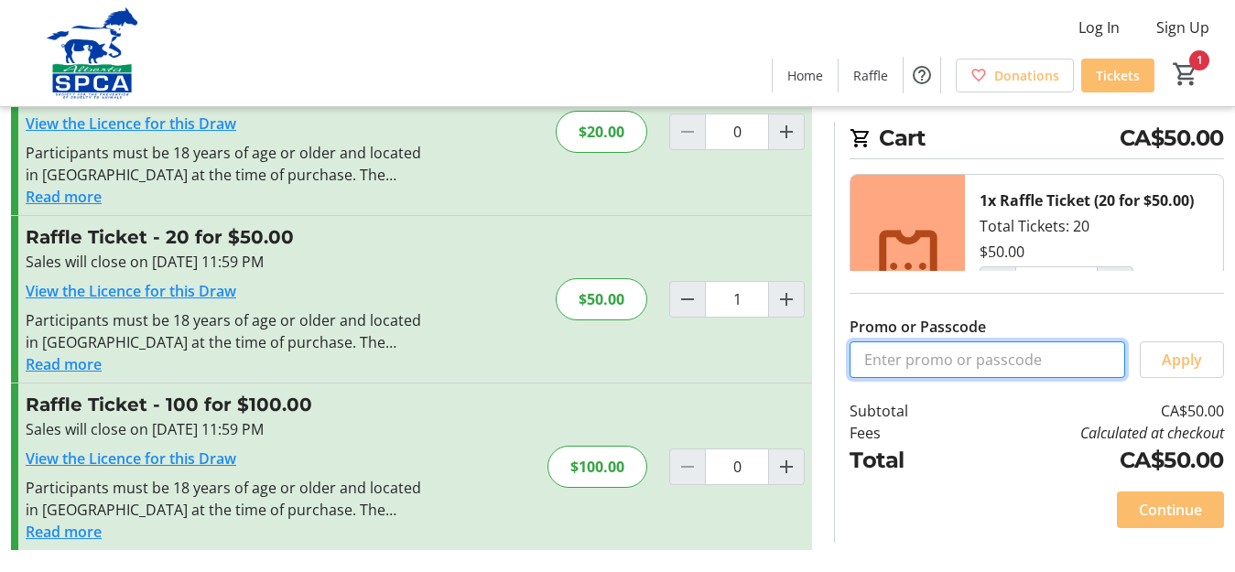
click at [1065, 361] on input "Promo or Passcode" at bounding box center [988, 359] width 276 height 37
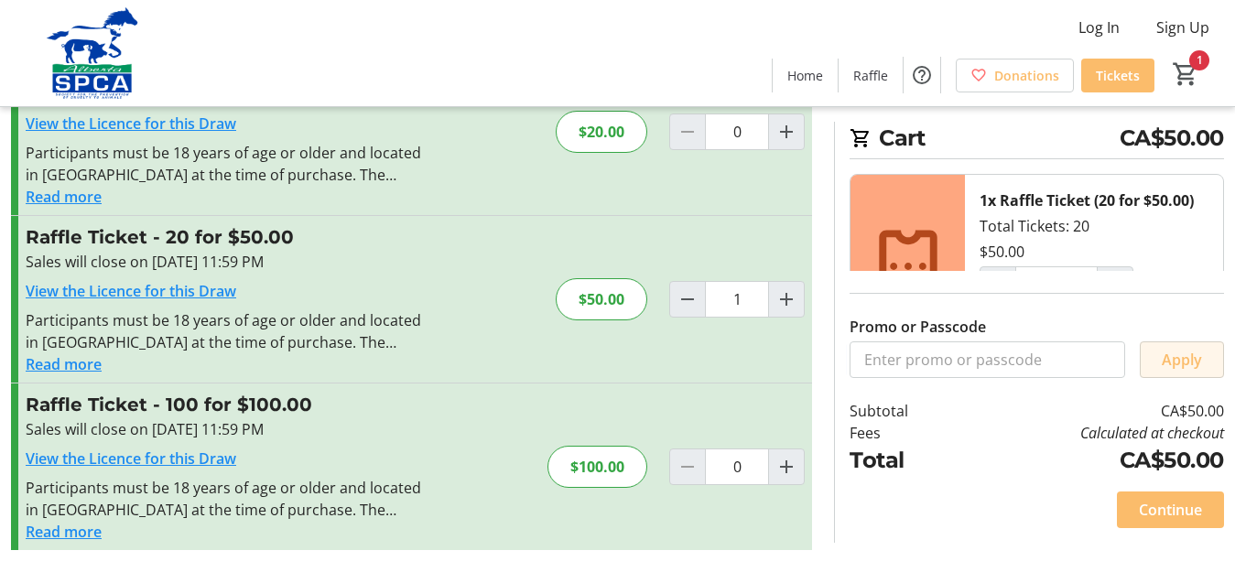
click at [1165, 362] on span "Apply" at bounding box center [1182, 360] width 40 height 22
click at [1166, 354] on span "Apply" at bounding box center [1182, 360] width 40 height 22
click at [1169, 353] on span "Apply" at bounding box center [1182, 360] width 40 height 22
click at [1187, 503] on span "Continue" at bounding box center [1170, 510] width 63 height 22
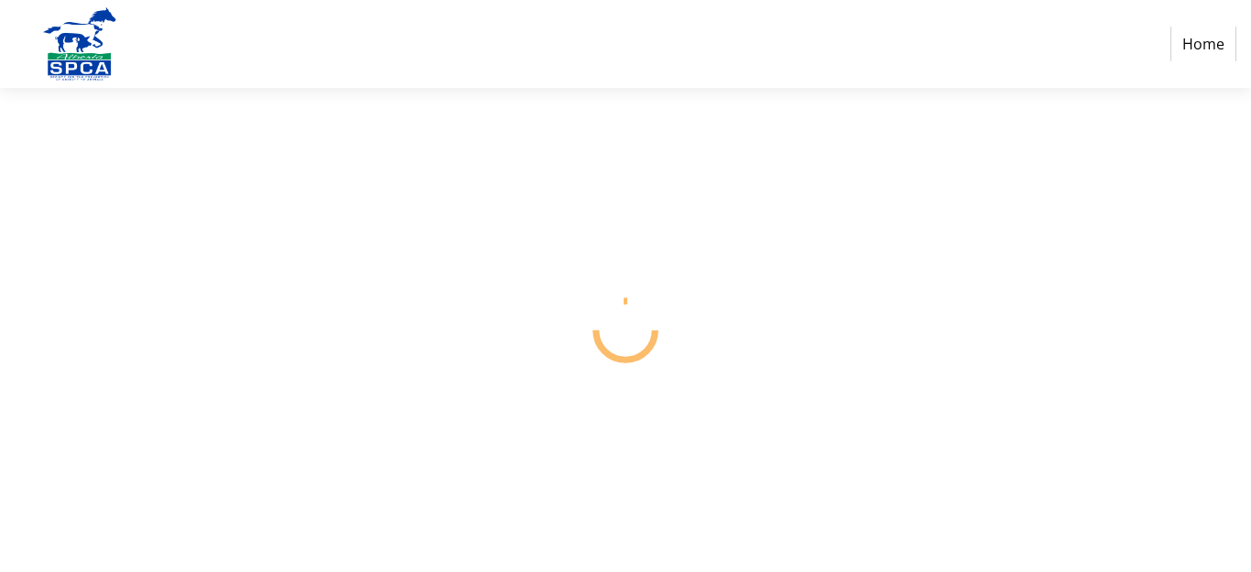
select select "CA"
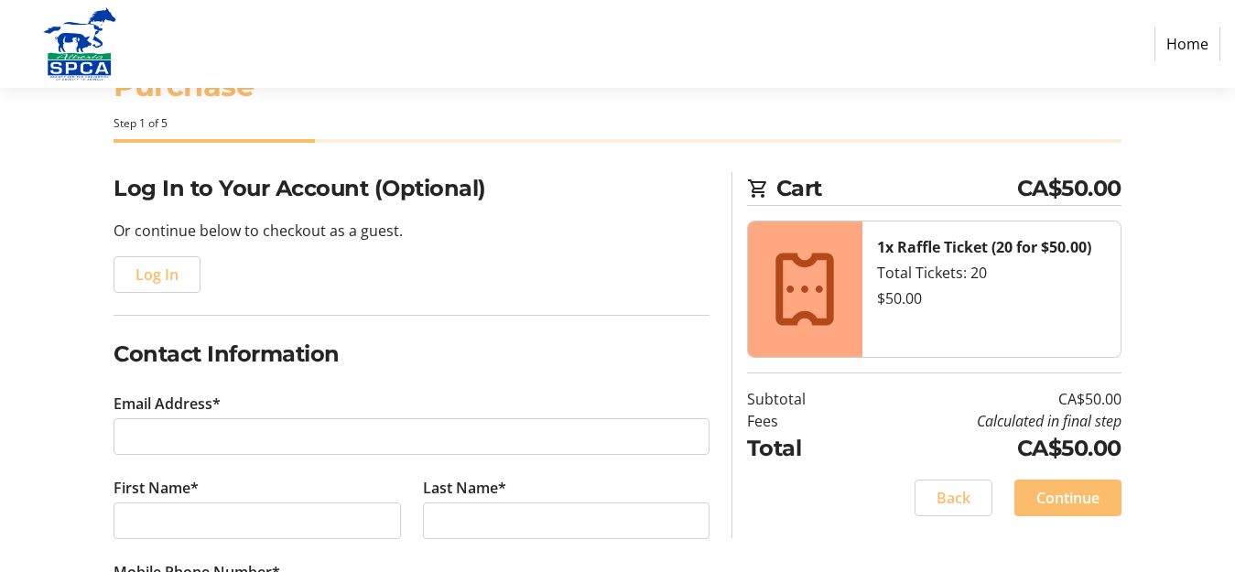
scroll to position [38, 0]
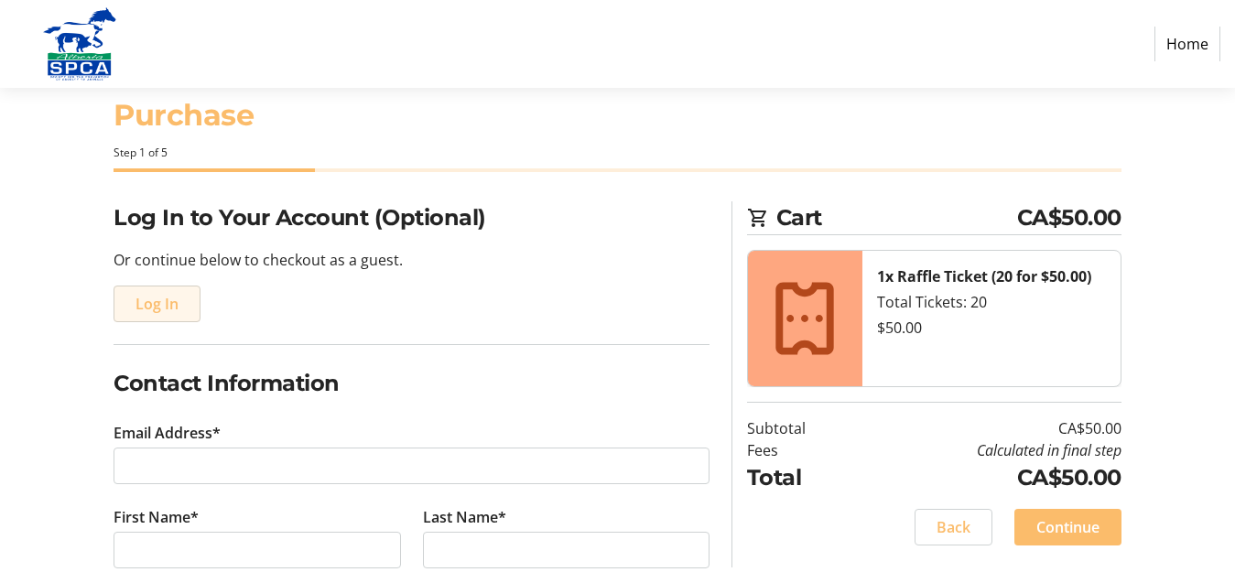
click at [179, 295] on span "button" at bounding box center [156, 304] width 85 height 44
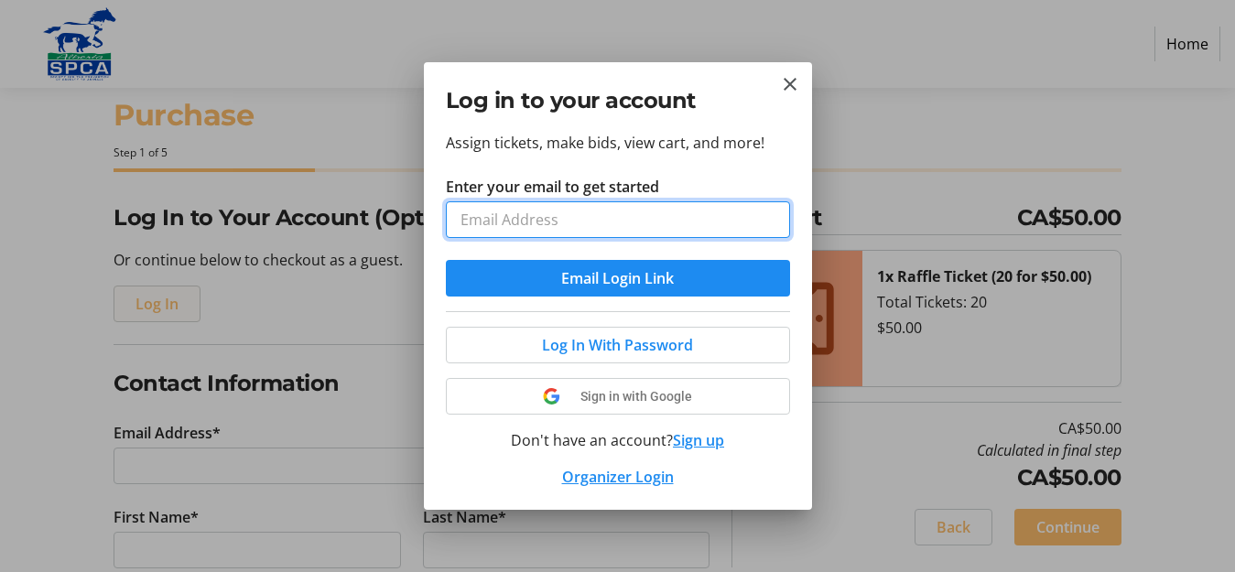
scroll to position [0, 0]
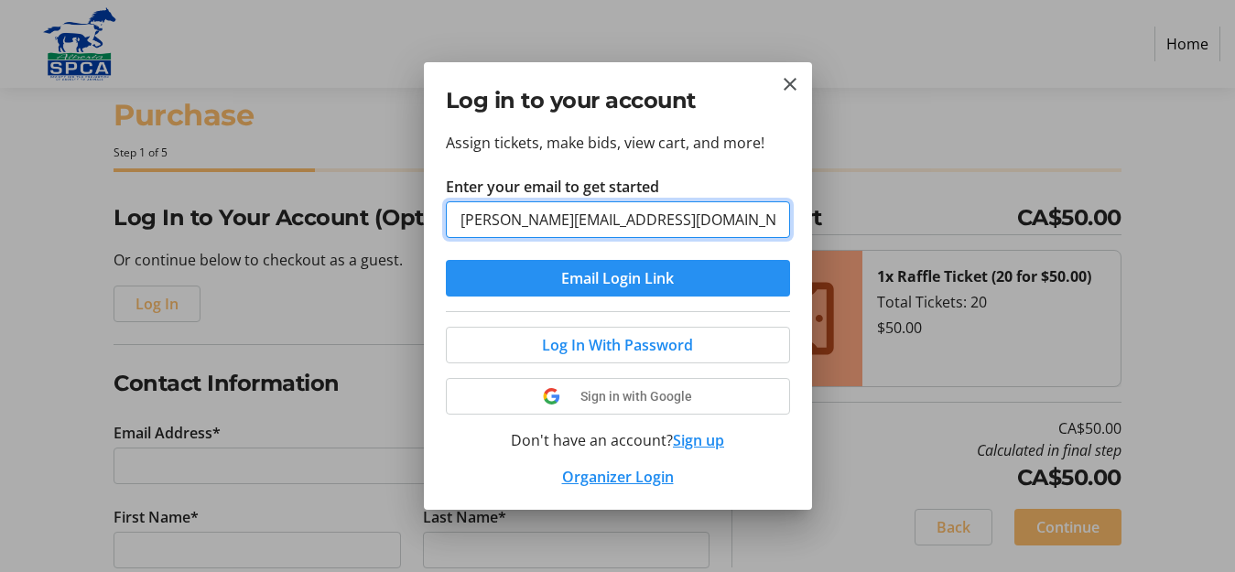
type input "[PERSON_NAME][EMAIL_ADDRESS][DOMAIN_NAME]"
click at [714, 272] on span "submit" at bounding box center [618, 278] width 344 height 44
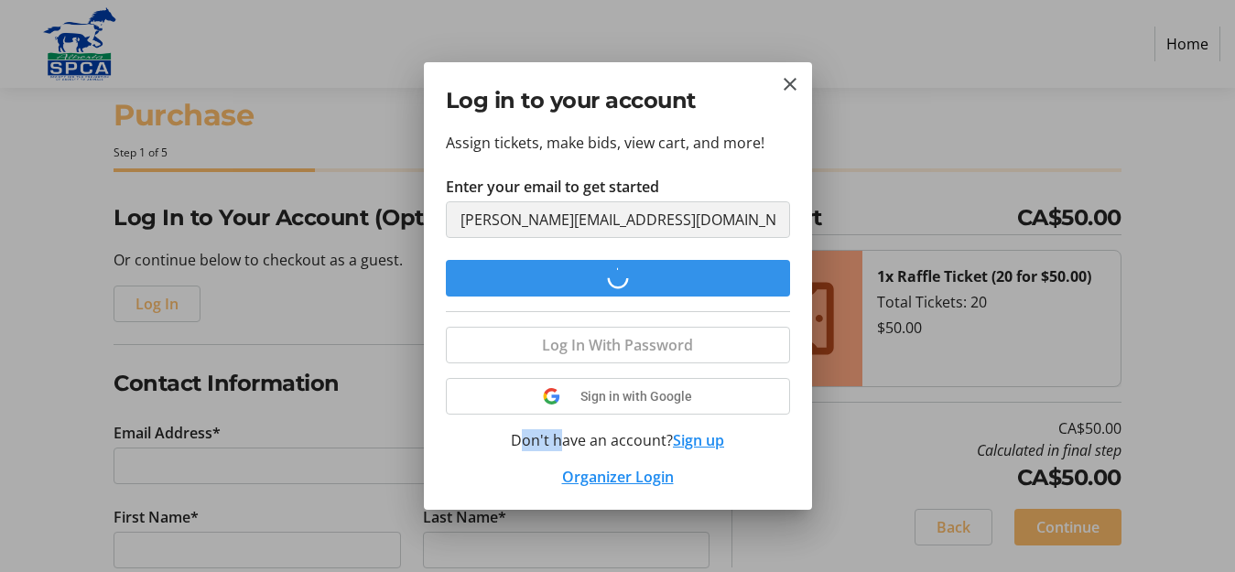
click at [714, 272] on form "Enter your email to get started susan.cowan20@gmail.com Email Login Link" at bounding box center [618, 236] width 344 height 121
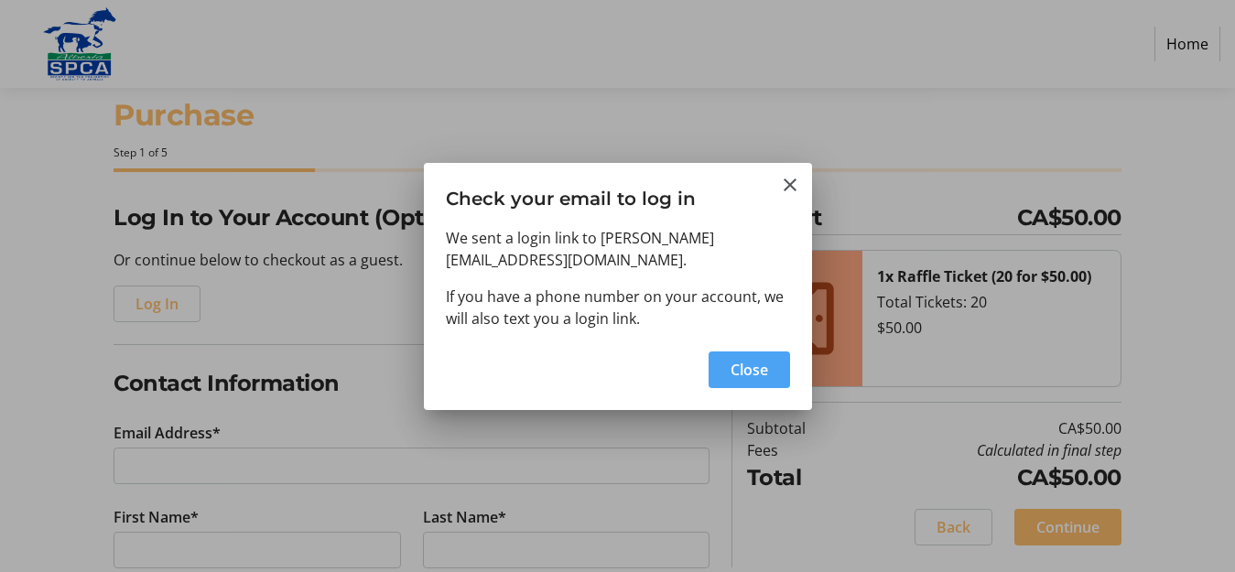
click at [731, 367] on span "Close" at bounding box center [750, 370] width 38 height 22
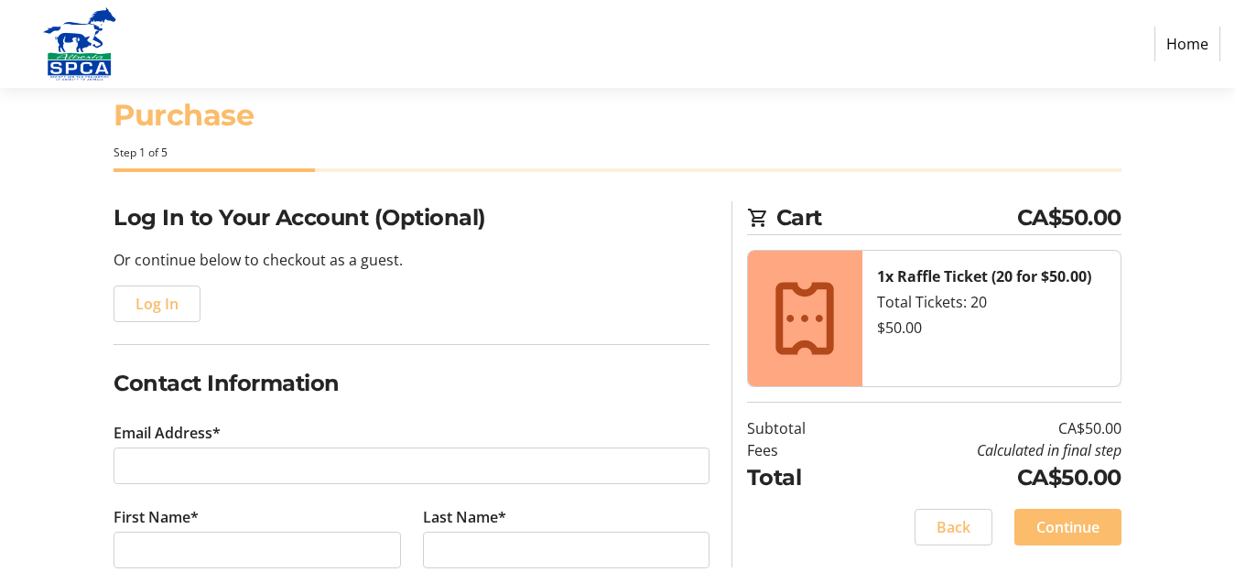
scroll to position [38, 0]
type input "[PERSON_NAME][EMAIL_ADDRESS][DOMAIN_NAME]"
type input "[PERSON_NAME]"
type input "(403) 242-0979"
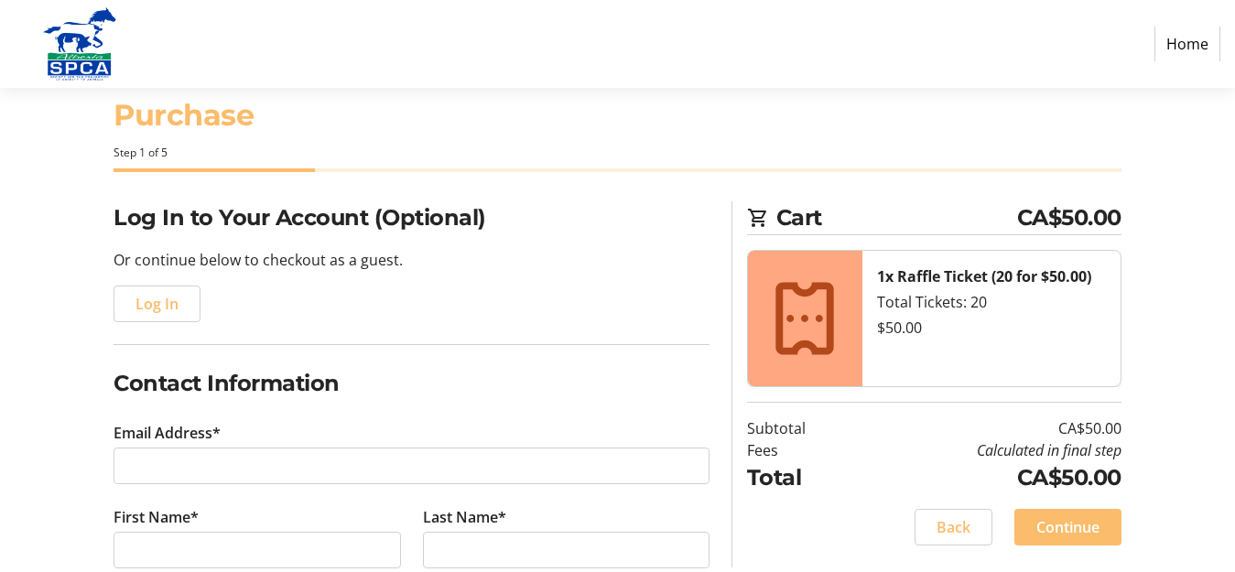
radio input "true"
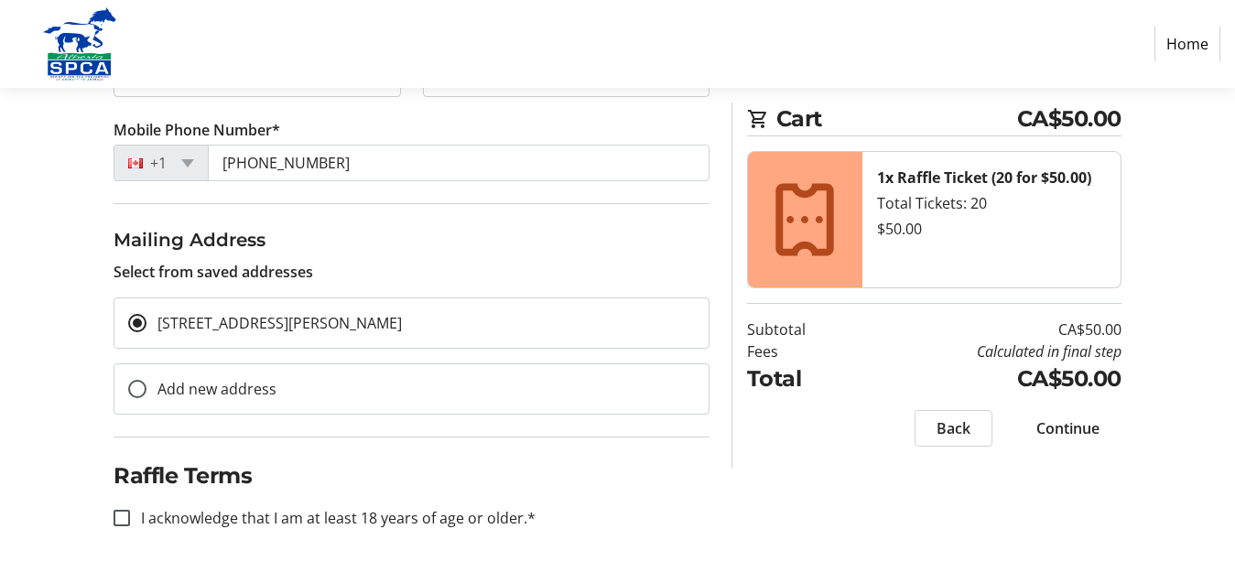
scroll to position [367, 0]
click at [116, 521] on input "I acknowledge that I am at least 18 years of age or older.*" at bounding box center [122, 517] width 16 height 16
checkbox input "true"
click at [1071, 419] on span "Continue" at bounding box center [1067, 428] width 63 height 22
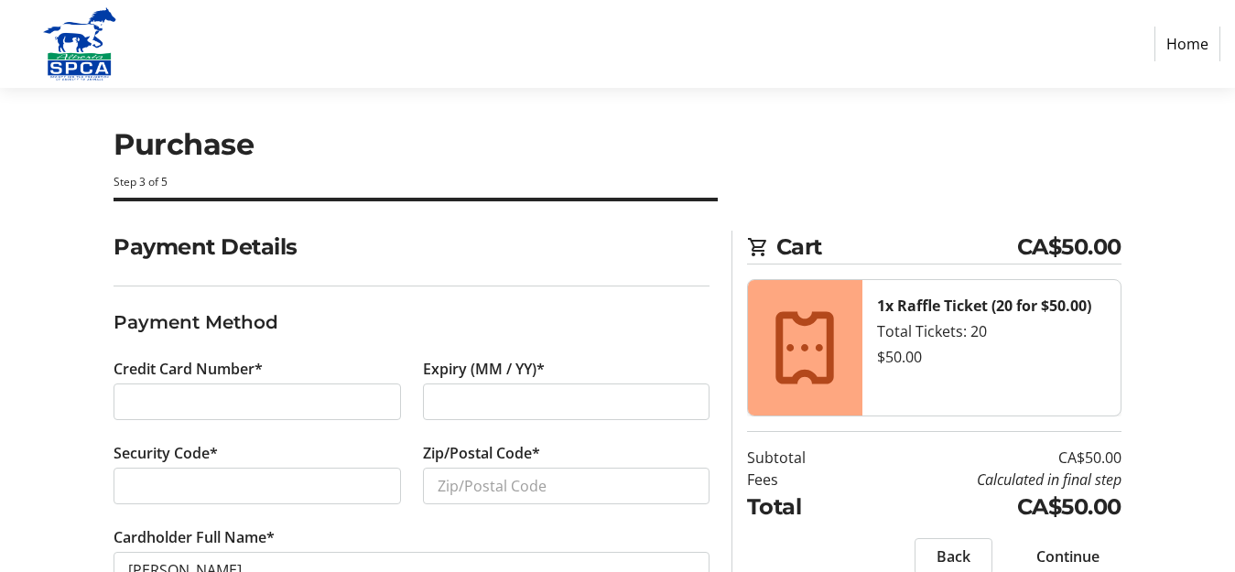
scroll to position [70, 0]
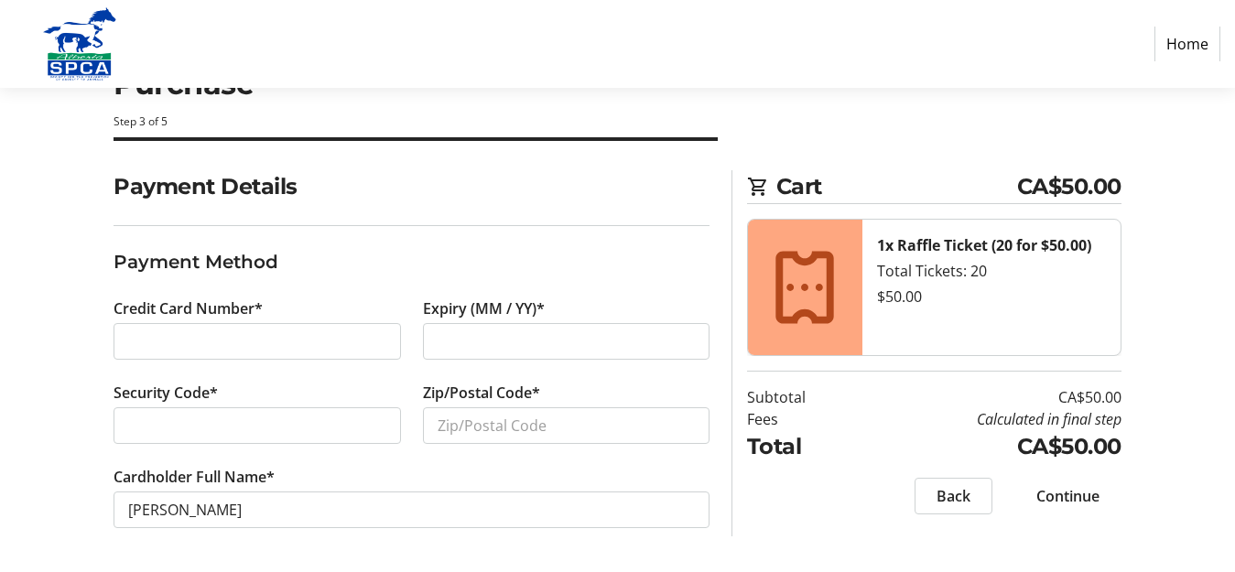
click at [265, 328] on div at bounding box center [257, 341] width 287 height 37
click at [207, 385] on label "Security Code*" at bounding box center [166, 393] width 104 height 22
click at [208, 390] on label "Security Code*" at bounding box center [166, 393] width 104 height 22
click at [211, 391] on label "Security Code*" at bounding box center [166, 393] width 104 height 22
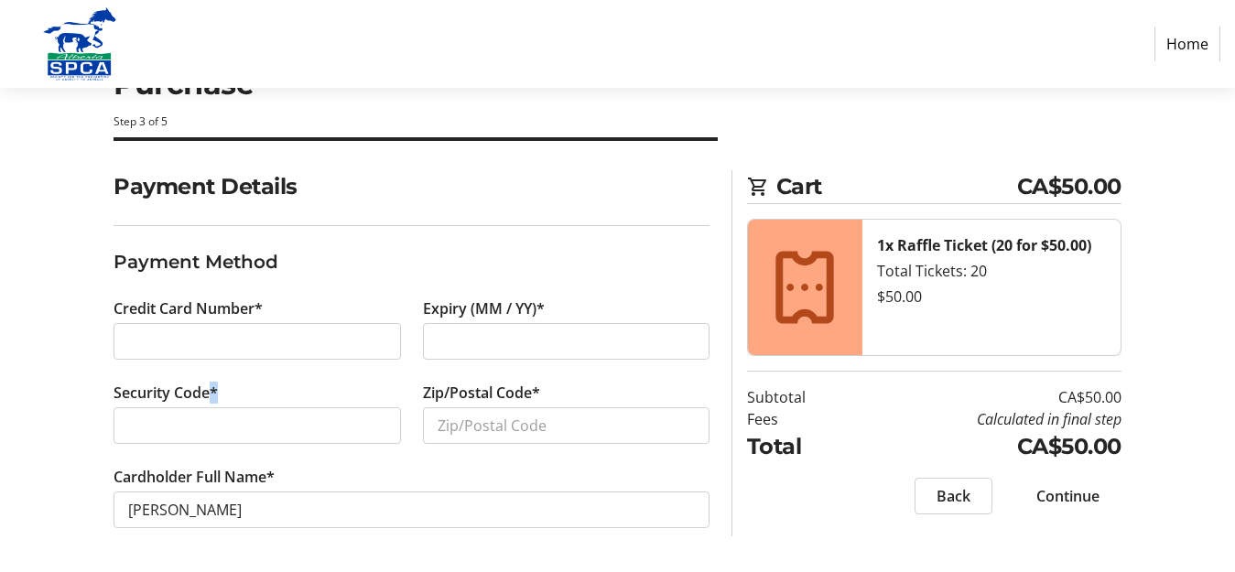
click at [211, 391] on label "Security Code*" at bounding box center [166, 393] width 104 height 22
click at [548, 436] on input "Zip/Postal Code*" at bounding box center [566, 425] width 287 height 37
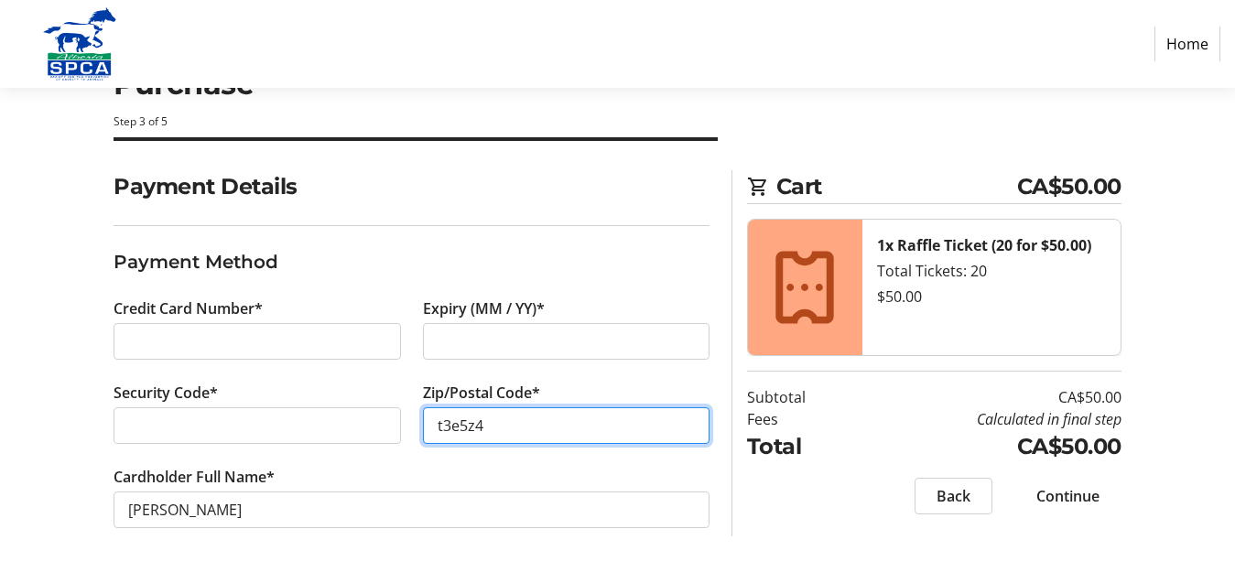
type input "t3e5z4"
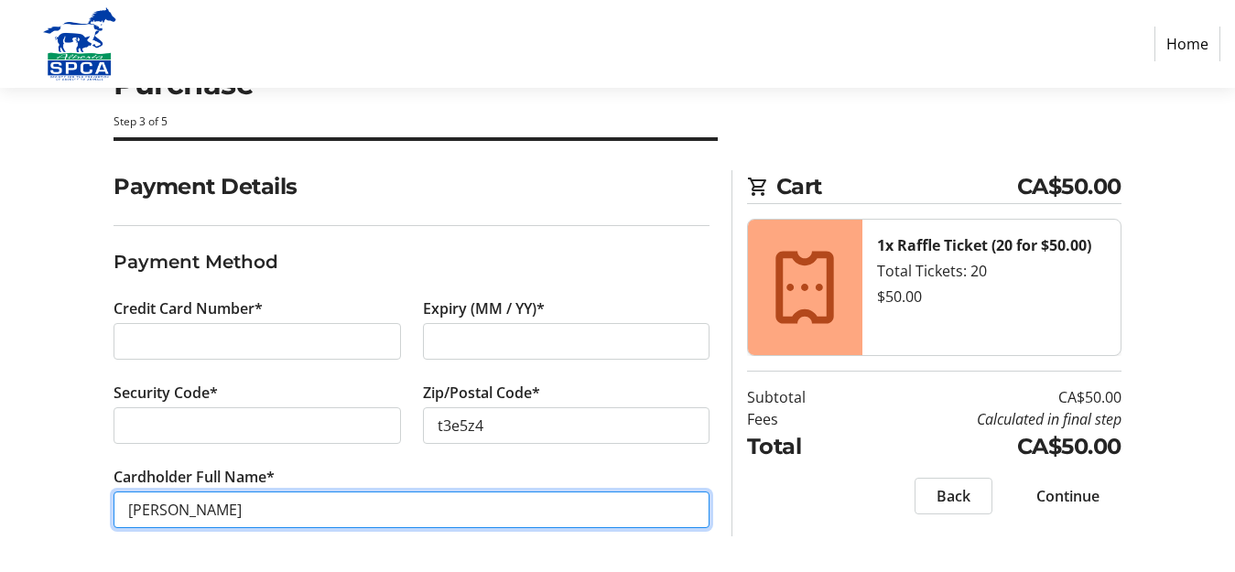
click at [310, 506] on input "Susan Cowan" at bounding box center [412, 510] width 596 height 37
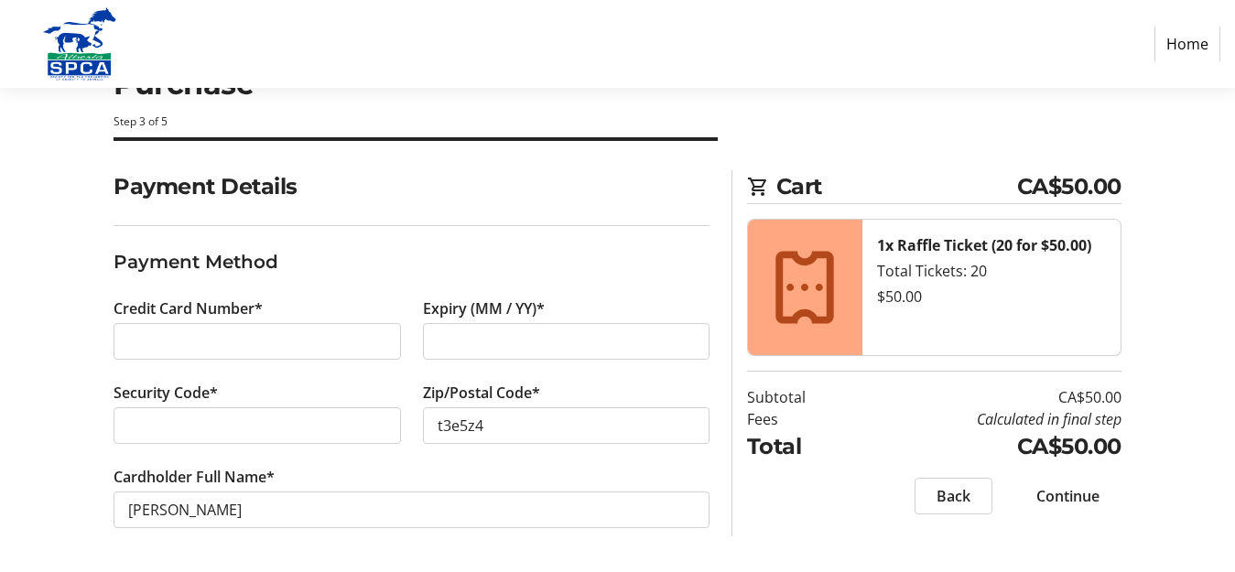
click at [1056, 494] on span "Continue" at bounding box center [1067, 496] width 63 height 22
click at [1056, 494] on div "Back Continue" at bounding box center [934, 496] width 374 height 37
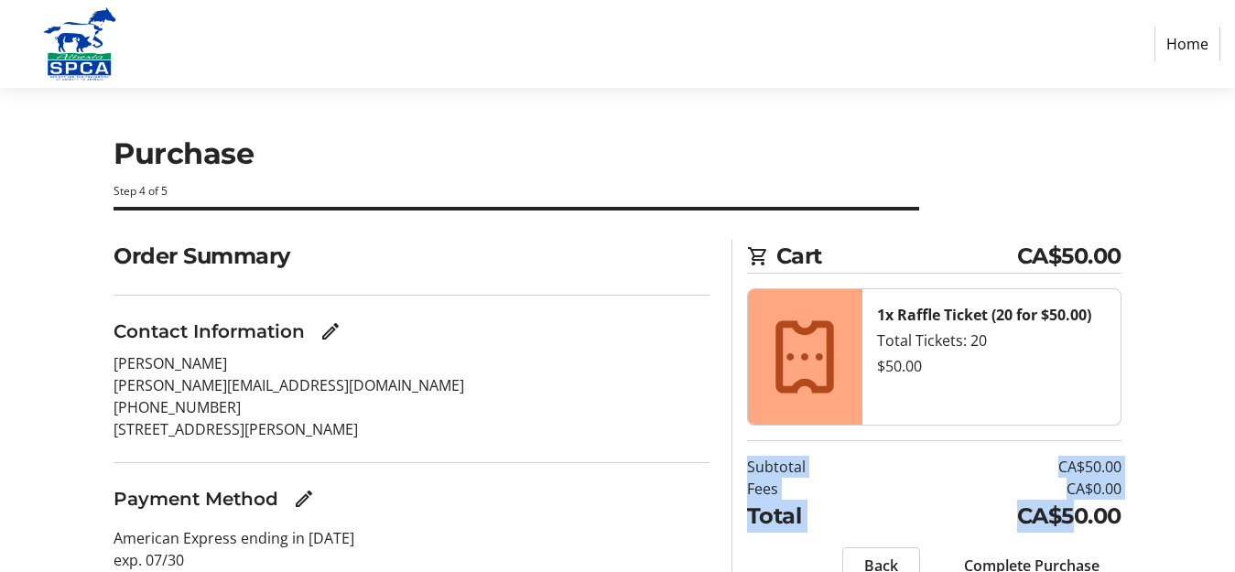
scroll to position [81, 0]
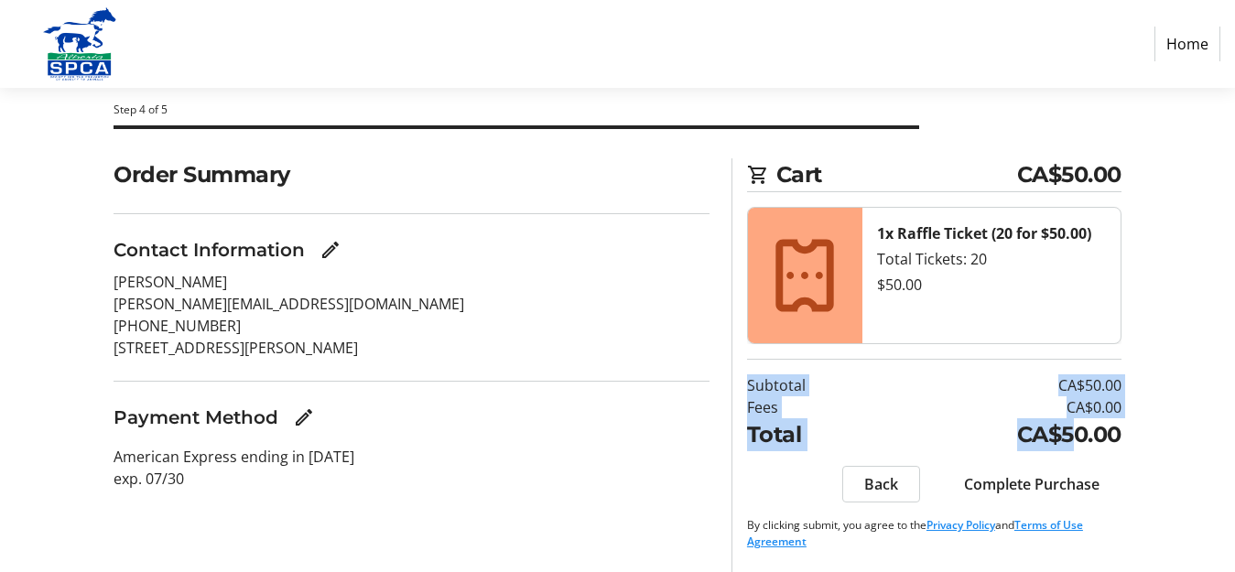
click at [1059, 469] on span at bounding box center [1031, 484] width 179 height 44
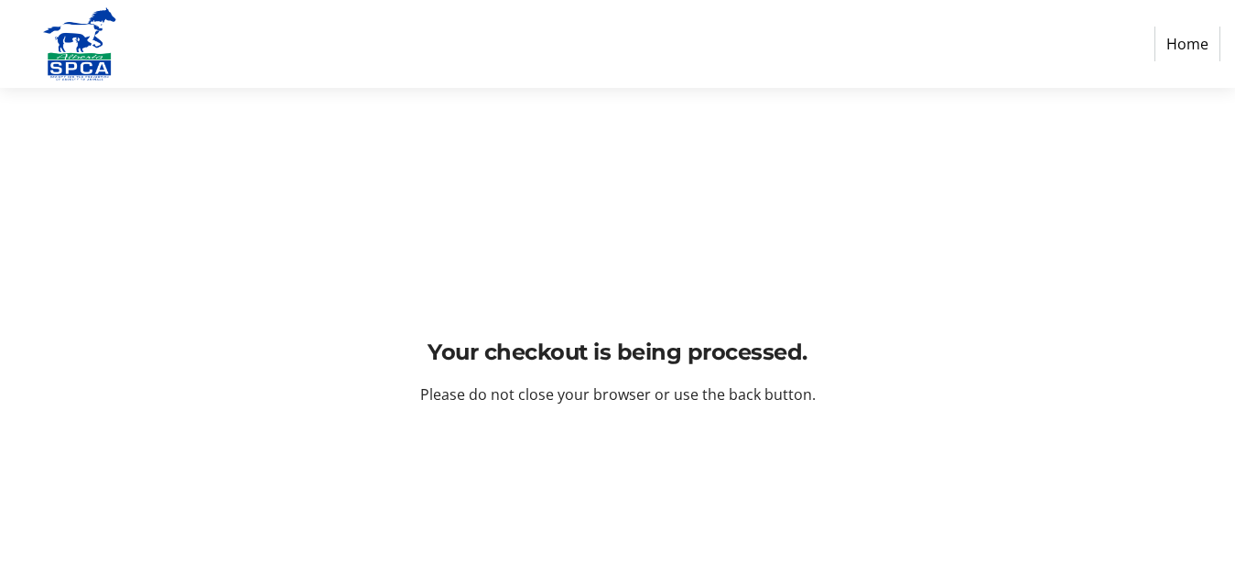
scroll to position [0, 0]
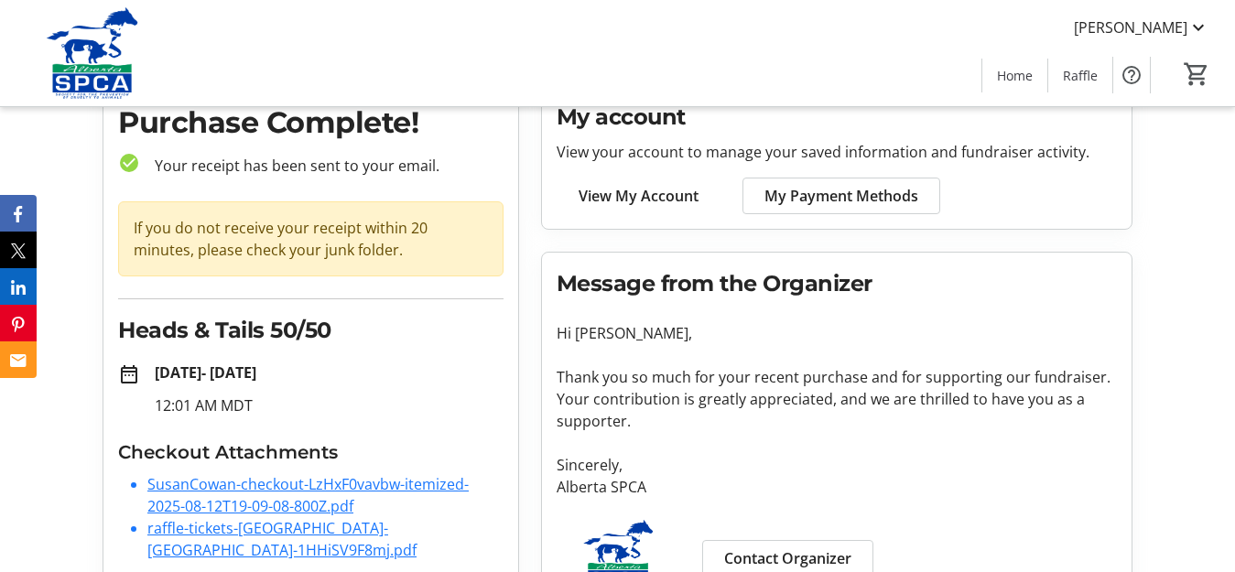
scroll to position [45, 0]
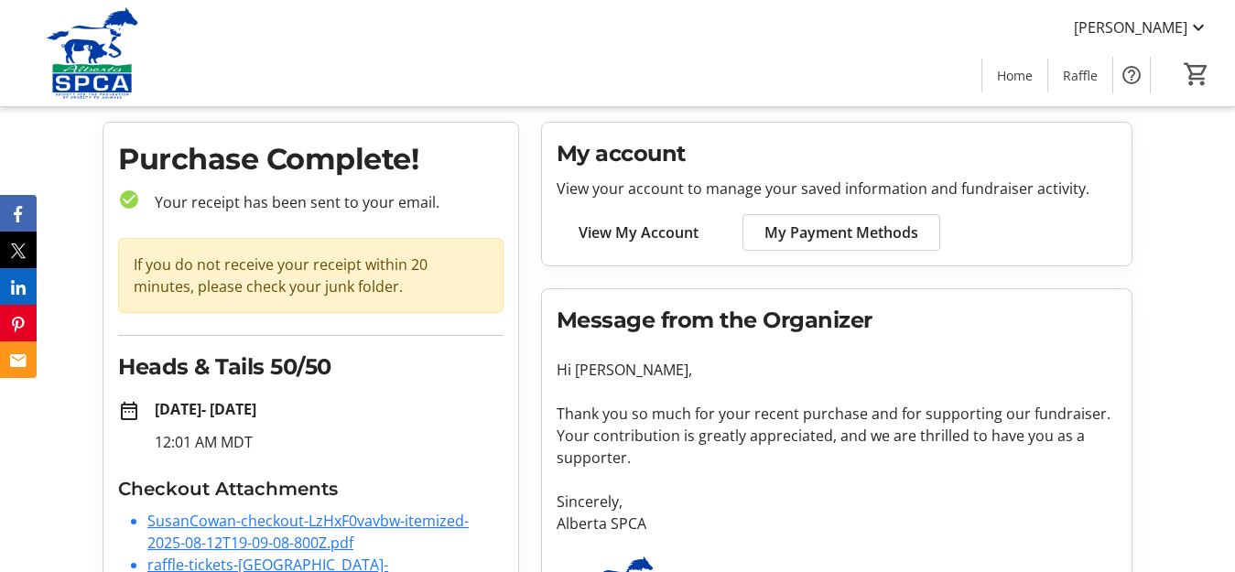
click at [637, 240] on span "View My Account" at bounding box center [639, 233] width 120 height 22
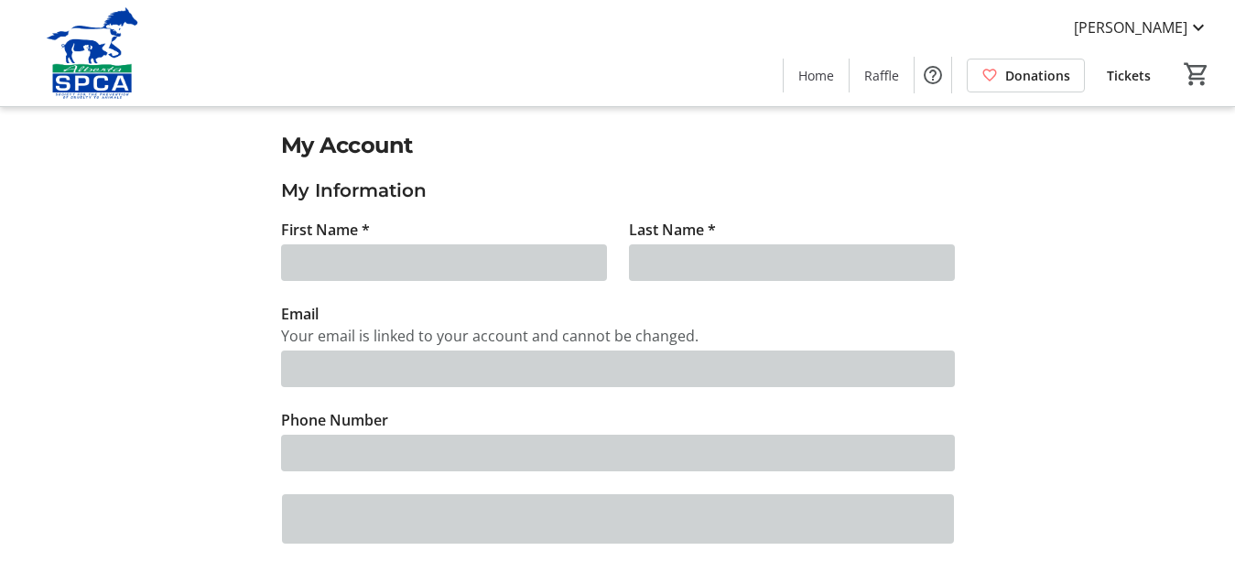
type input "[PERSON_NAME]"
type input "[PERSON_NAME][EMAIL_ADDRESS][DOMAIN_NAME]"
type input "(403) 242-0979"
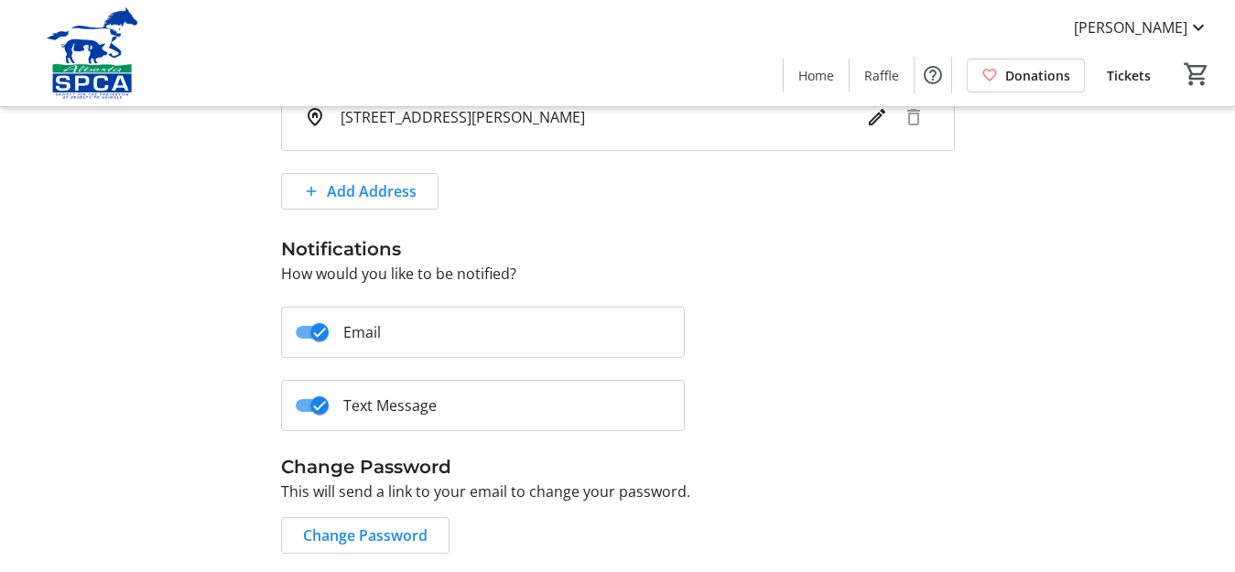
scroll to position [549, 0]
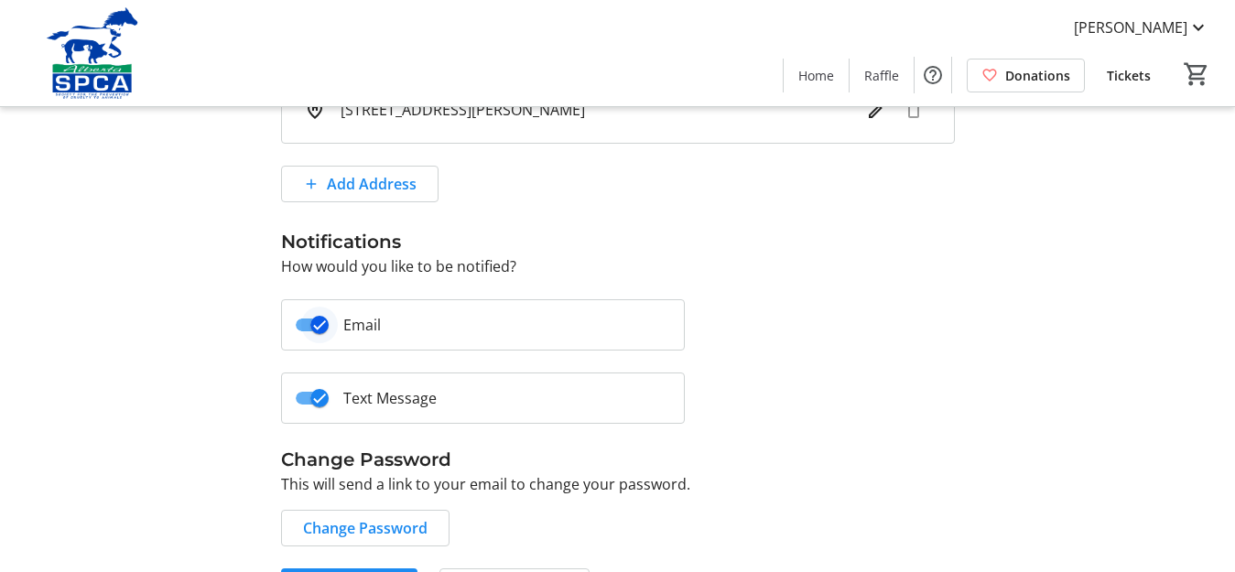
click at [327, 321] on icon "button" at bounding box center [319, 325] width 16 height 16
click at [309, 325] on icon "button" at bounding box center [304, 325] width 11 height 2
click at [371, 325] on label "Email" at bounding box center [355, 325] width 52 height 22
click at [329, 325] on button "Email" at bounding box center [312, 325] width 33 height 13
click at [306, 325] on icon "button" at bounding box center [304, 325] width 11 height 2
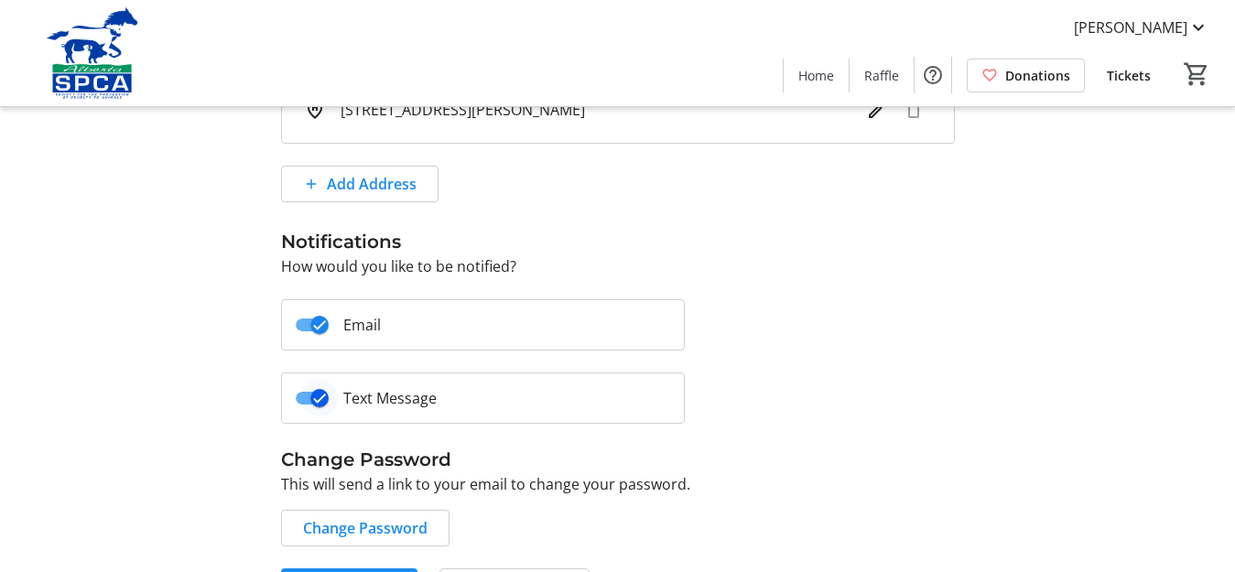
click at [316, 401] on icon "button" at bounding box center [319, 398] width 16 height 16
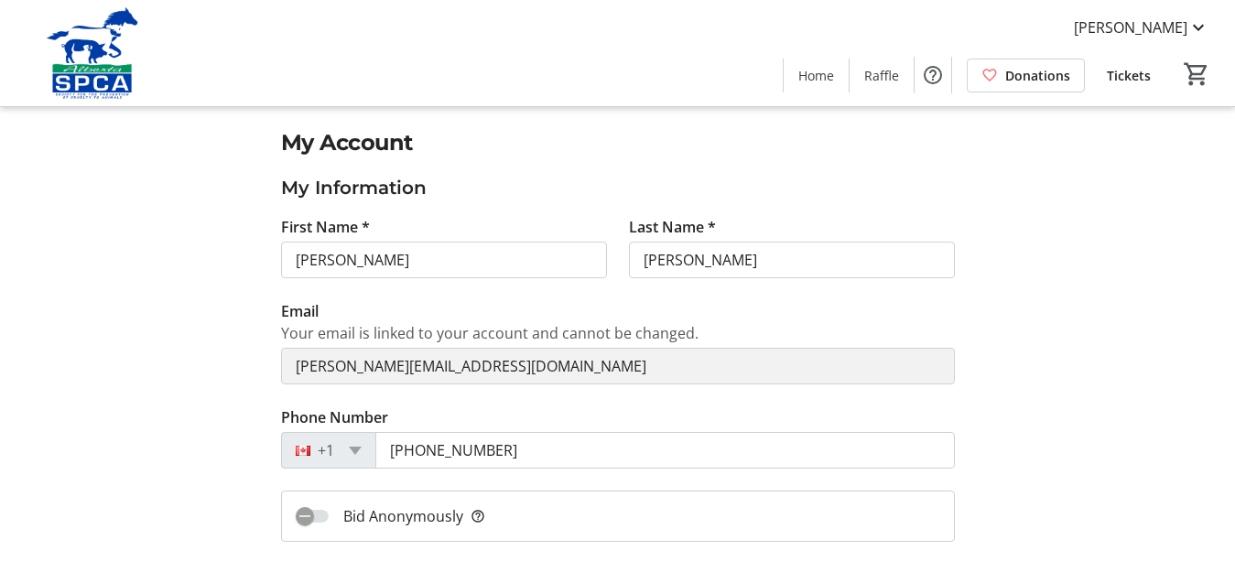
scroll to position [0, 0]
